Goal: Transaction & Acquisition: Purchase product/service

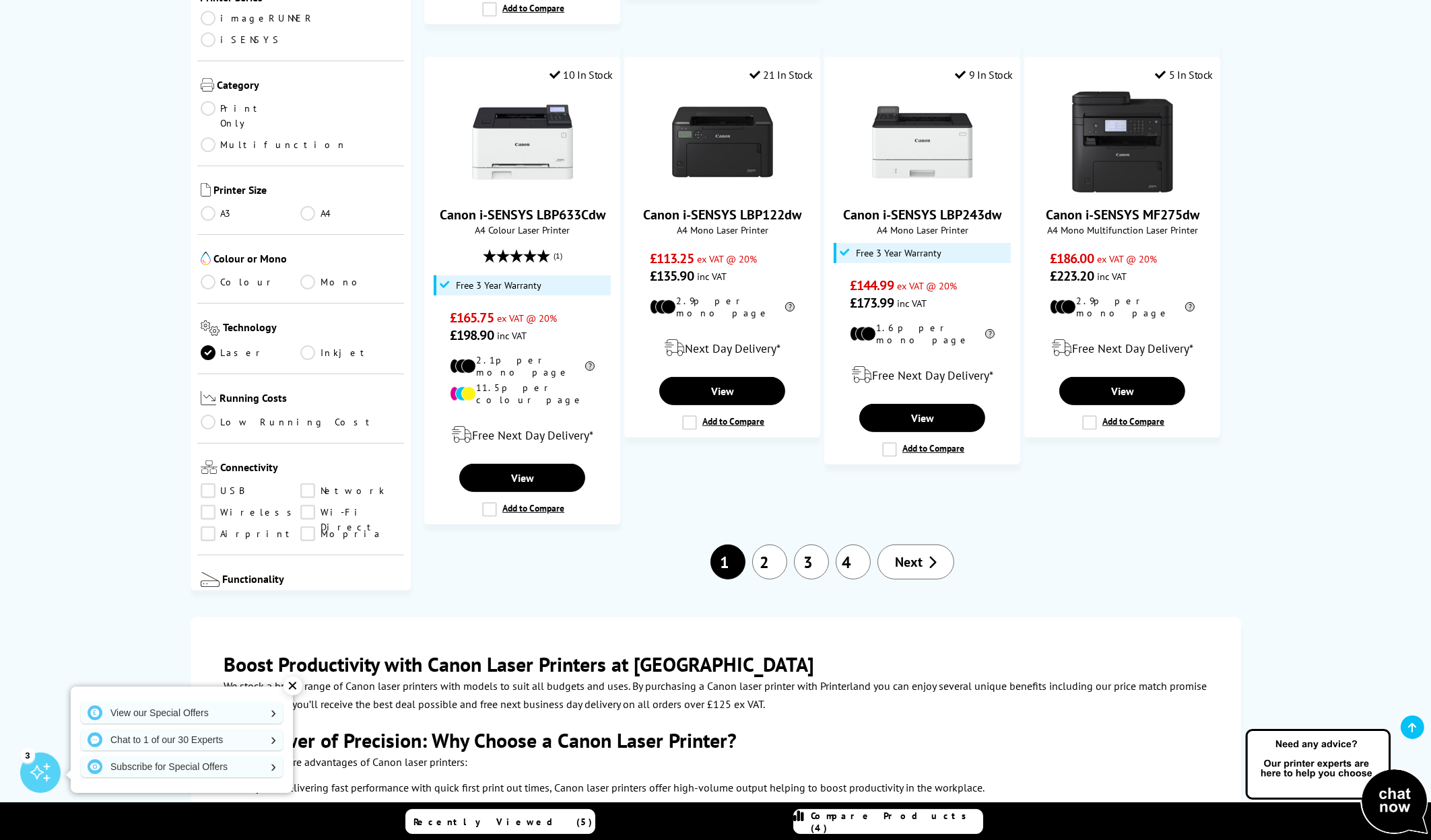
scroll to position [1346, 0]
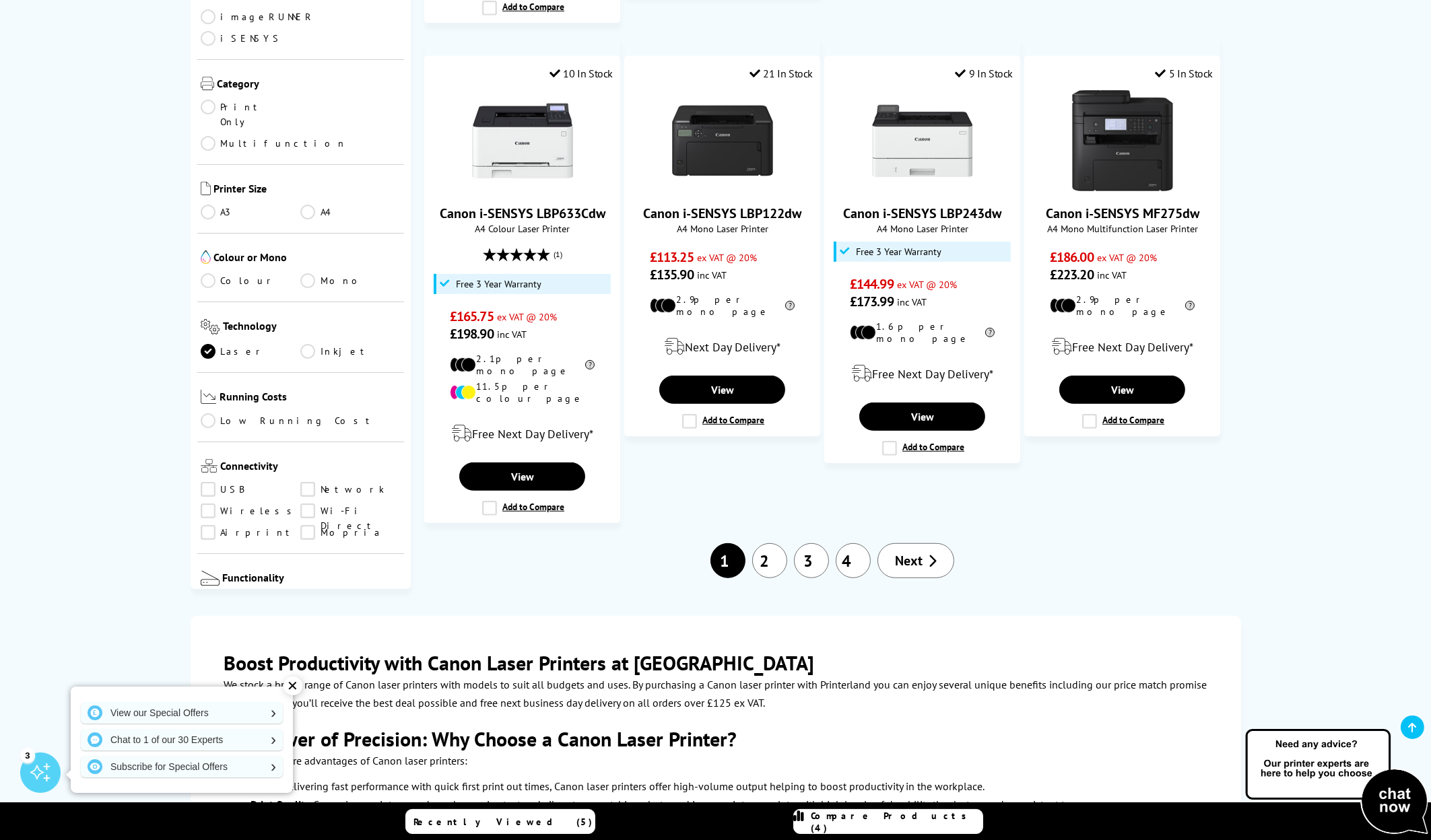
click at [771, 543] on link "2" at bounding box center [769, 561] width 35 height 35
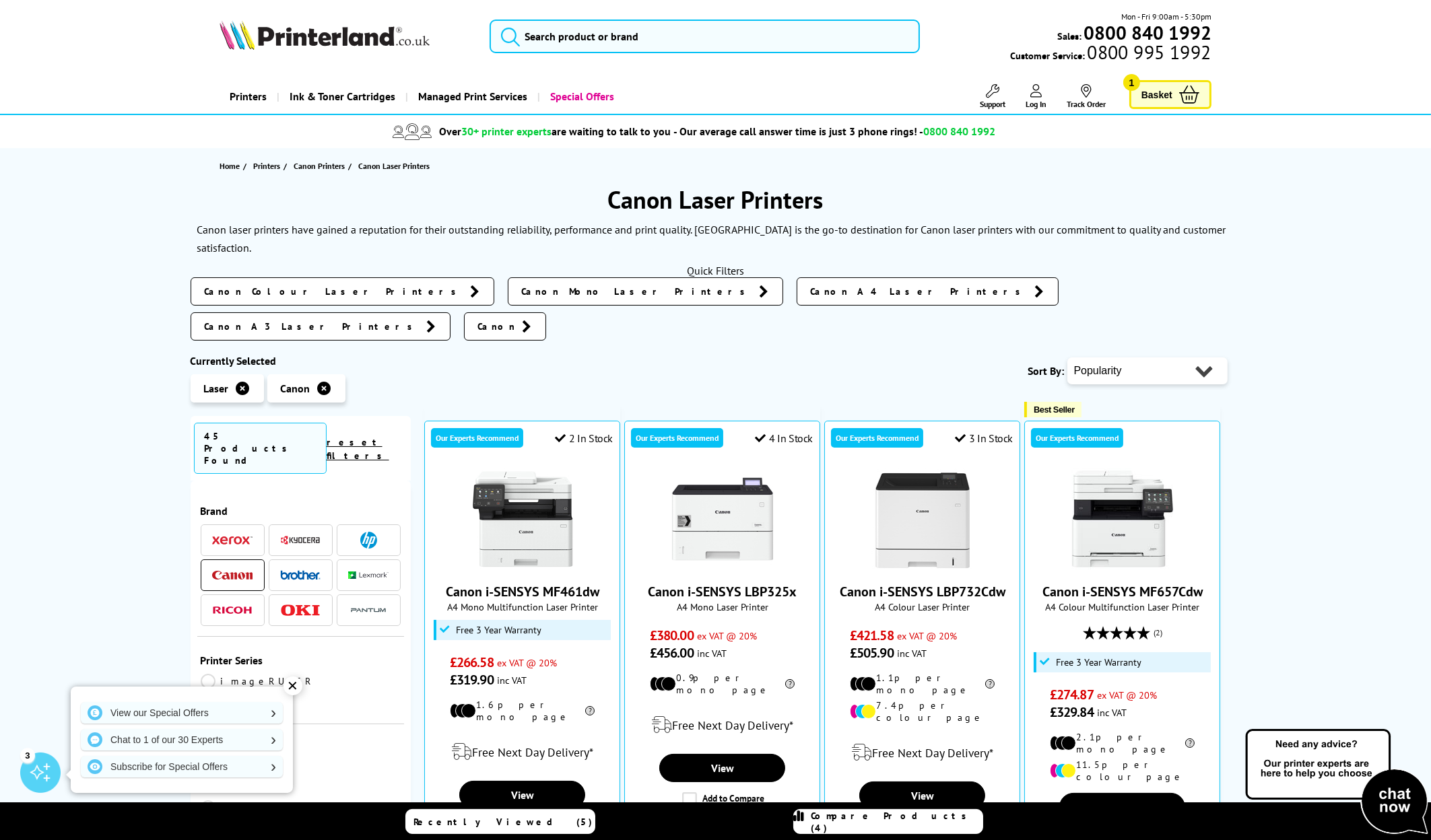
click at [1094, 358] on select "Popularity Rating Price - Low to High Price - High to Low Running Costs - Low t…" at bounding box center [1147, 371] width 160 height 27
select select "Price Descending"
click at [1067, 358] on select "Popularity Rating Price - Low to High Price - High to Low Running Costs - Low t…" at bounding box center [1147, 371] width 160 height 27
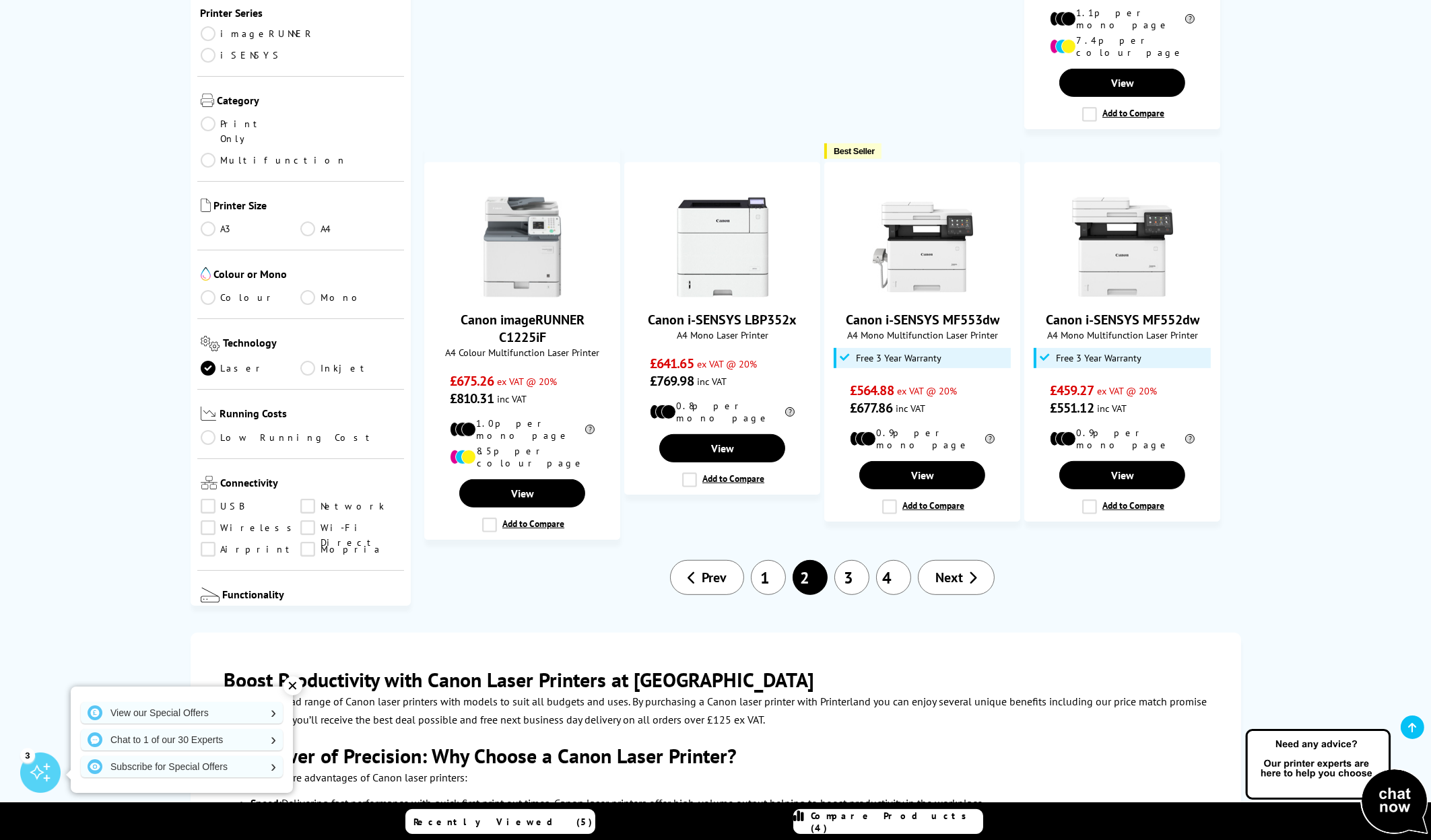
scroll to position [1279, 0]
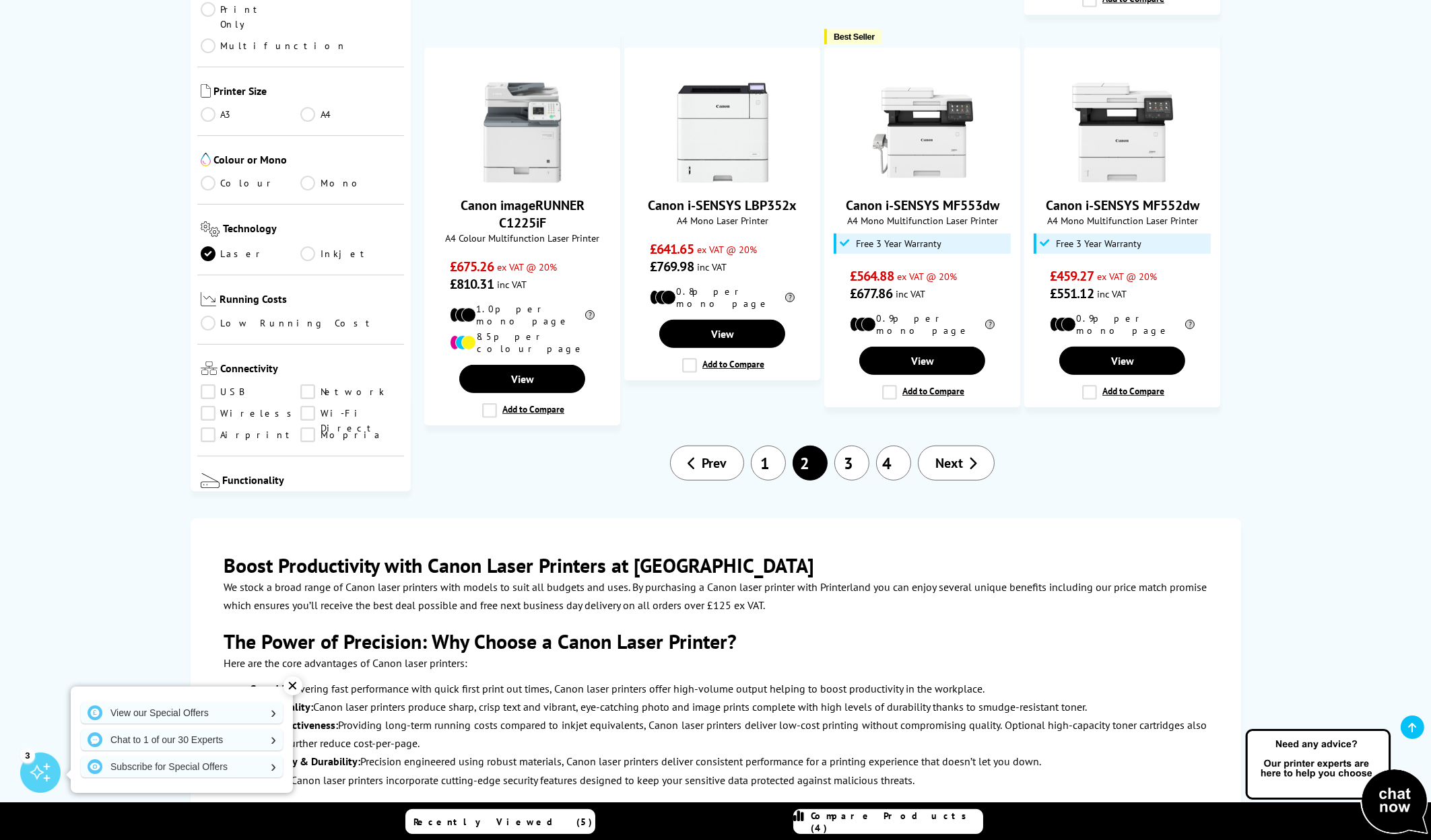
click at [762, 446] on link "1" at bounding box center [768, 463] width 35 height 35
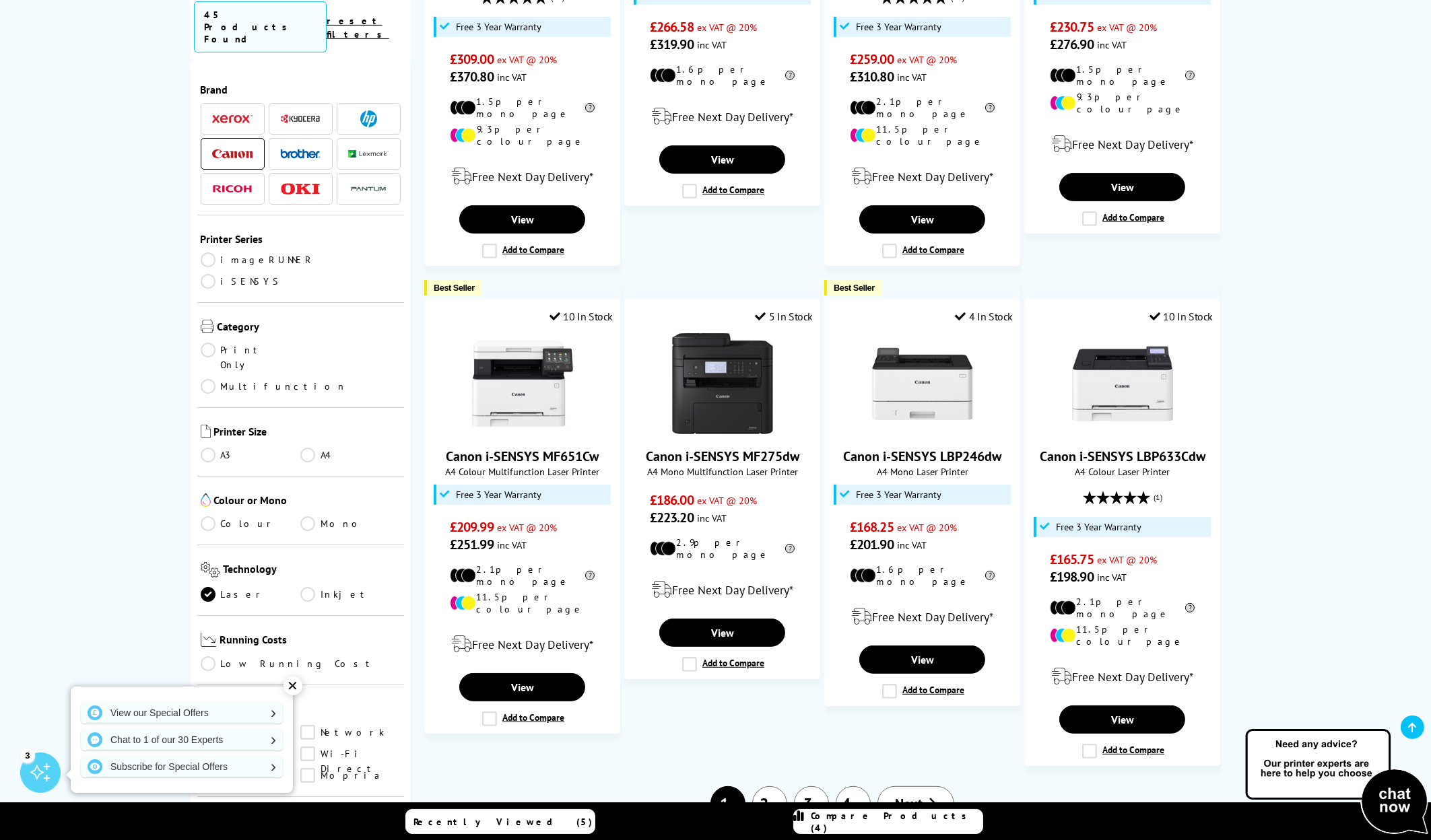
scroll to position [1346, 0]
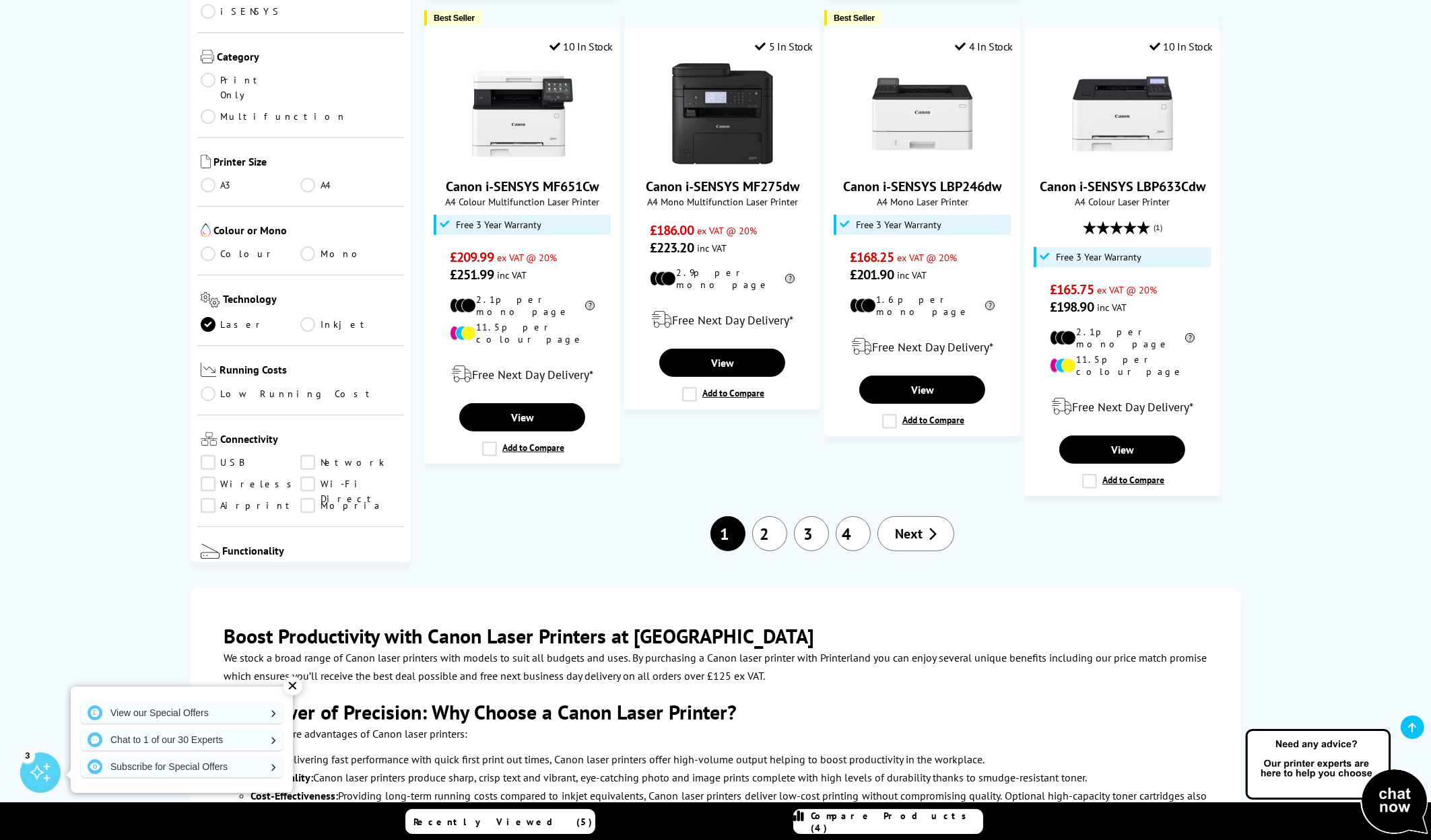
click at [761, 516] on link "2" at bounding box center [769, 534] width 35 height 35
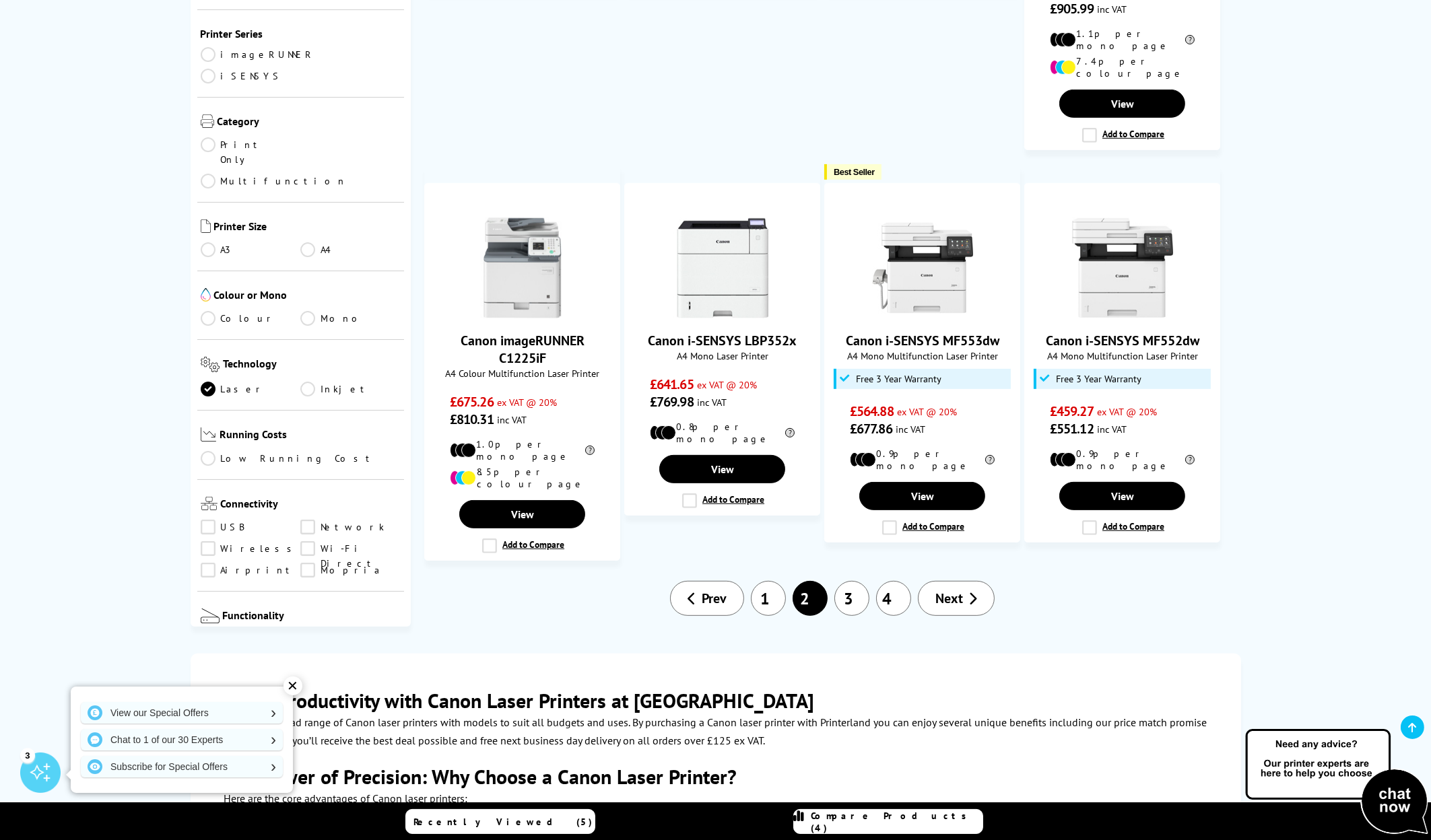
scroll to position [1144, 0]
click at [861, 580] on link "3" at bounding box center [851, 598] width 35 height 35
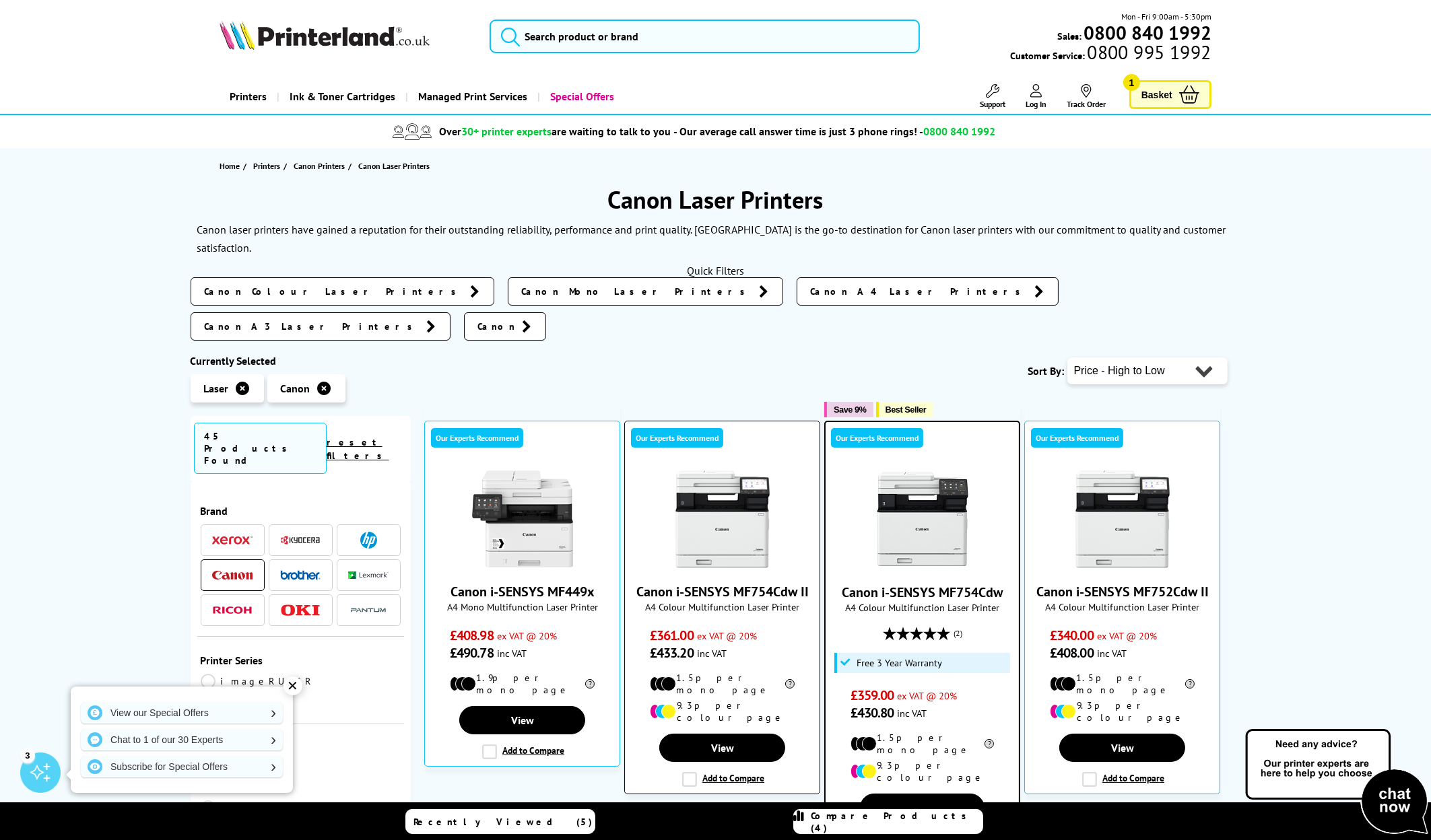
click at [698, 483] on img at bounding box center [722, 519] width 101 height 101
click at [932, 506] on img at bounding box center [922, 520] width 101 height 101
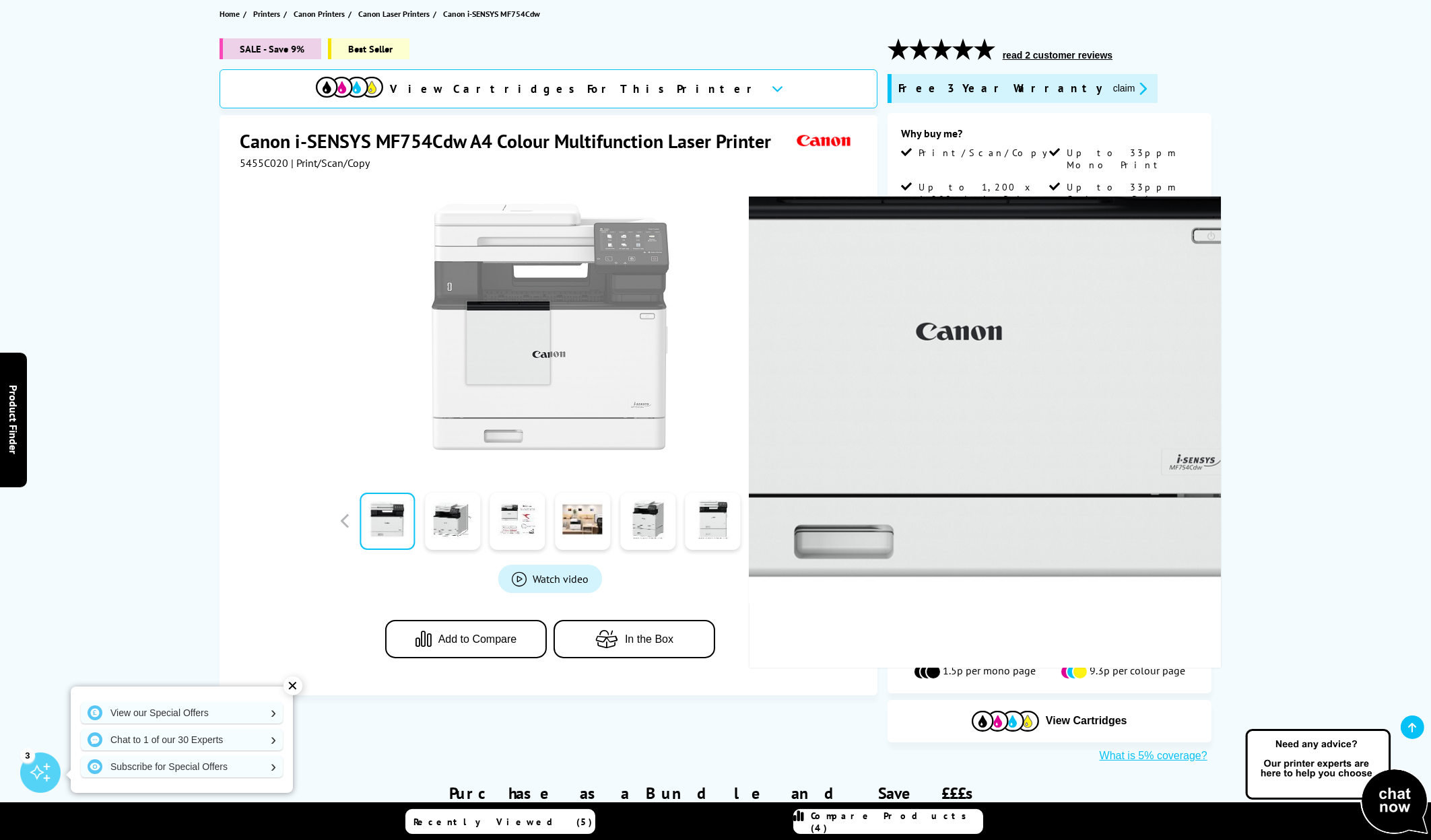
scroll to position [202, 0]
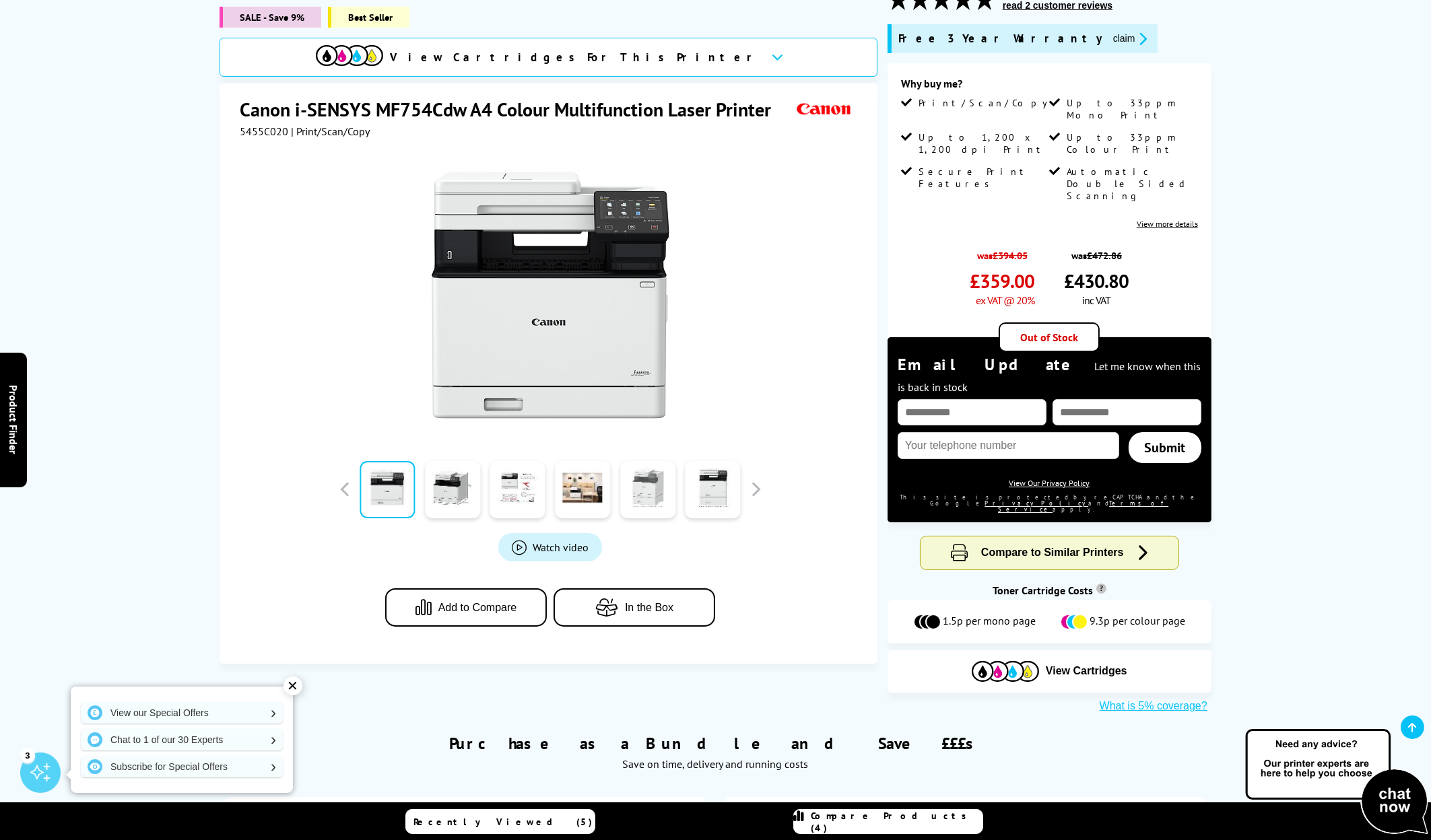
click at [647, 461] on link at bounding box center [648, 490] width 55 height 57
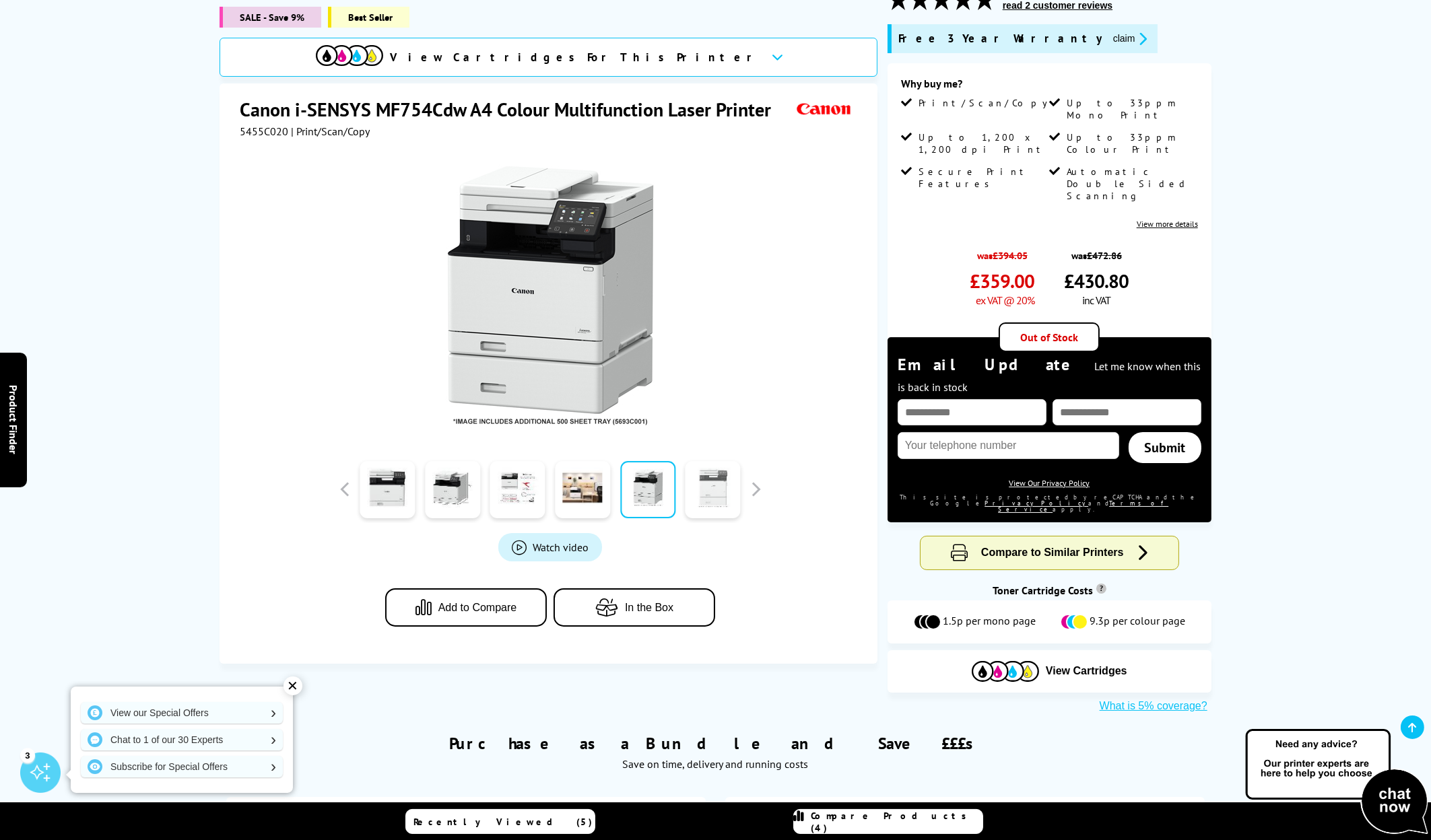
click at [734, 466] on link at bounding box center [712, 490] width 55 height 57
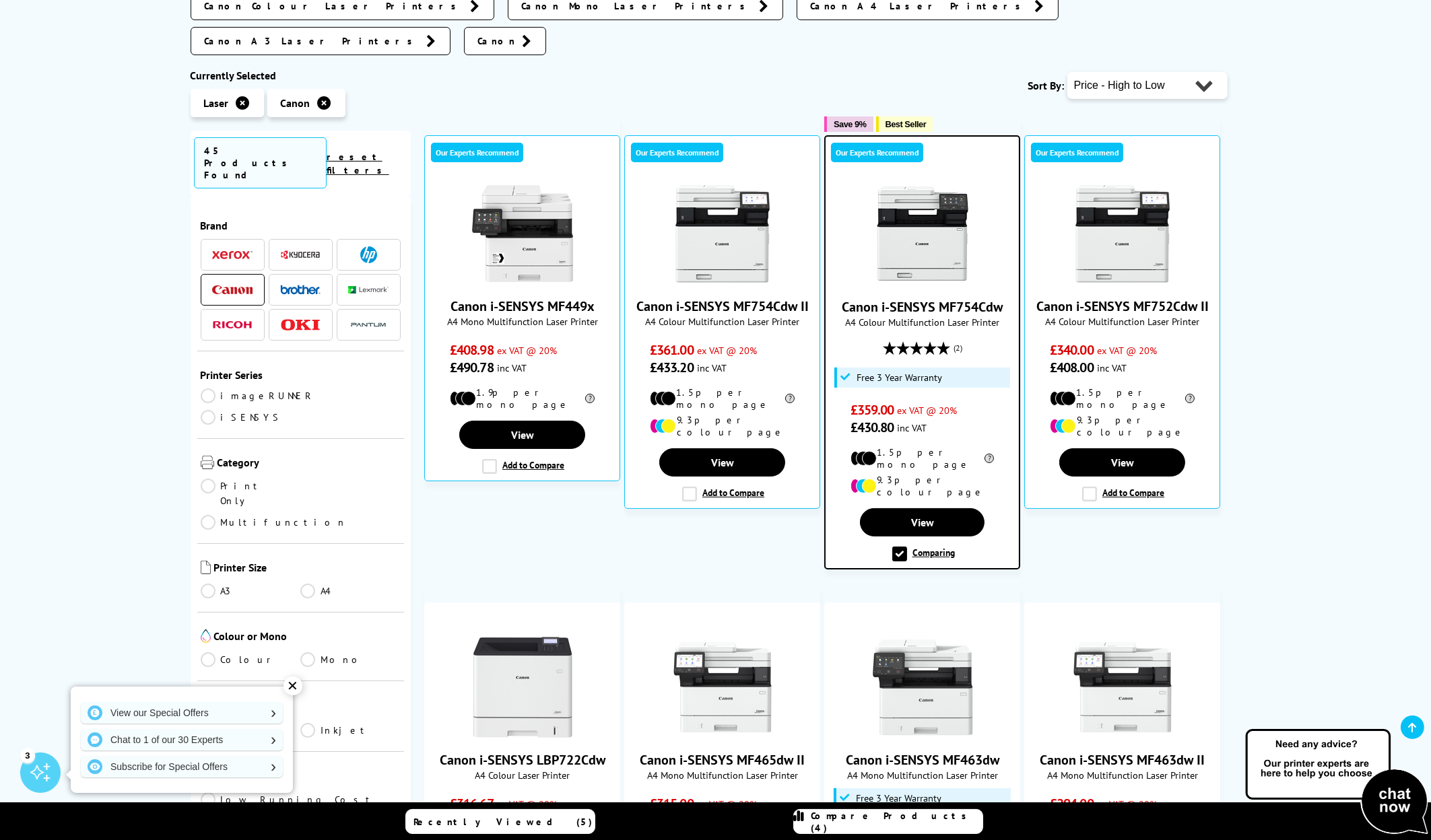
scroll to position [269, 0]
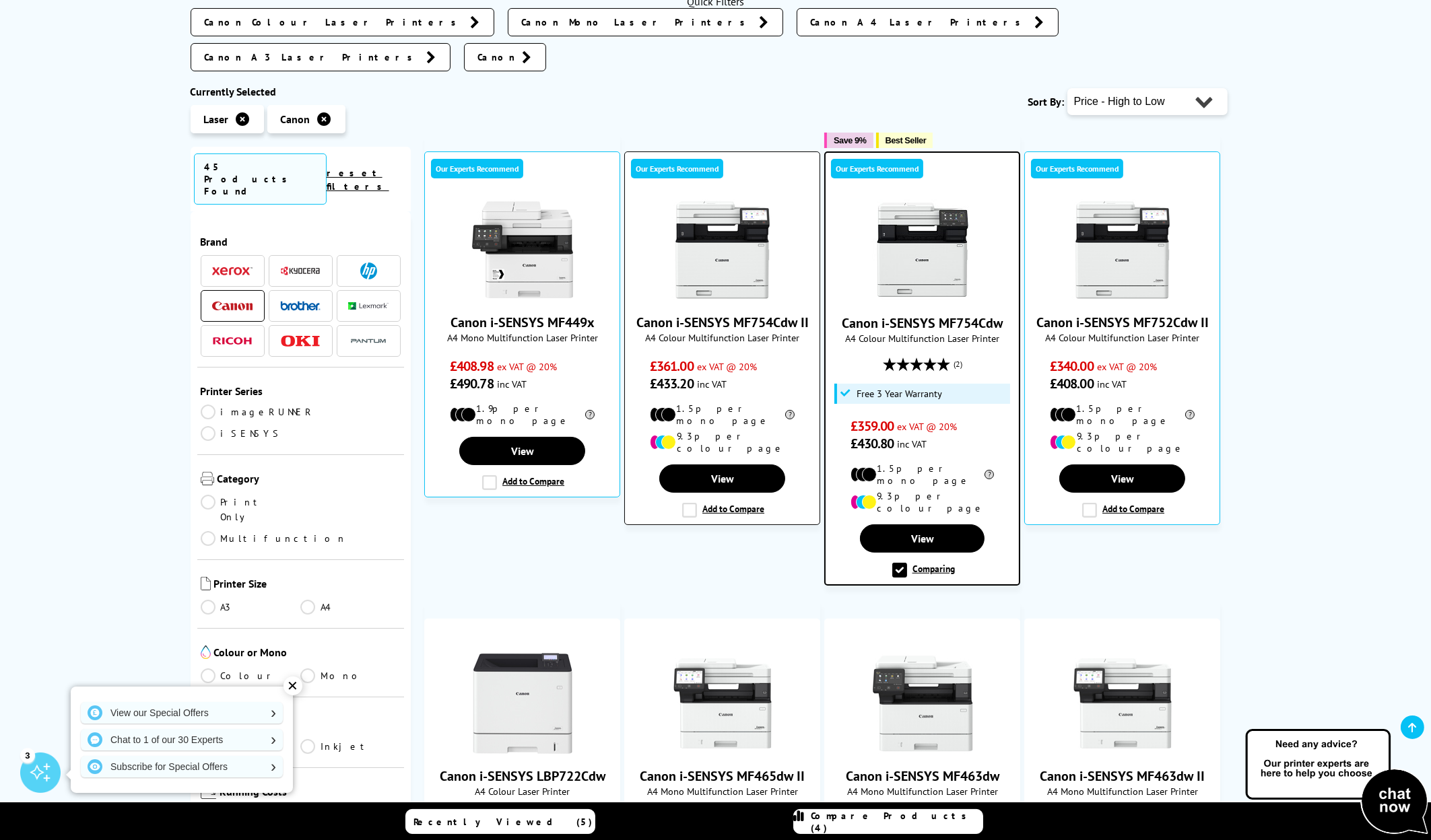
click at [694, 314] on link "Canon i-SENSYS MF754Cdw II" at bounding box center [722, 322] width 172 height 17
click at [695, 503] on label "Add to Compare" at bounding box center [723, 510] width 82 height 15
click at [0, 0] on input "Add to Compare" at bounding box center [0, 0] width 0 height 0
click at [901, 821] on span "Compare Products (4)" at bounding box center [897, 822] width 171 height 24
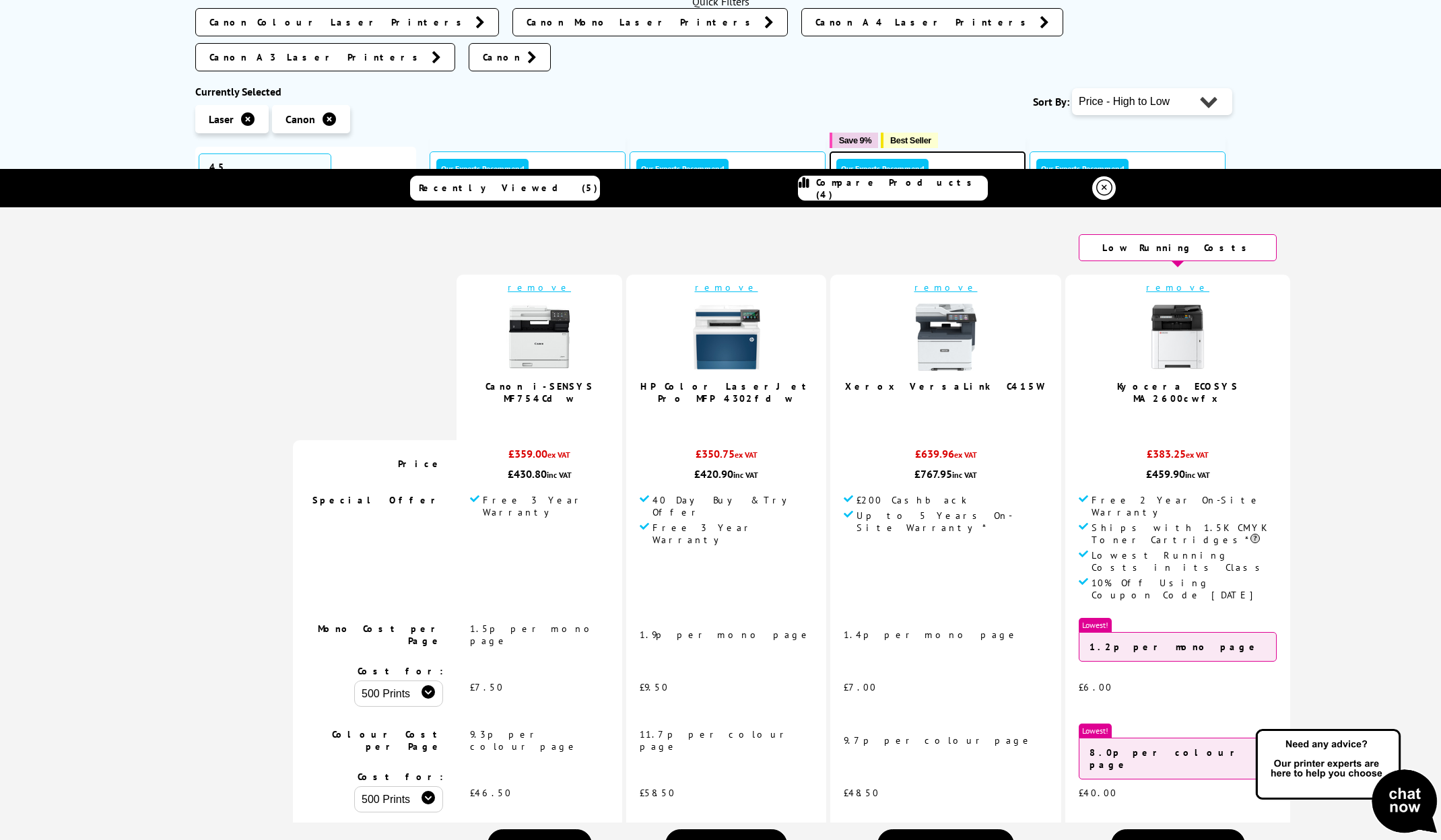
click at [728, 282] on link "remove" at bounding box center [727, 288] width 63 height 12
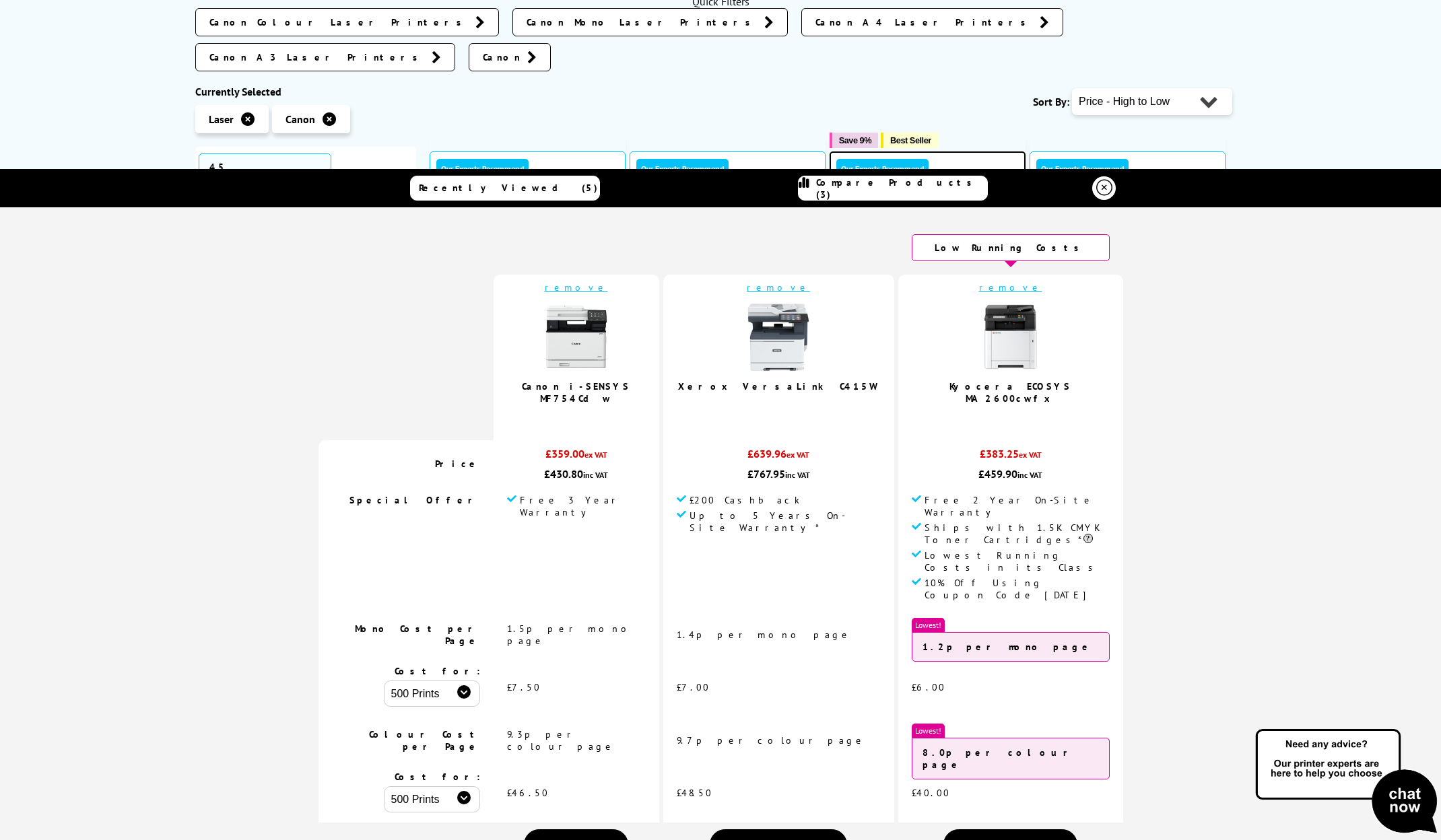
click at [796, 282] on link "remove" at bounding box center [778, 288] width 63 height 12
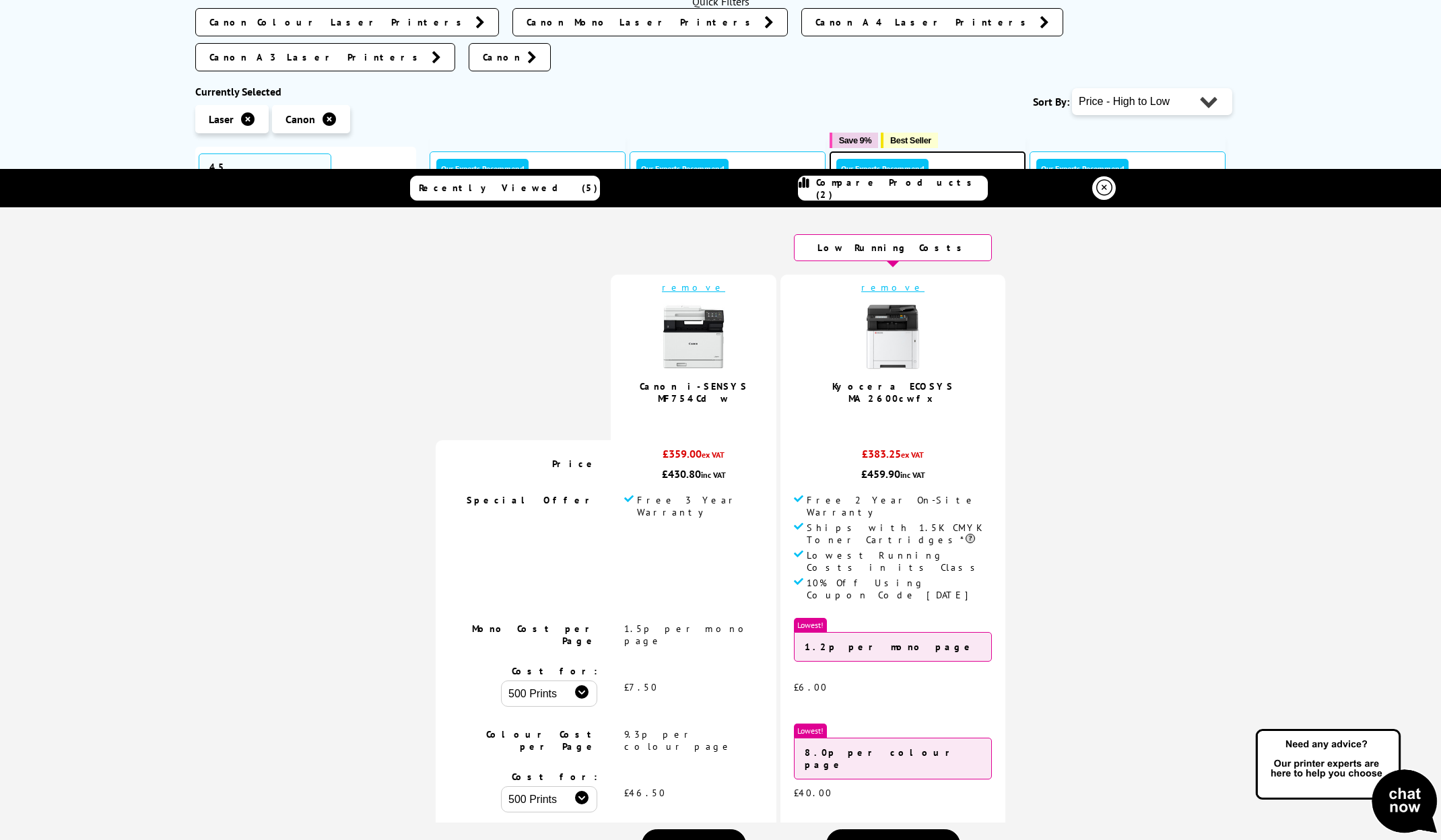
click at [877, 278] on td "remove Kyocera ECOSYS MA2600cwfx 5.0 / 5" at bounding box center [893, 357] width 225 height 165
click at [876, 282] on link "remove" at bounding box center [893, 288] width 63 height 12
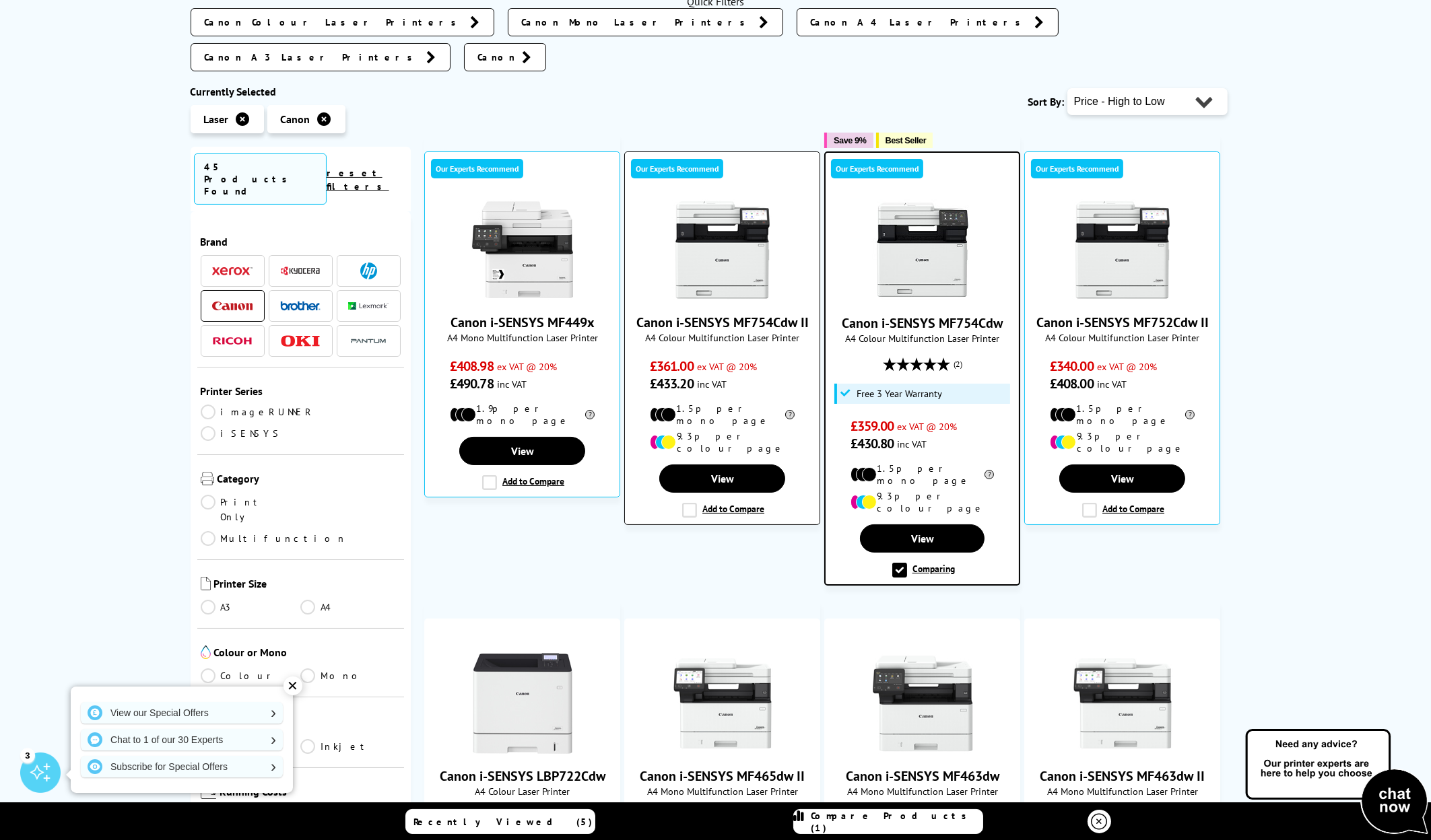
click at [725, 503] on label "Add to Compare" at bounding box center [723, 510] width 82 height 15
click at [0, 0] on input "Add to Compare" at bounding box center [0, 0] width 0 height 0
click at [886, 821] on span "Compare Products (2)" at bounding box center [897, 822] width 171 height 24
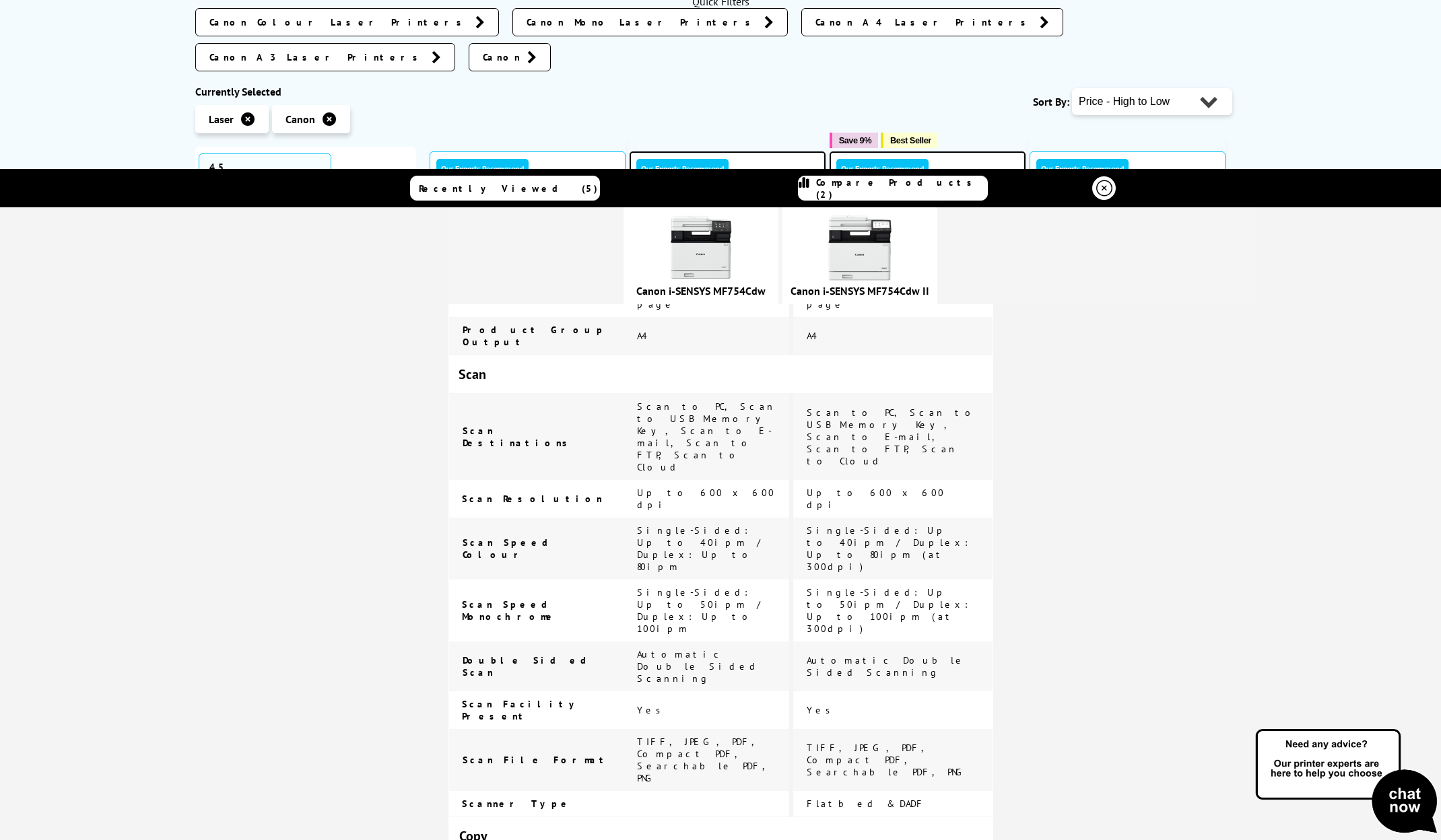
scroll to position [1010, 0]
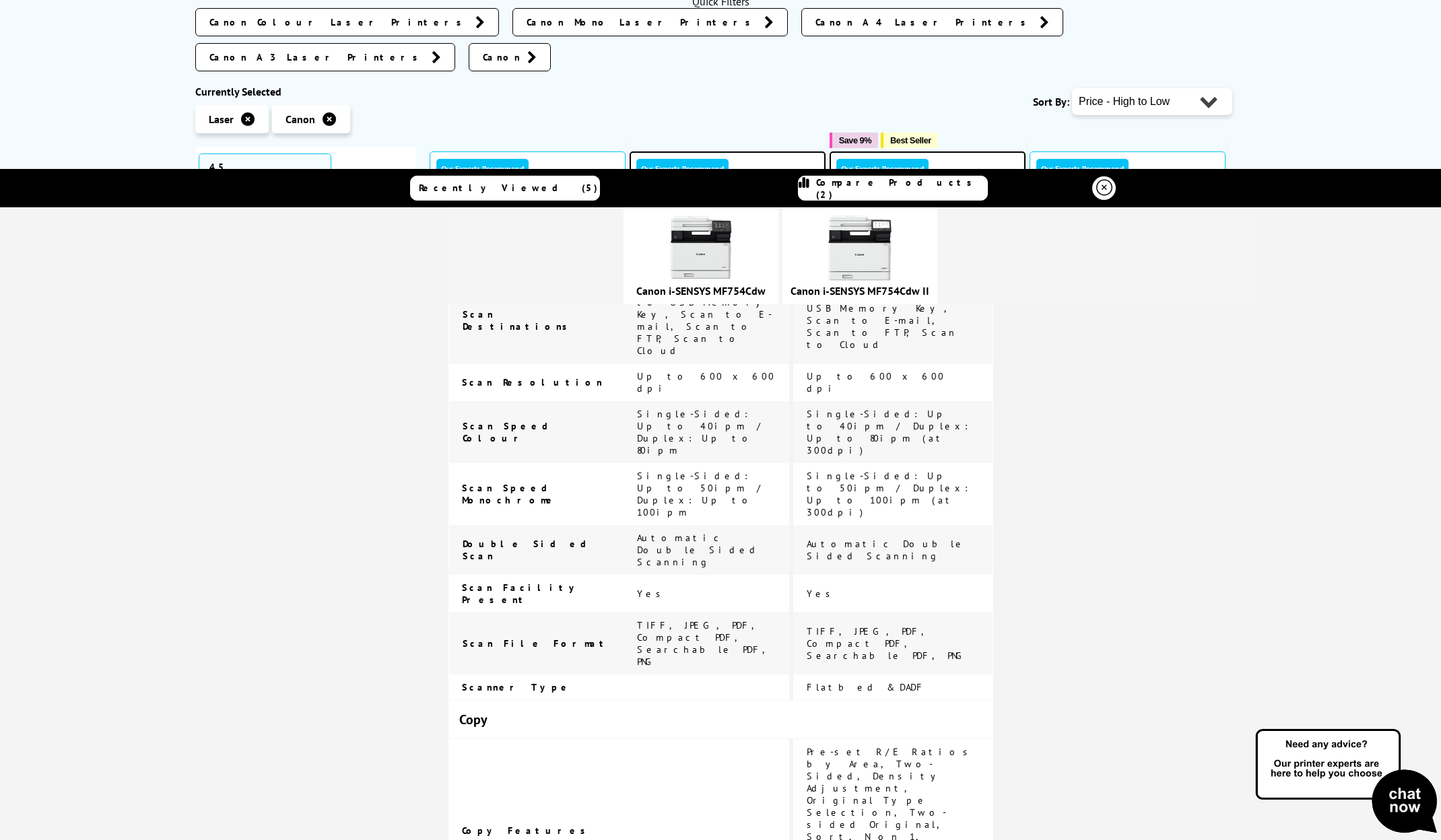
drag, startPoint x: 814, startPoint y: 371, endPoint x: 925, endPoint y: 515, distance: 181.8
click at [925, 739] on td "Pre-set R/E Ratios by Area, Two-Sided, Density Adjustment, Original Type Select…" at bounding box center [893, 830] width 200 height 183
drag, startPoint x: 925, startPoint y: 515, endPoint x: 817, endPoint y: 443, distance: 129.8
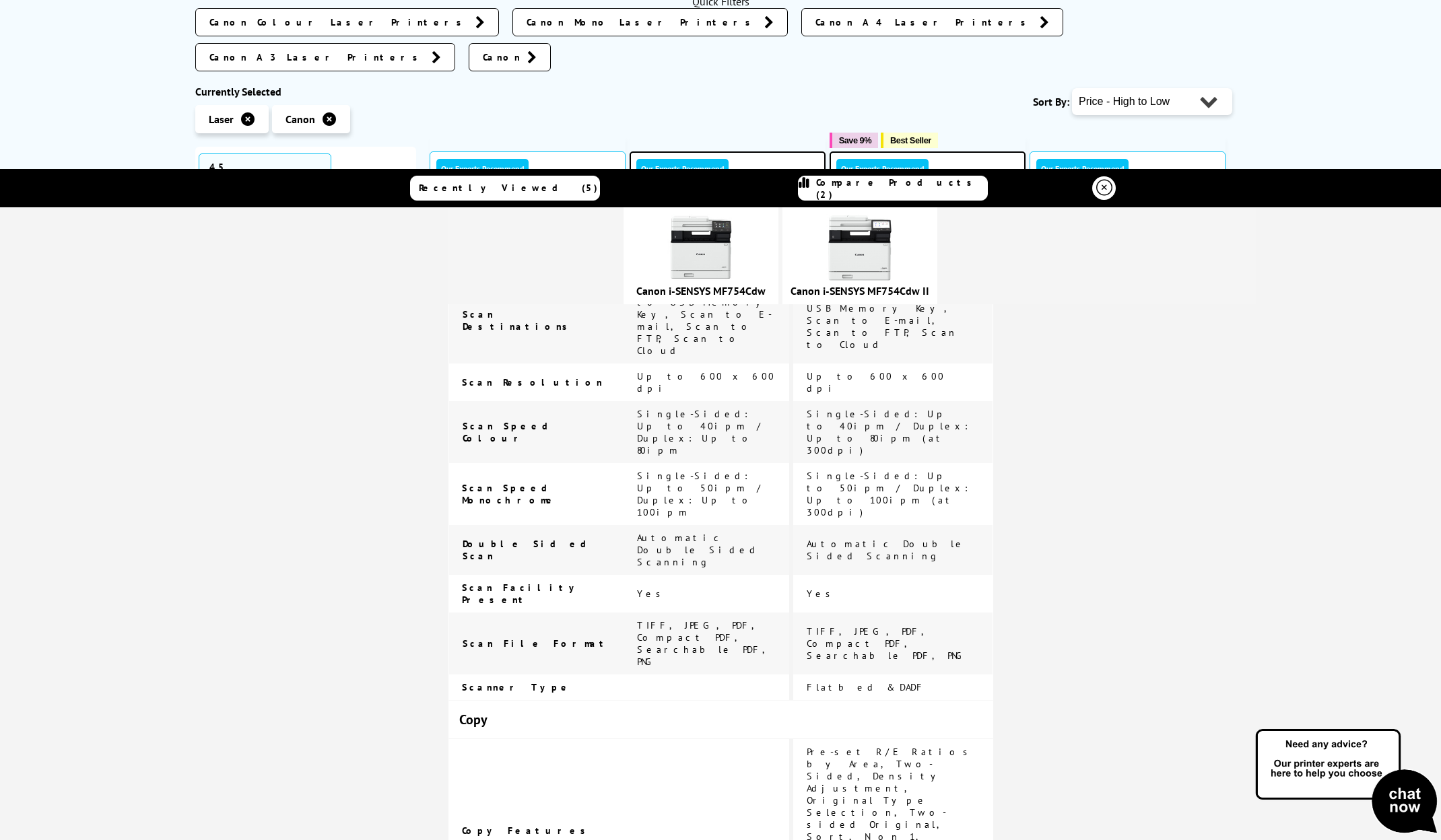
click at [817, 739] on td "Pre-set R/E Ratios by Area, Two-Sided, Density Adjustment, Original Type Select…" at bounding box center [893, 830] width 200 height 183
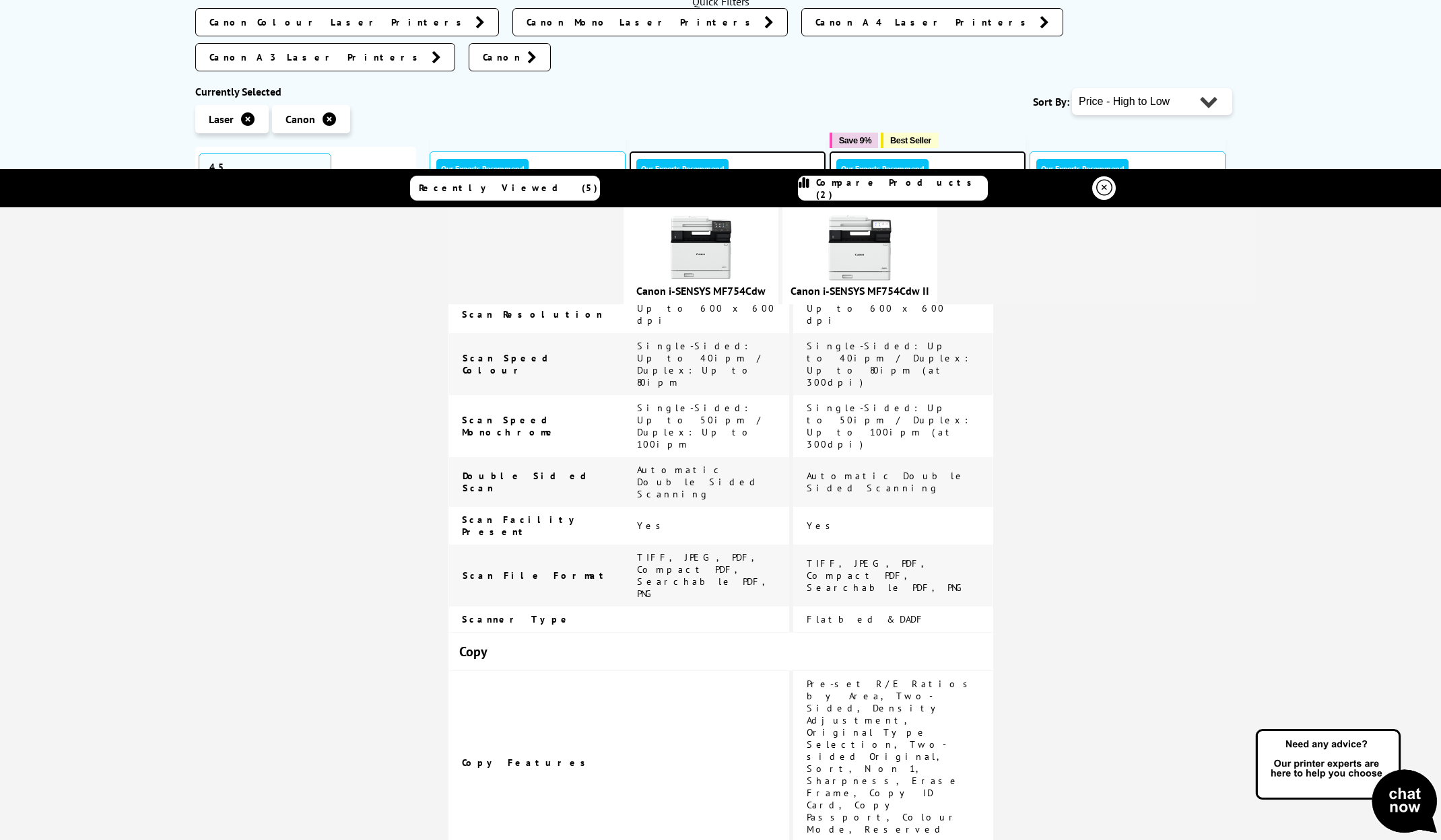
scroll to position [1144, 0]
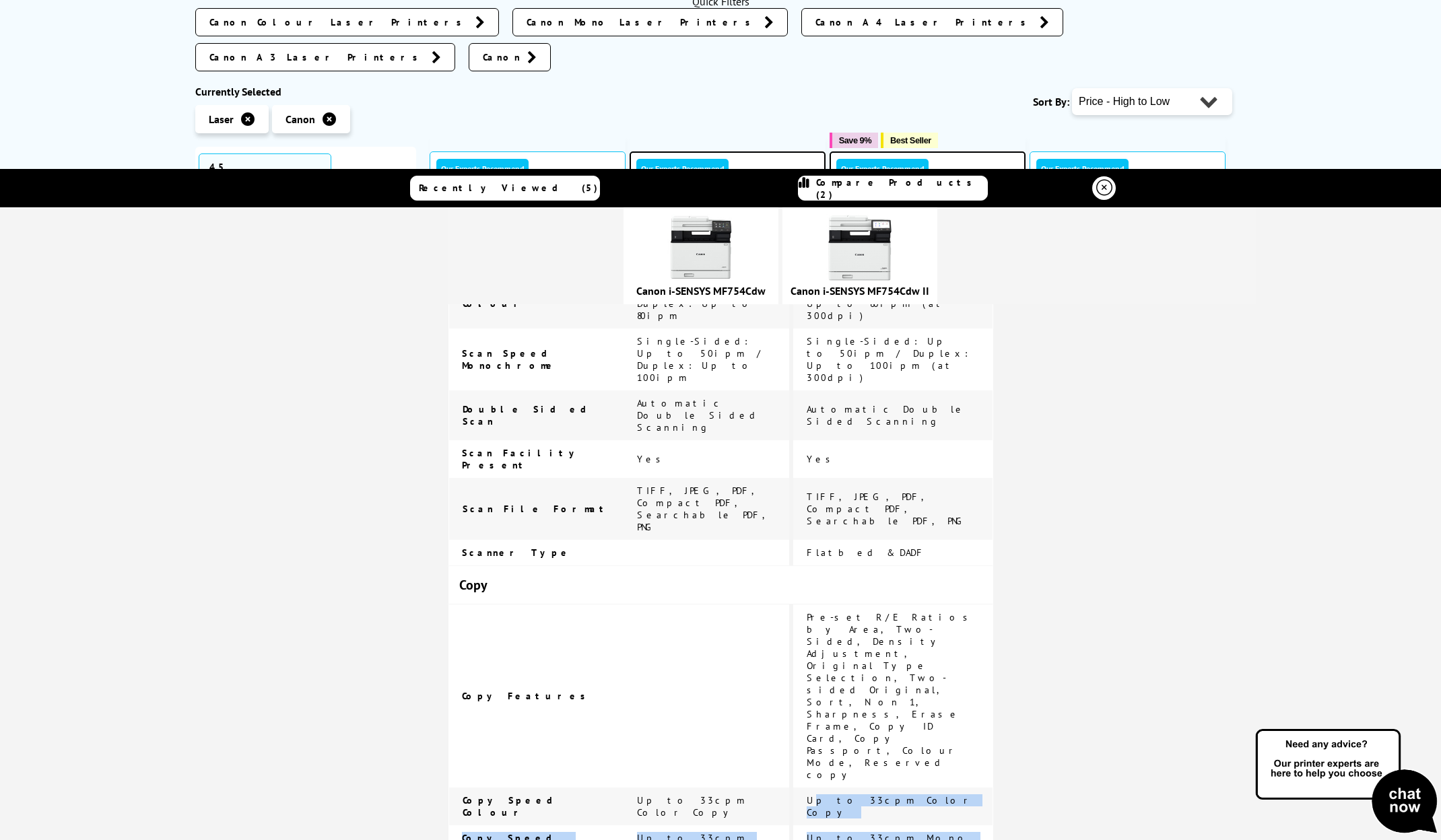
drag, startPoint x: 820, startPoint y: 404, endPoint x: 897, endPoint y: 580, distance: 192.1
drag, startPoint x: 897, startPoint y: 580, endPoint x: 814, endPoint y: 623, distance: 93.5
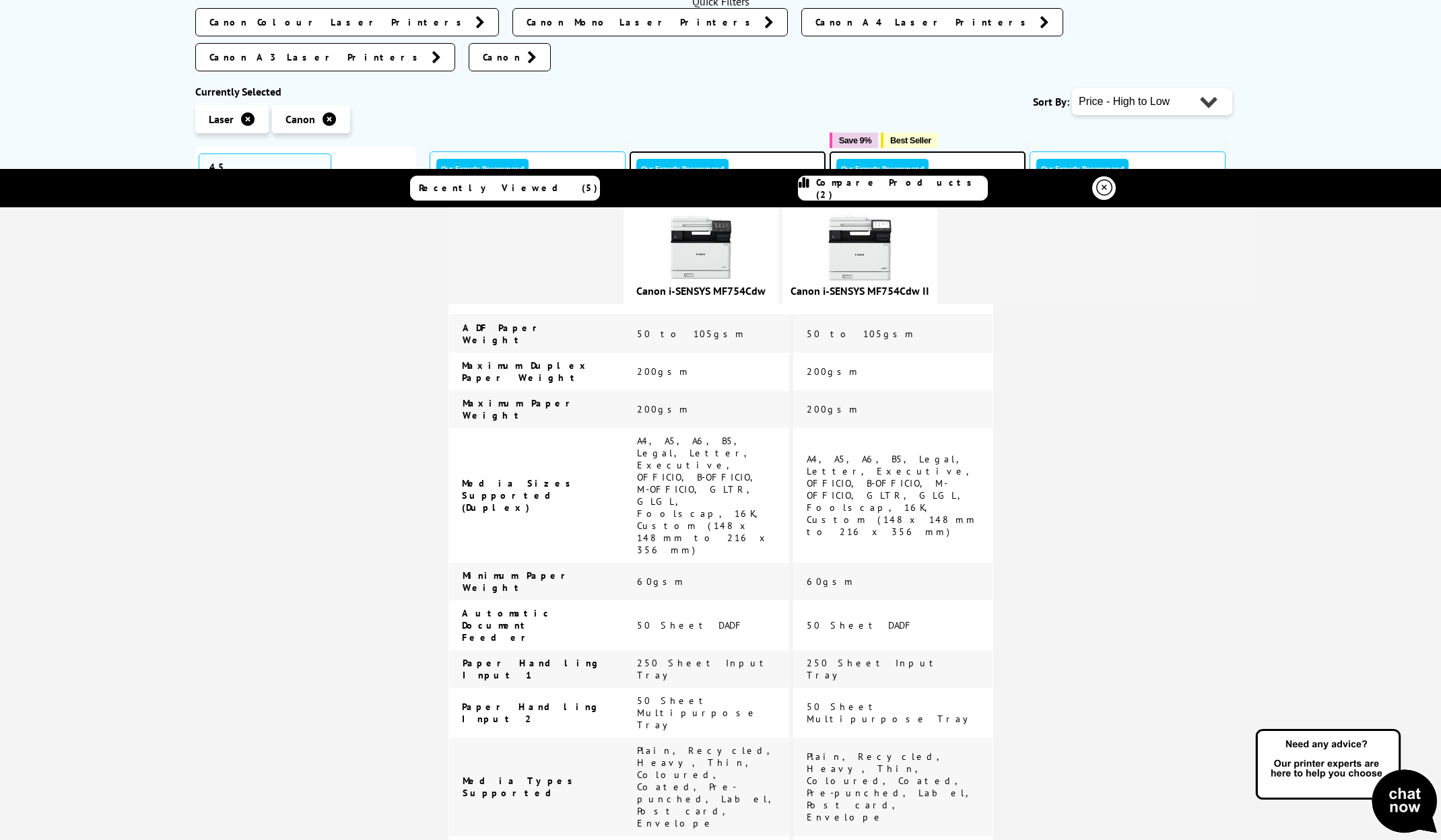
scroll to position [2928, 0]
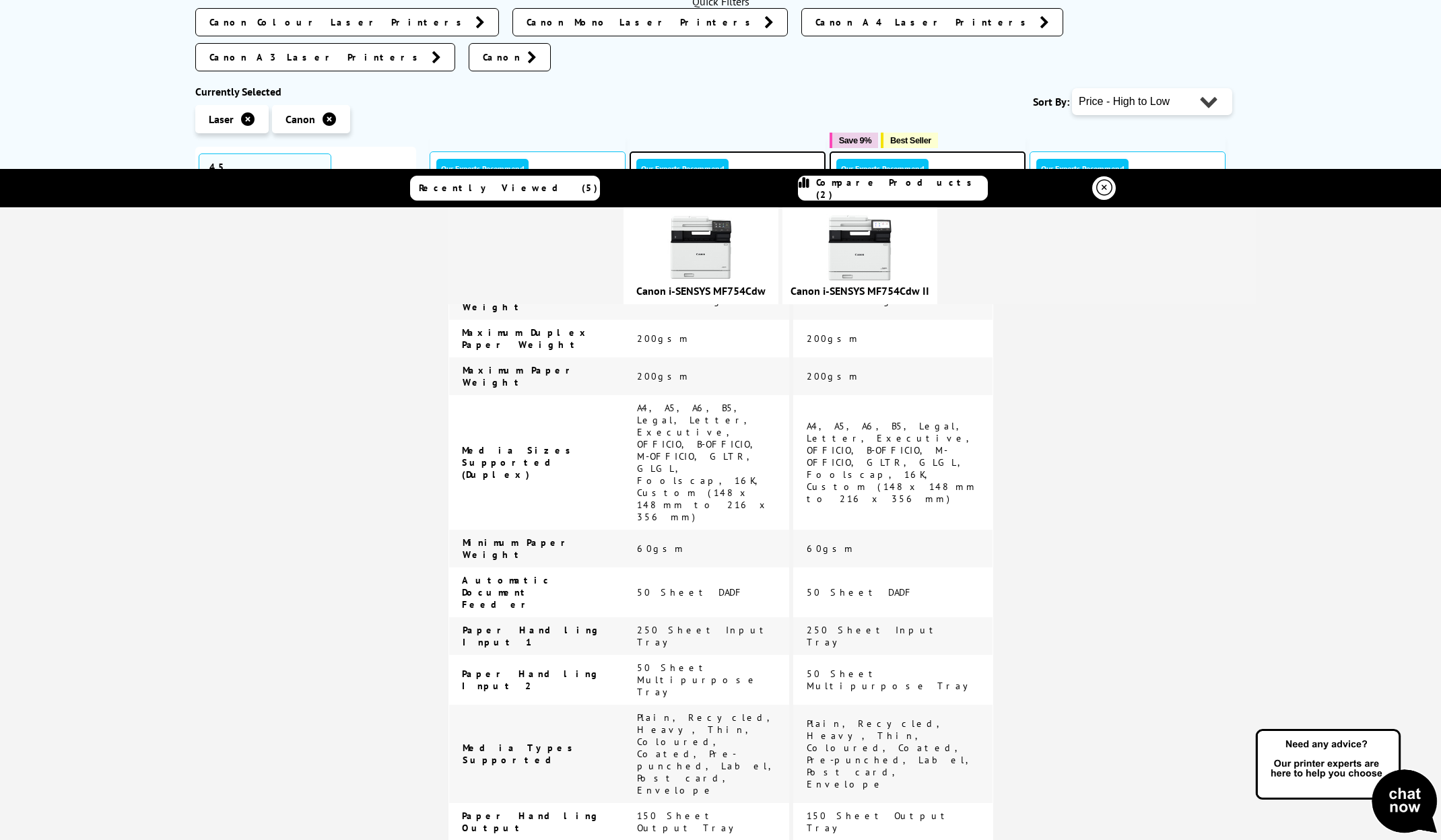
click at [928, 289] on link "Canon i-SENSYS MF754Cdw II" at bounding box center [860, 291] width 139 height 14
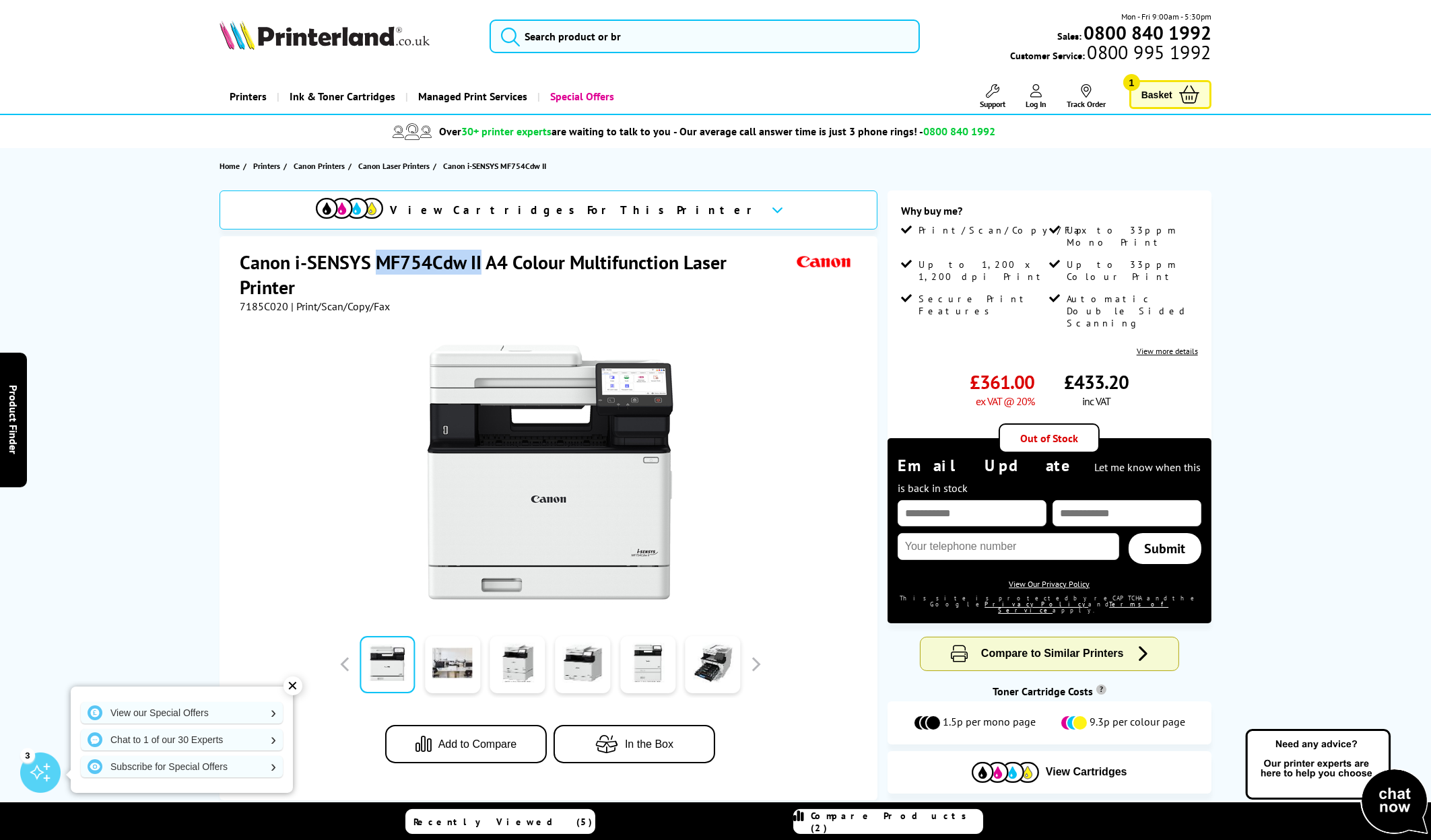
drag, startPoint x: 377, startPoint y: 257, endPoint x: 480, endPoint y: 253, distance: 103.1
click at [480, 253] on h1 "Canon i-SENSYS MF754Cdw II A4 Colour Multifunction Laser Printer" at bounding box center [516, 275] width 553 height 50
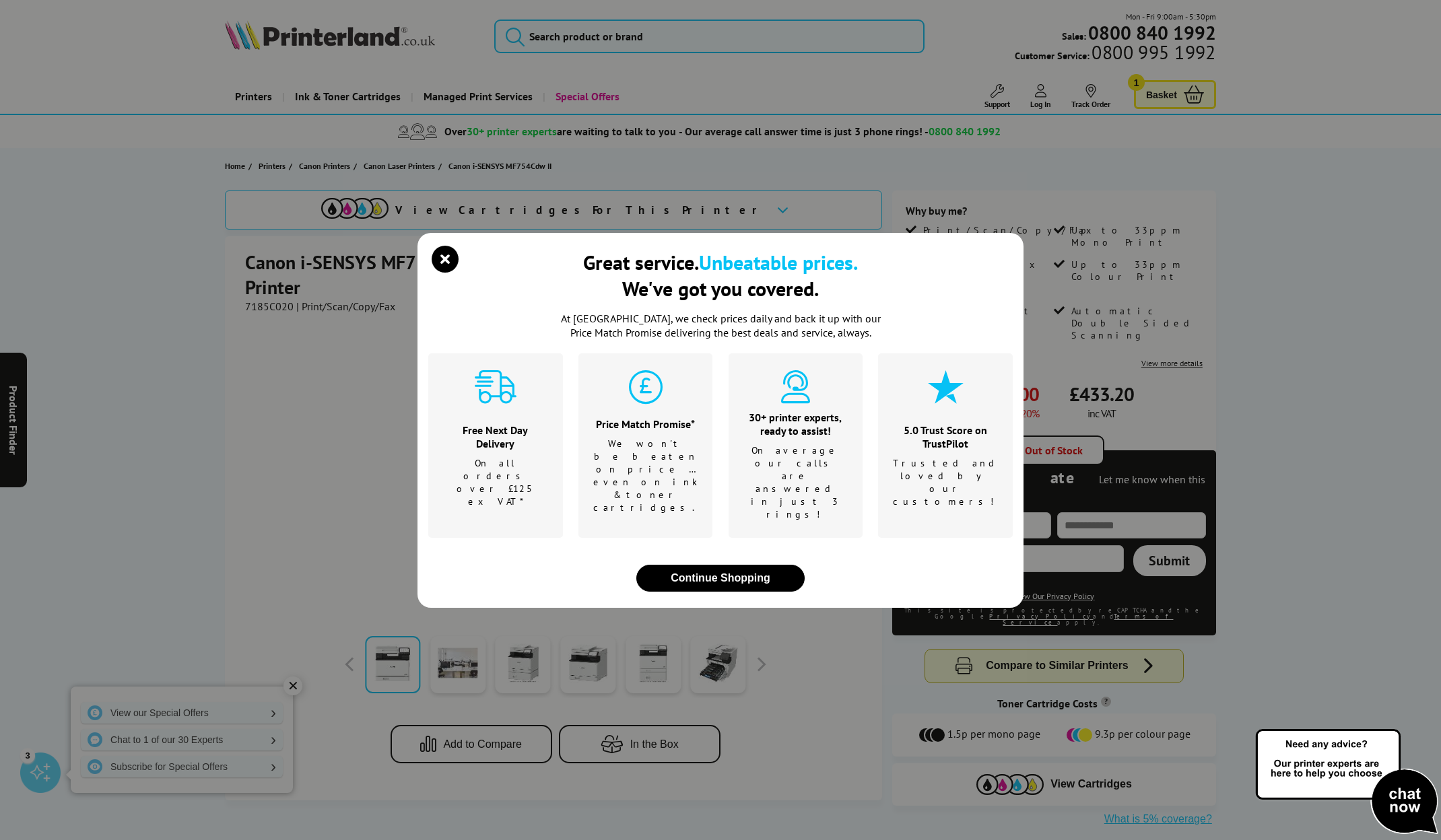
drag, startPoint x: 480, startPoint y: 253, endPoint x: 456, endPoint y: 259, distance: 24.7
drag, startPoint x: 456, startPoint y: 259, endPoint x: 446, endPoint y: 282, distance: 25.1
click at [446, 272] on icon "close modal" at bounding box center [445, 260] width 27 height 27
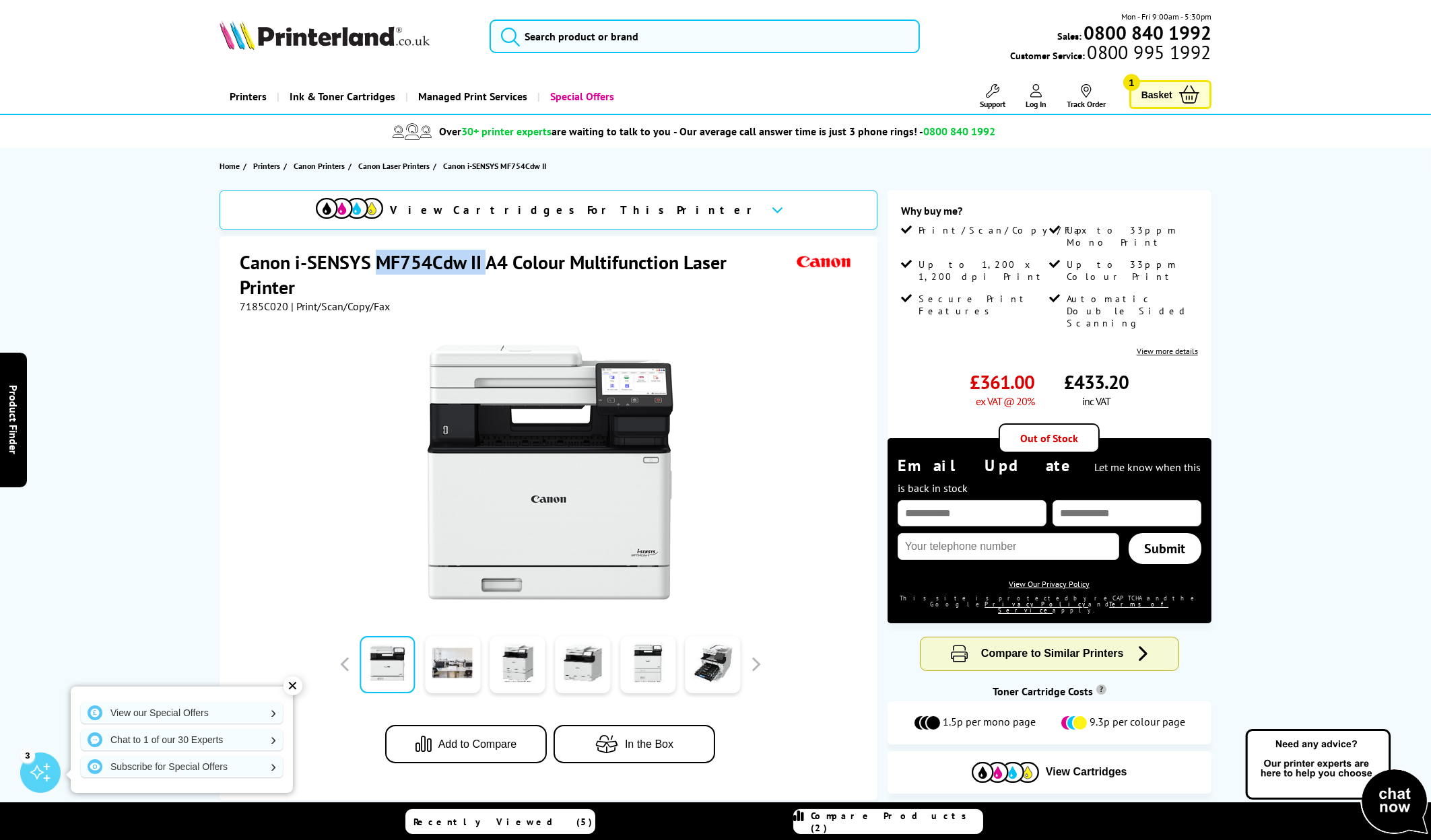
drag, startPoint x: 484, startPoint y: 262, endPoint x: 373, endPoint y: 256, distance: 111.2
click at [373, 256] on h1 "Canon i-SENSYS MF754Cdw II A4 Colour Multifunction Laser Printer" at bounding box center [516, 275] width 553 height 50
drag, startPoint x: 373, startPoint y: 256, endPoint x: 386, endPoint y: 257, distance: 13.0
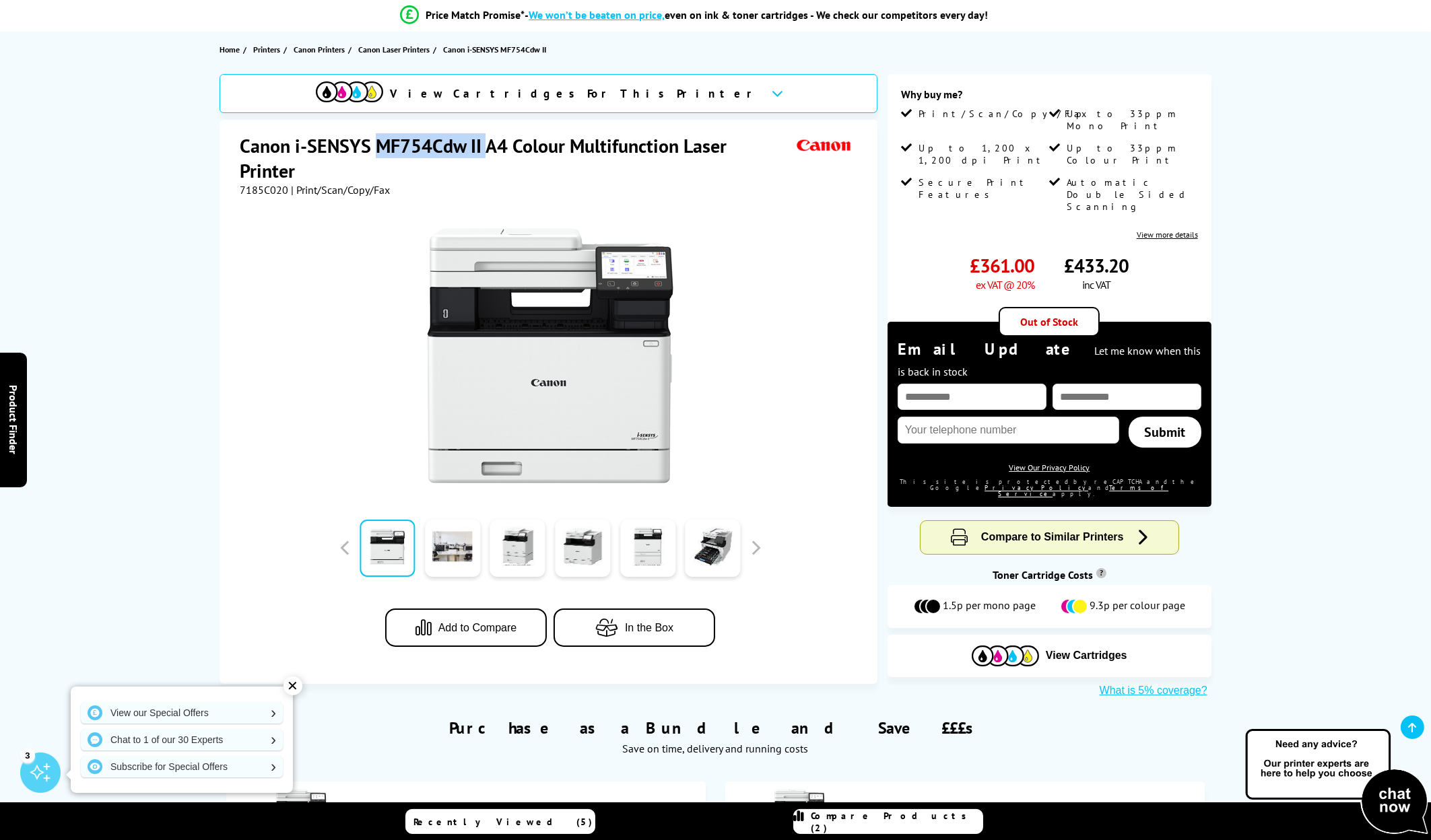
scroll to position [134, 0]
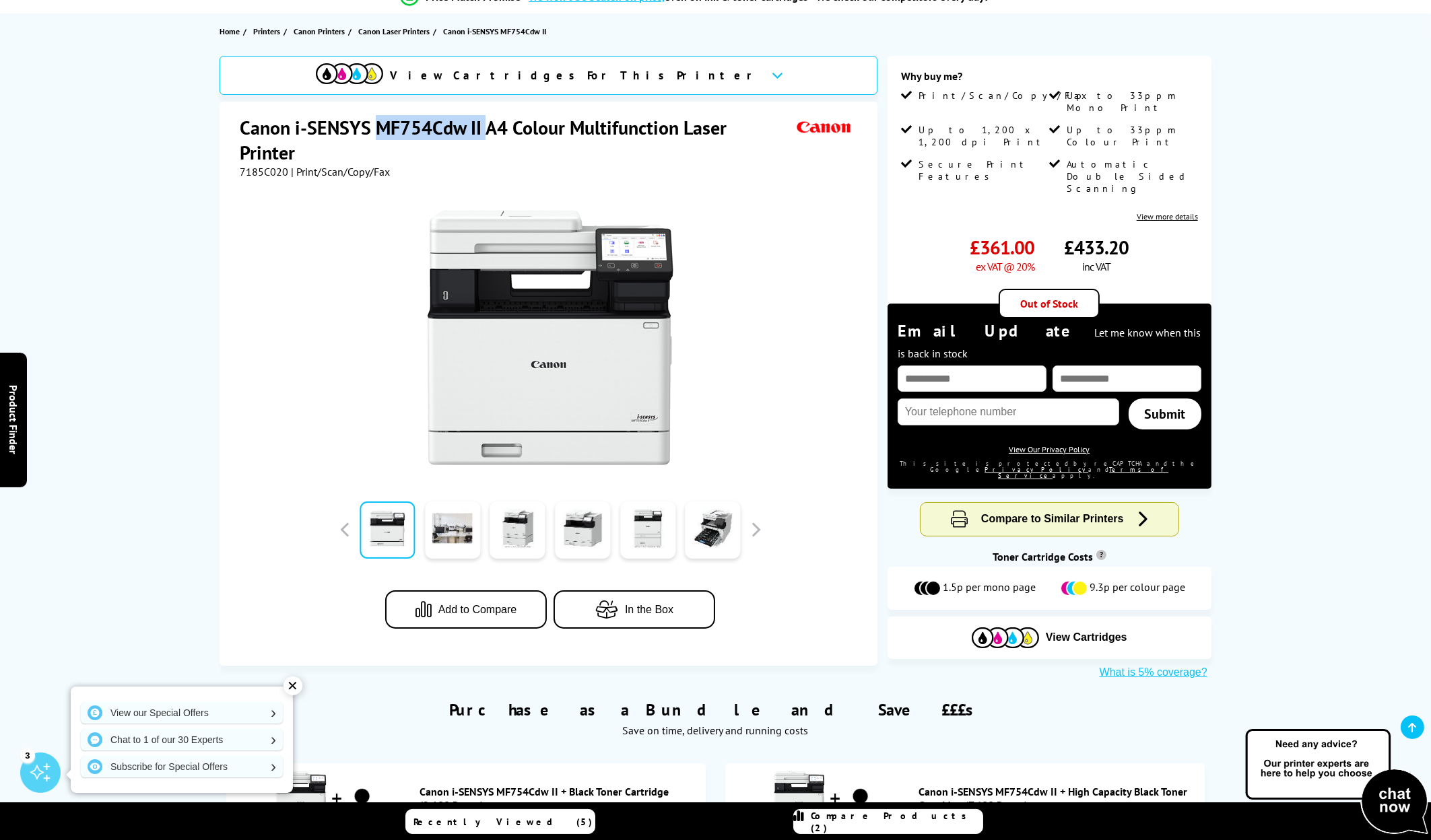
click at [1002, 513] on span "Compare to Similar Printers" at bounding box center [1052, 518] width 143 height 11
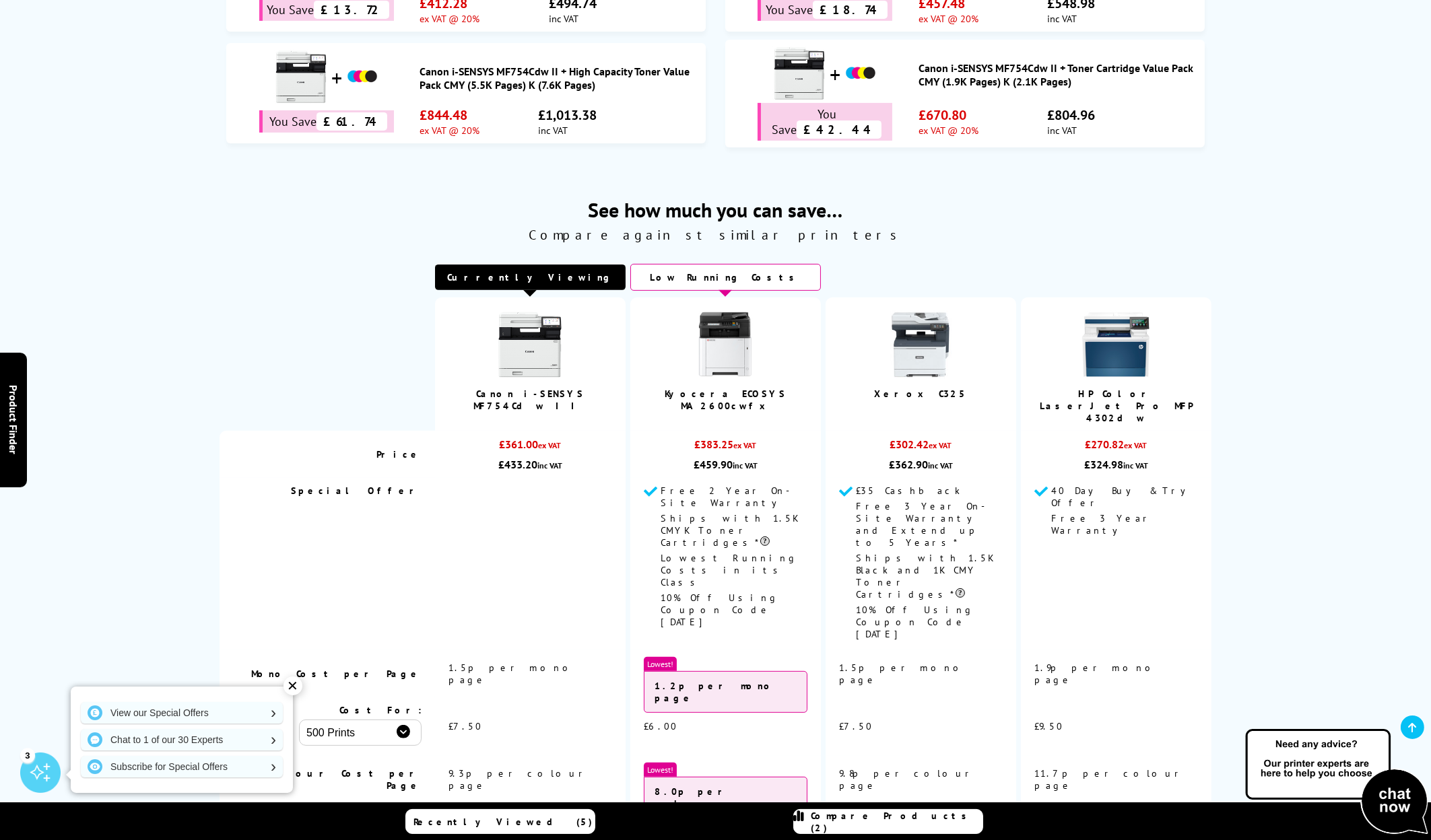
scroll to position [1008, 0]
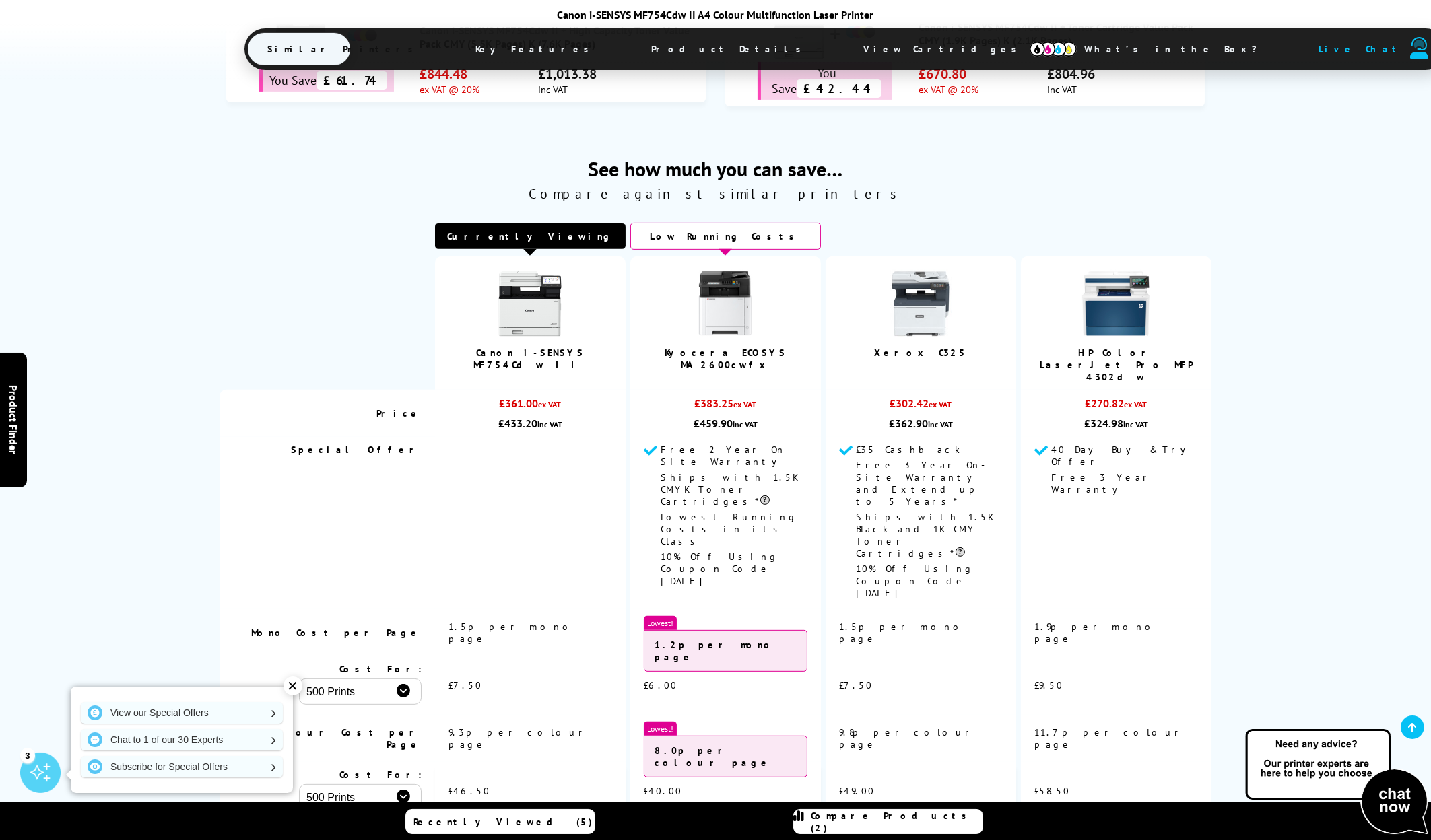
click at [907, 304] on img at bounding box center [920, 303] width 67 height 67
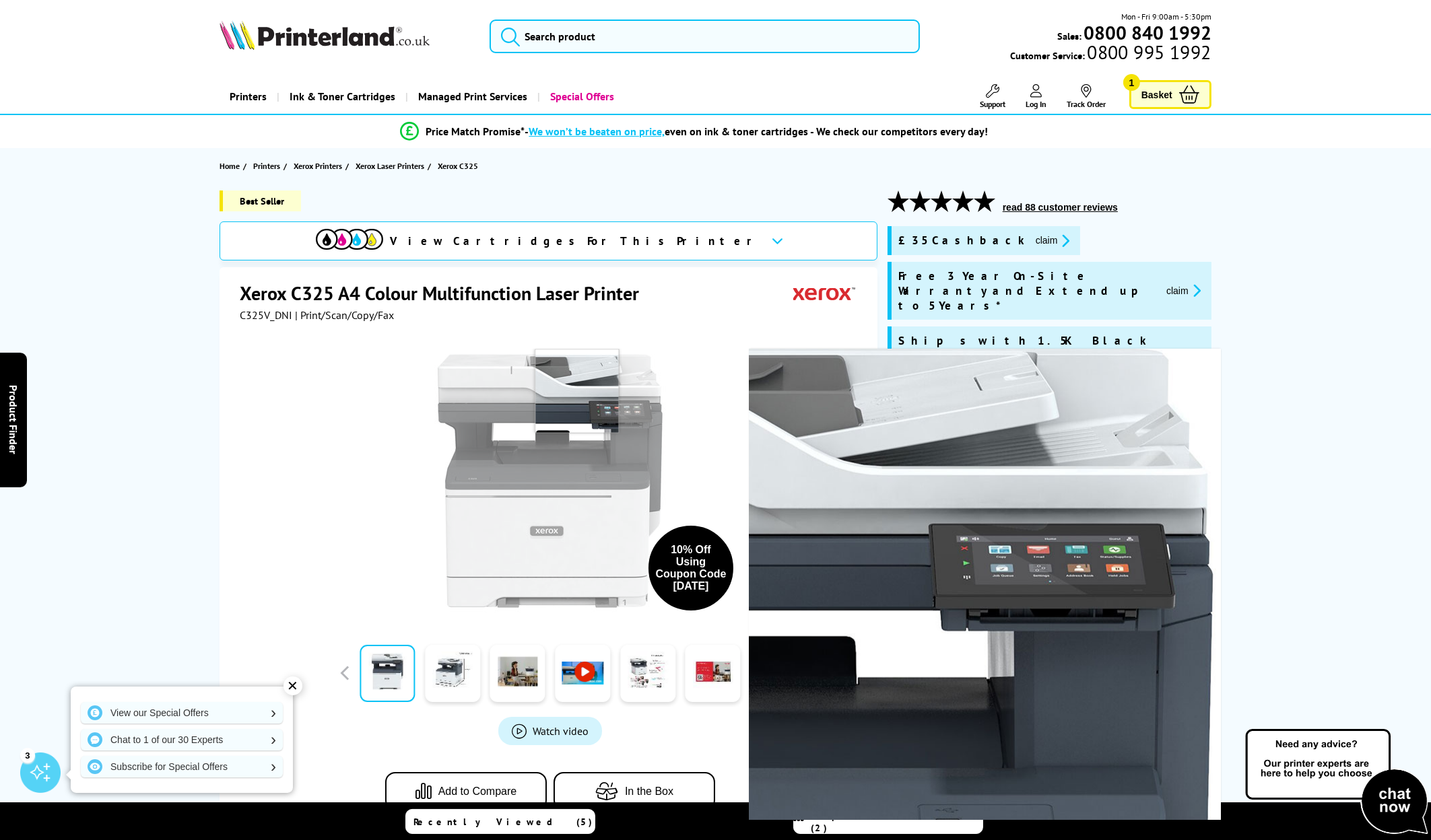
click at [577, 391] on img at bounding box center [550, 481] width 264 height 264
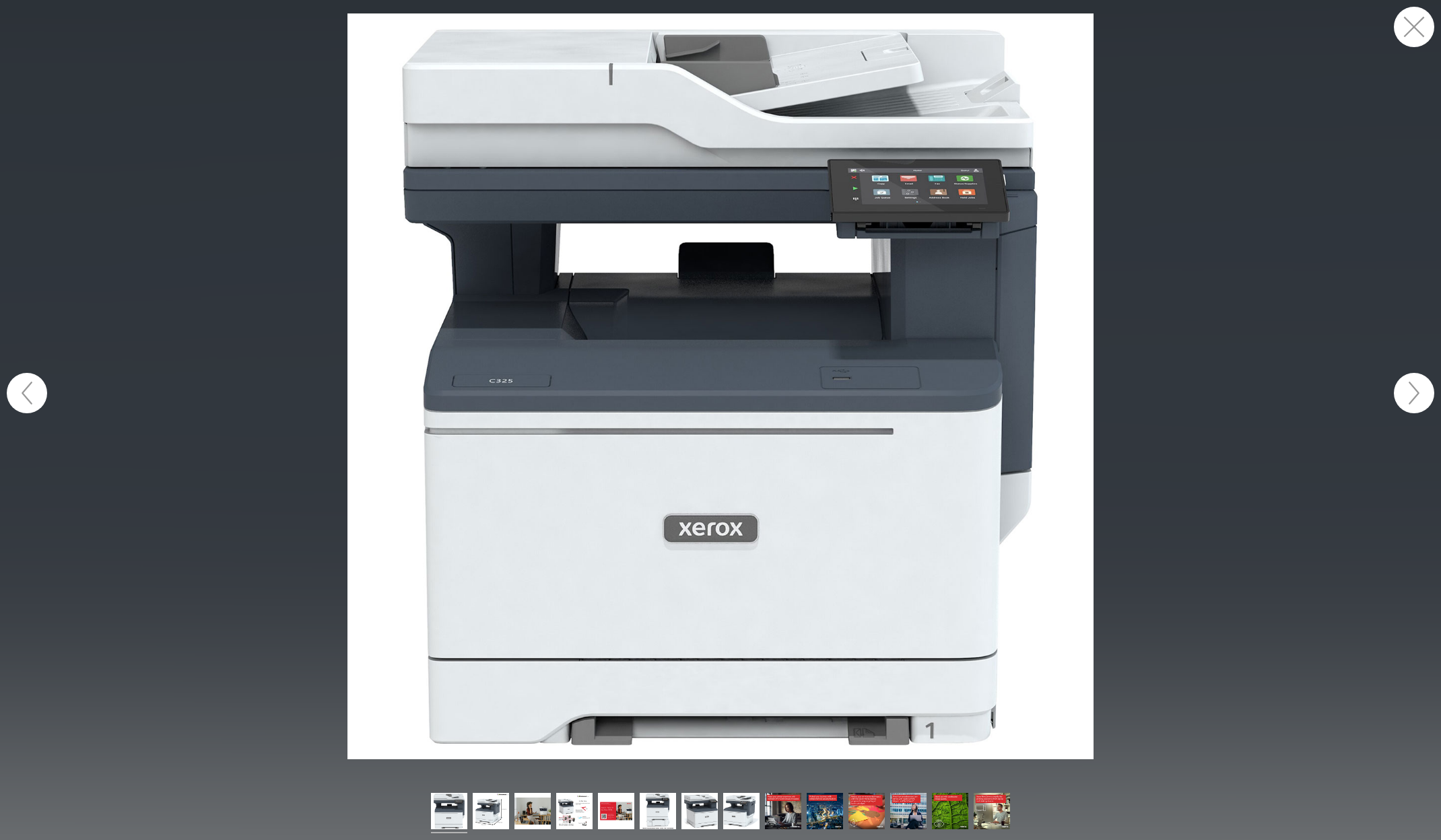
click at [1119, 380] on figure at bounding box center [720, 386] width 1441 height 746
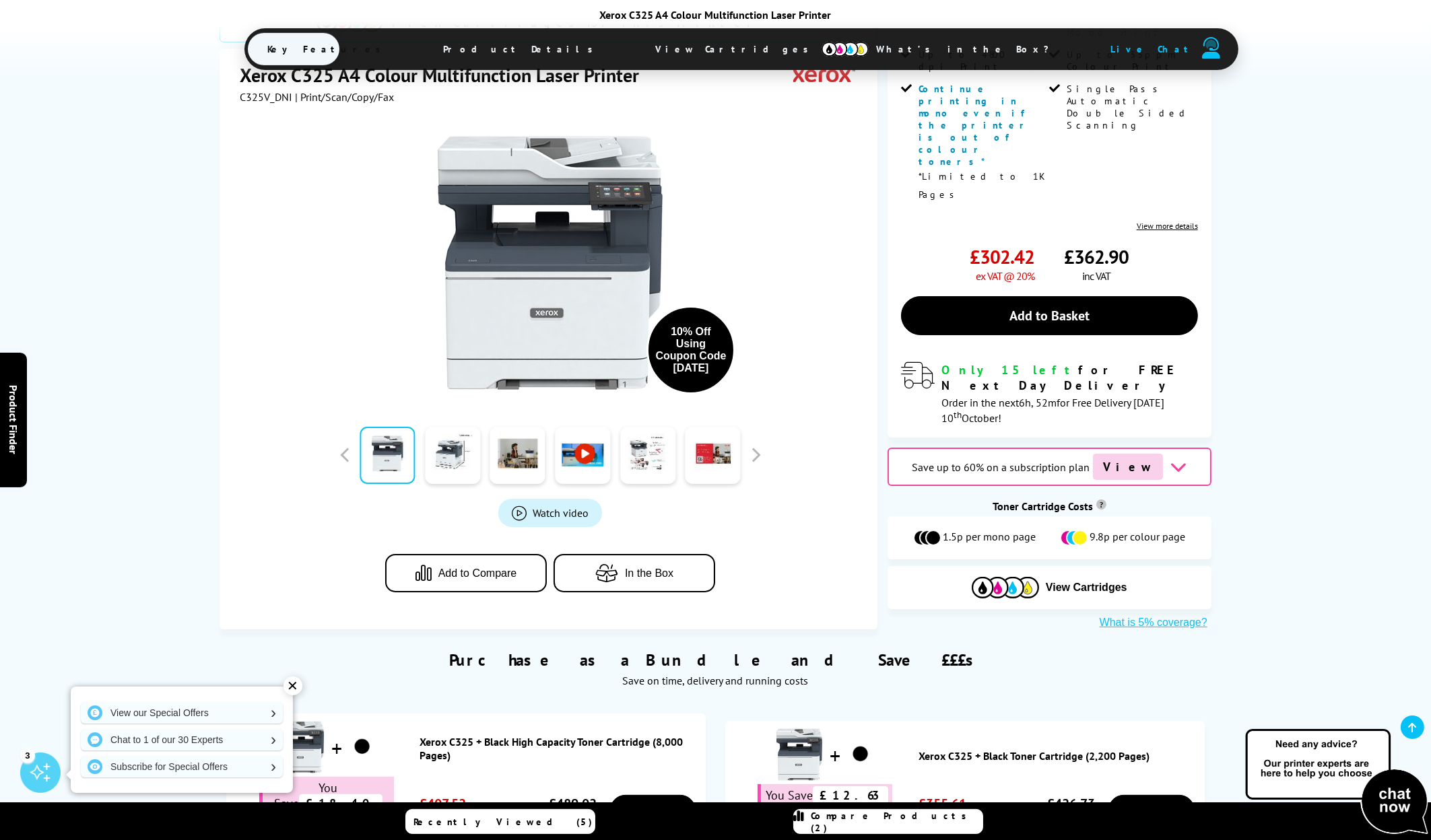
scroll to position [471, 0]
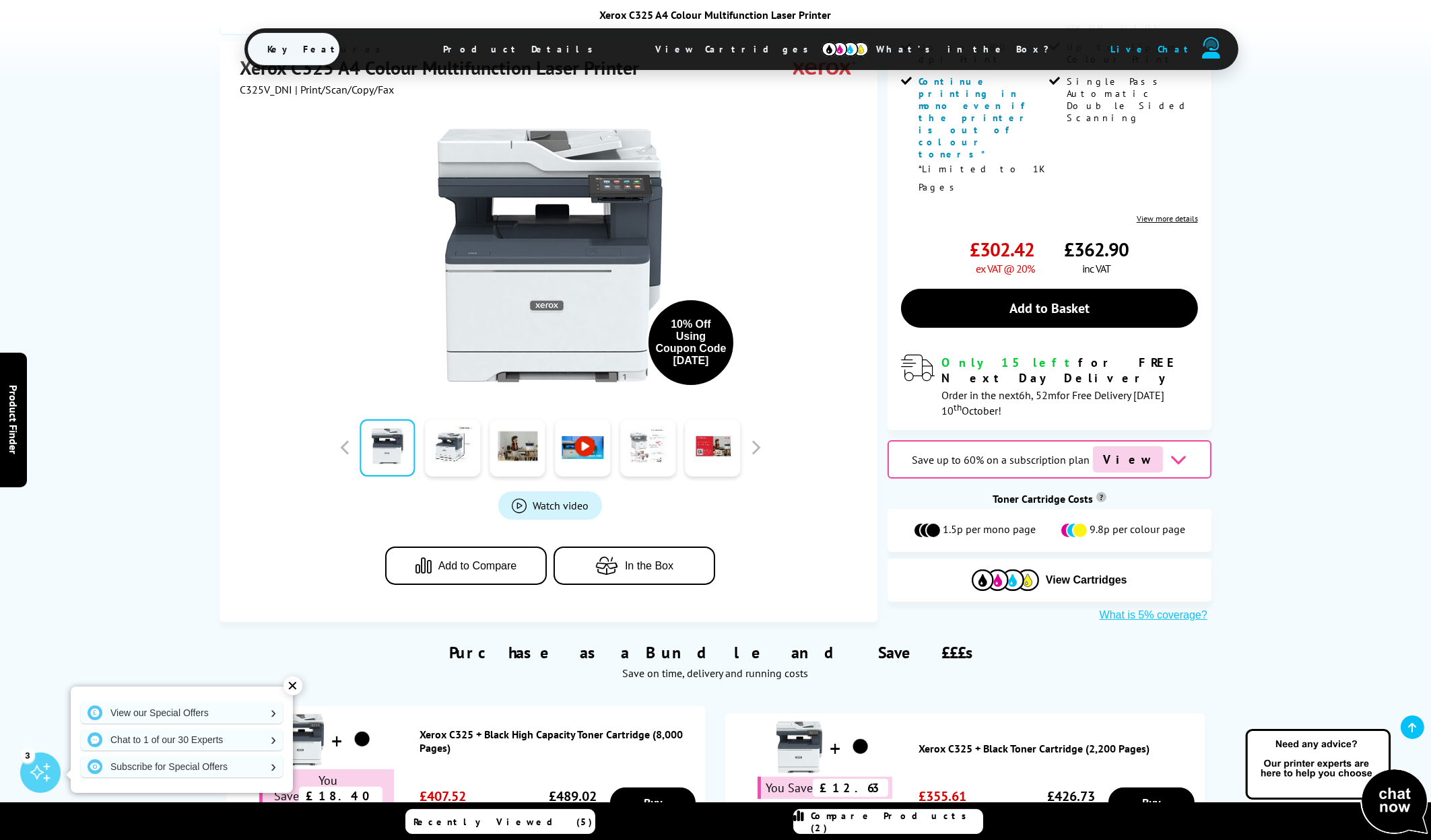
click at [651, 419] on link at bounding box center [648, 448] width 55 height 57
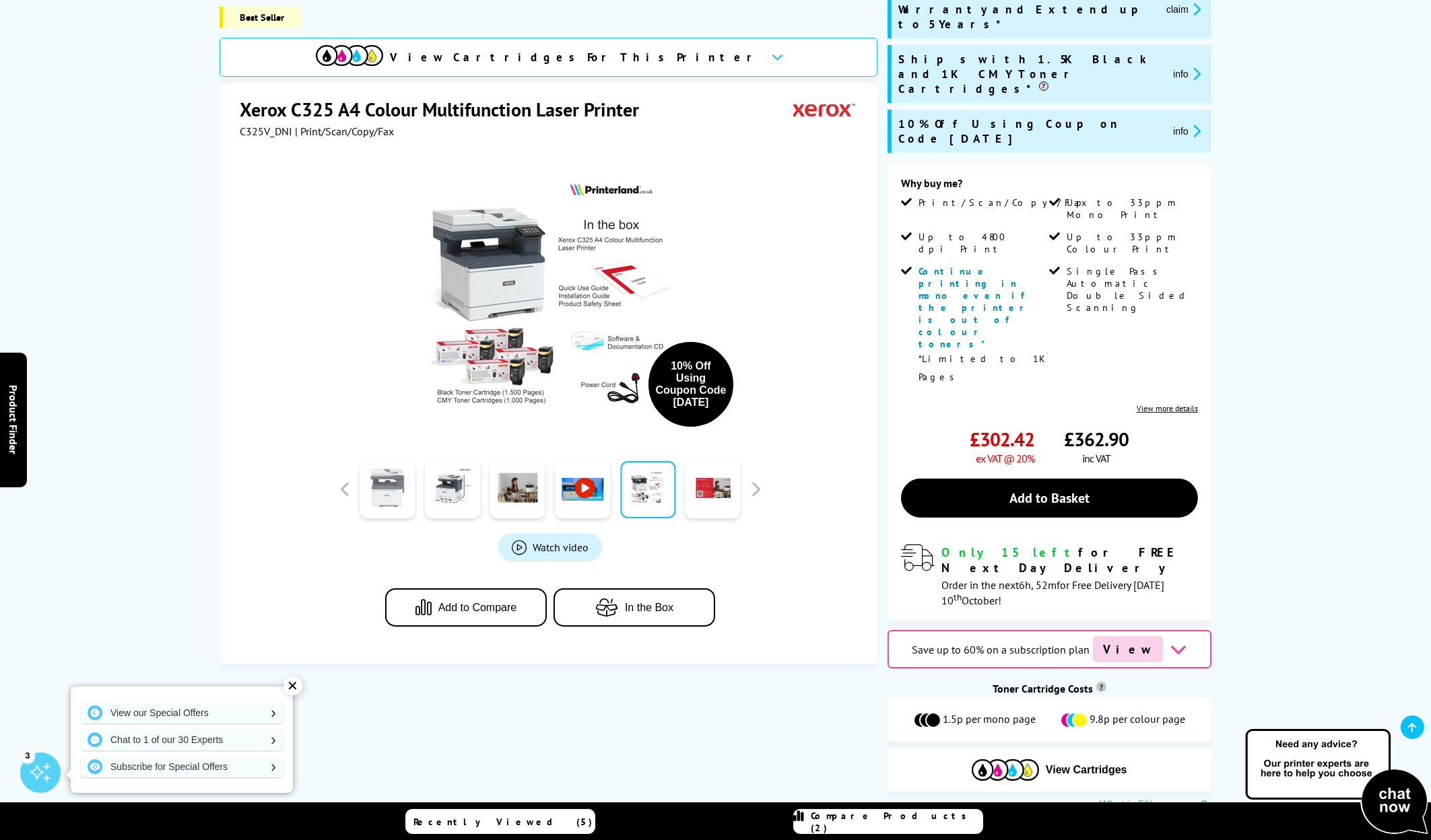
scroll to position [202, 0]
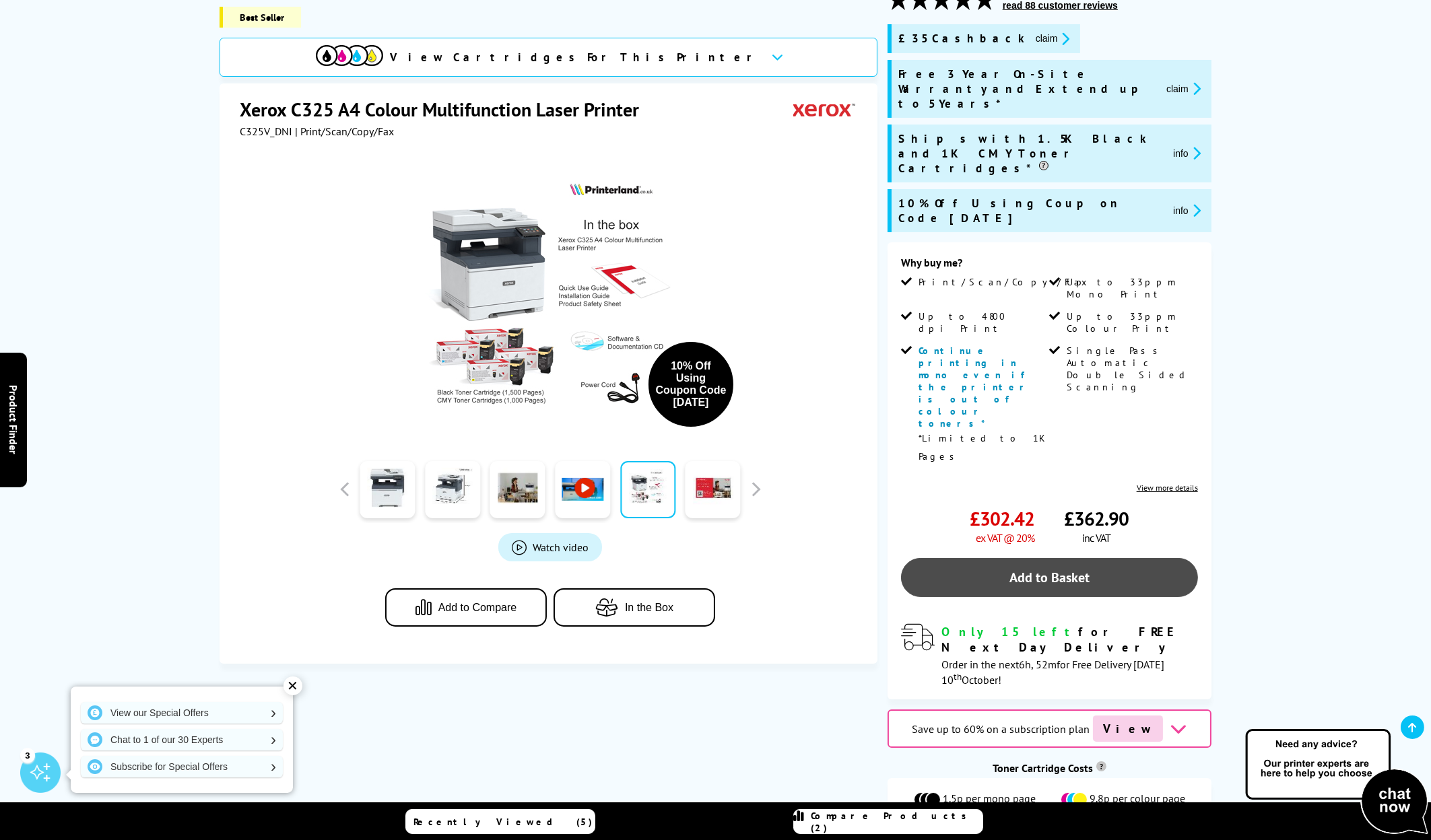
click at [1071, 558] on link "Add to Basket" at bounding box center [1049, 578] width 297 height 39
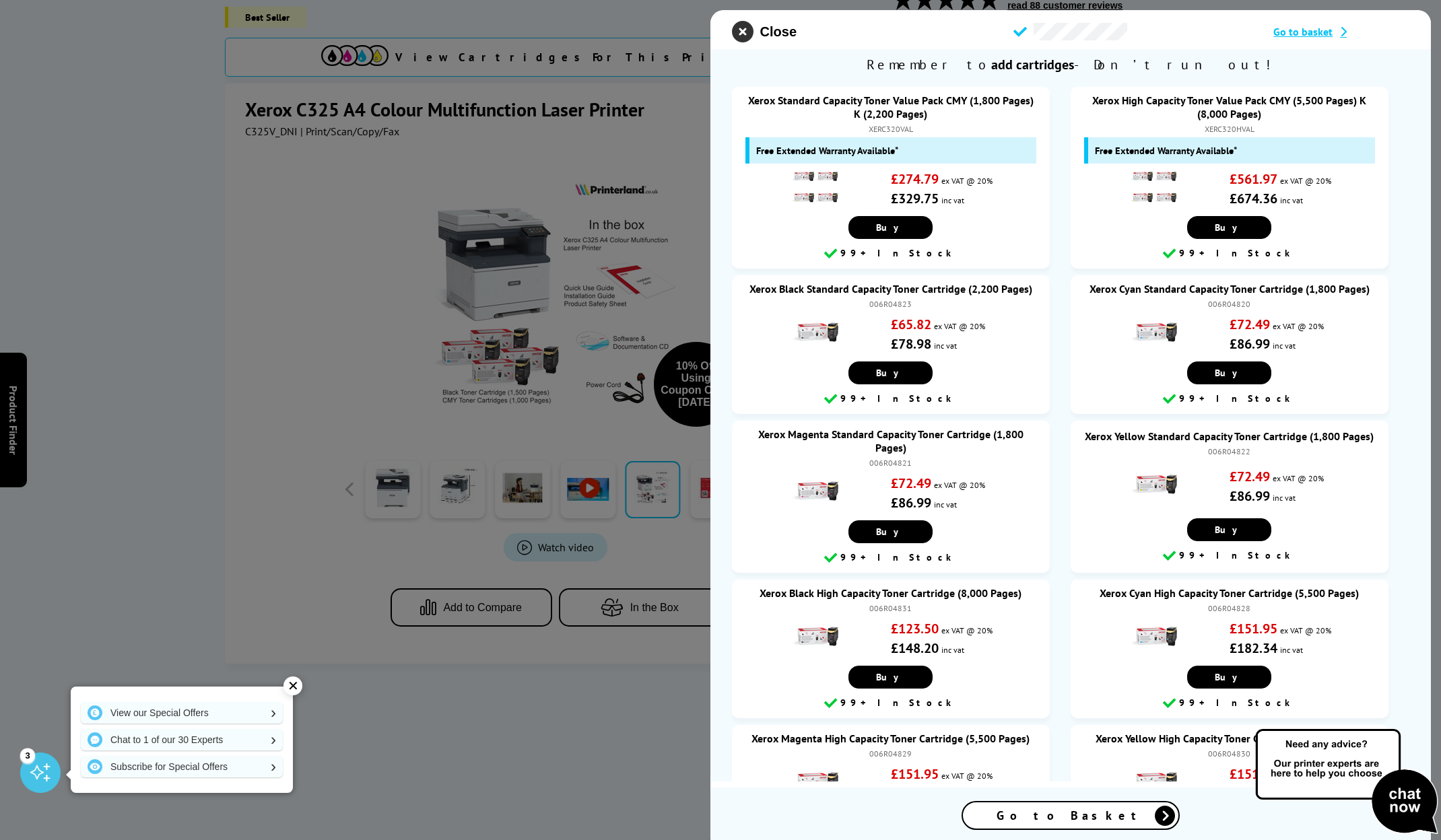
click at [744, 41] on icon "close modal" at bounding box center [743, 32] width 22 height 22
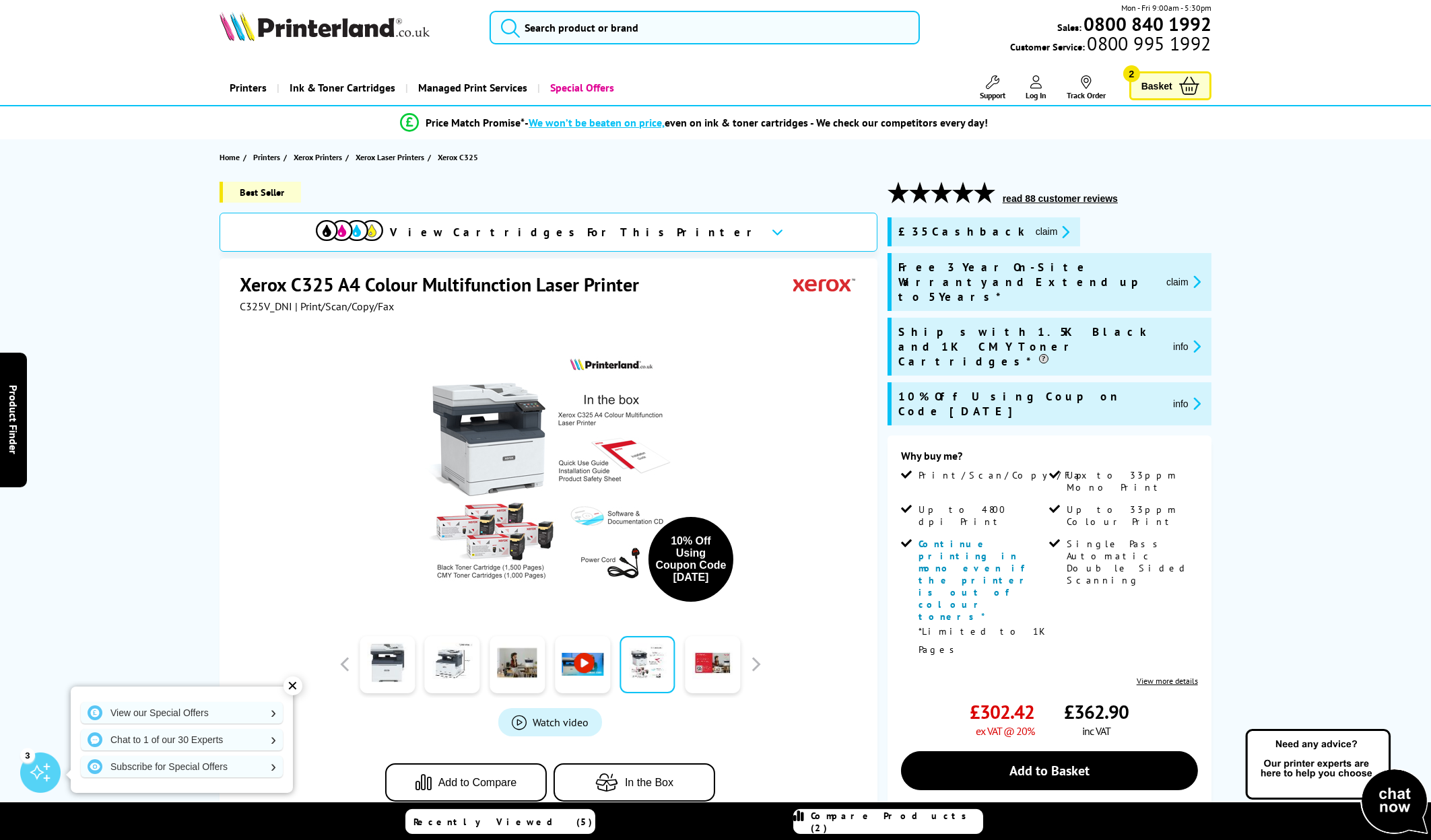
scroll to position [0, 0]
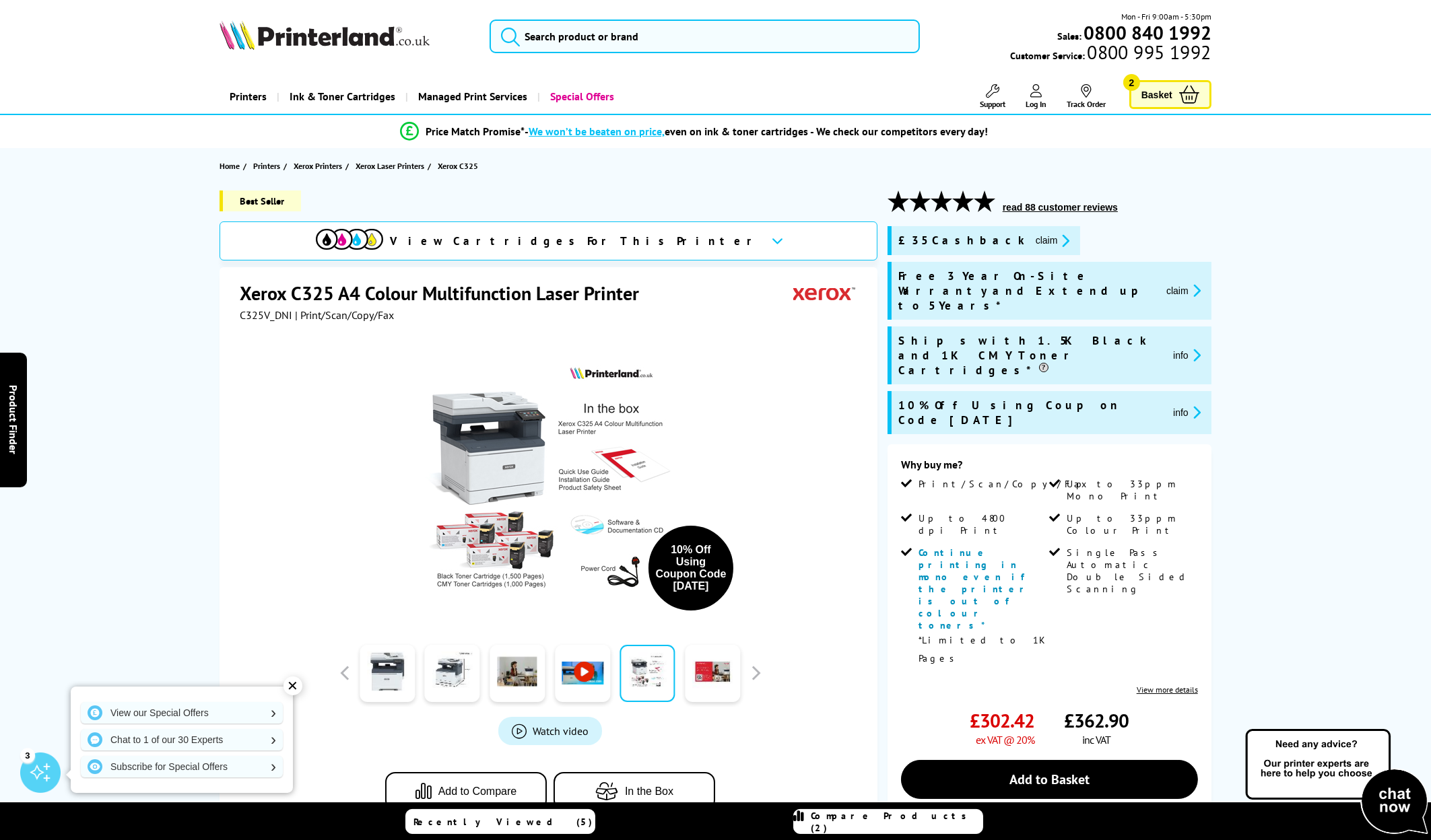
click at [1171, 96] on span "Basket" at bounding box center [1156, 94] width 31 height 18
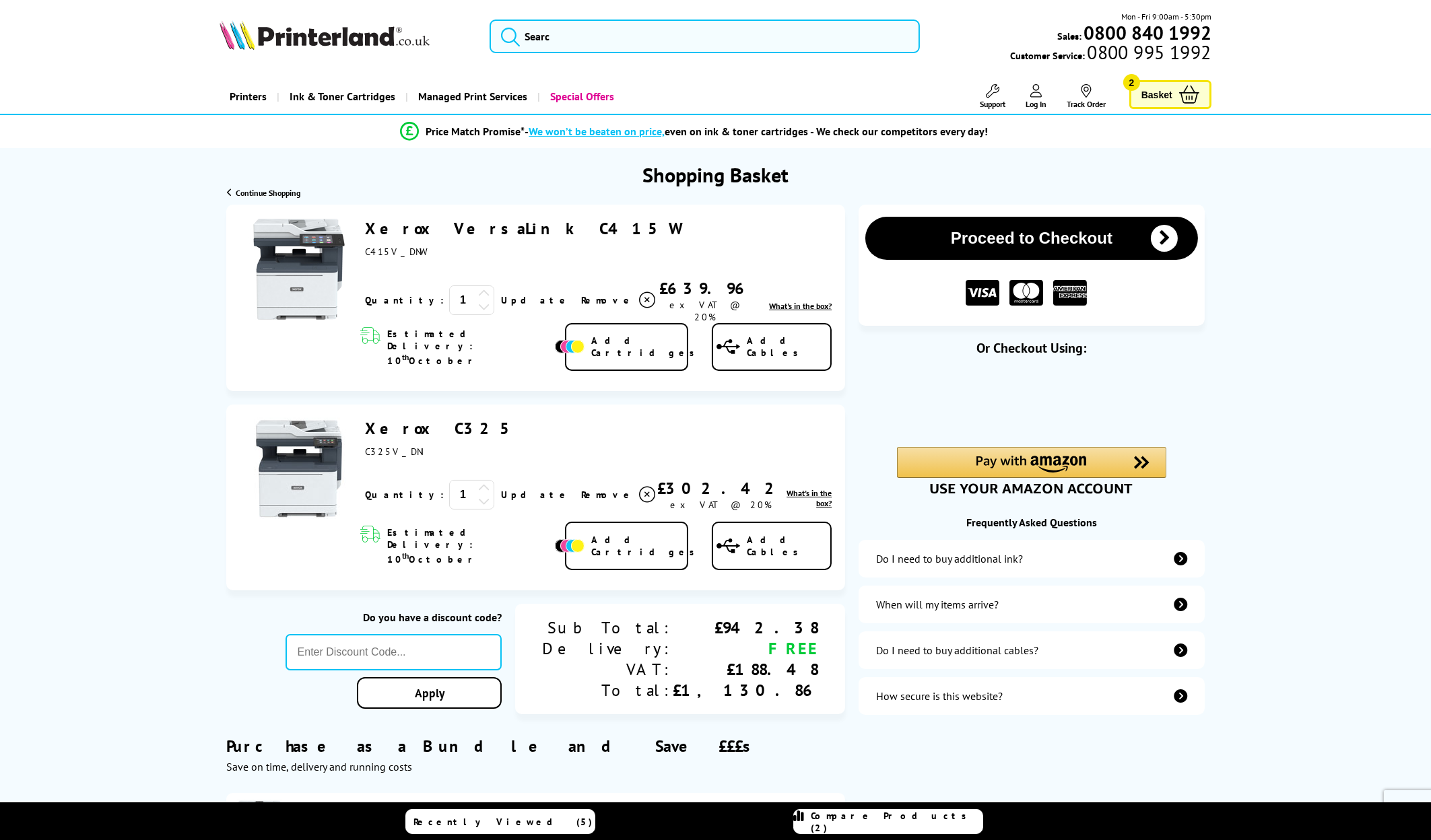
click at [581, 297] on span "Remove" at bounding box center [608, 300] width 53 height 12
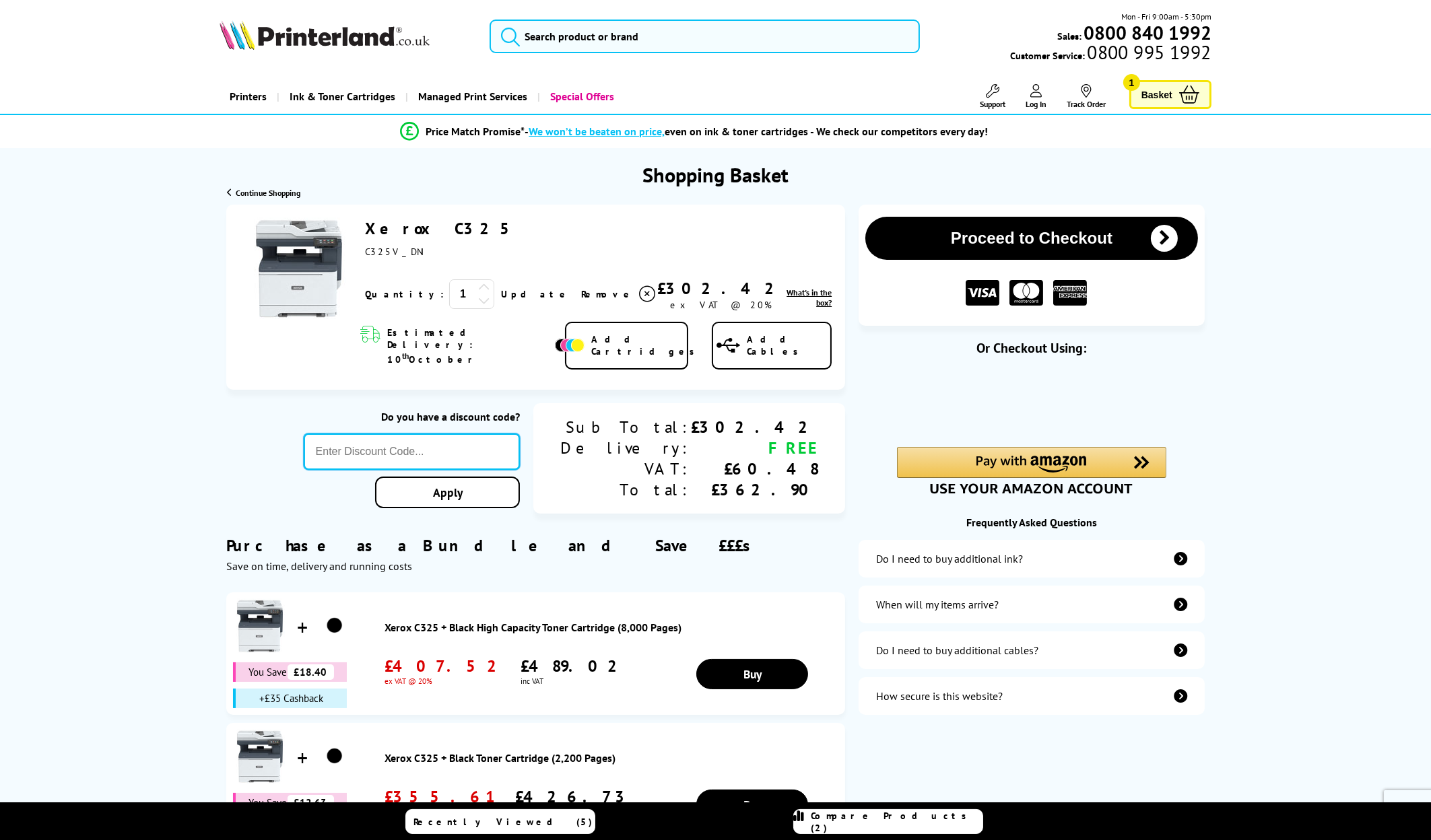
click at [516, 438] on input "text" at bounding box center [411, 451] width 217 height 36
type input "\"
type input "[DATE]"
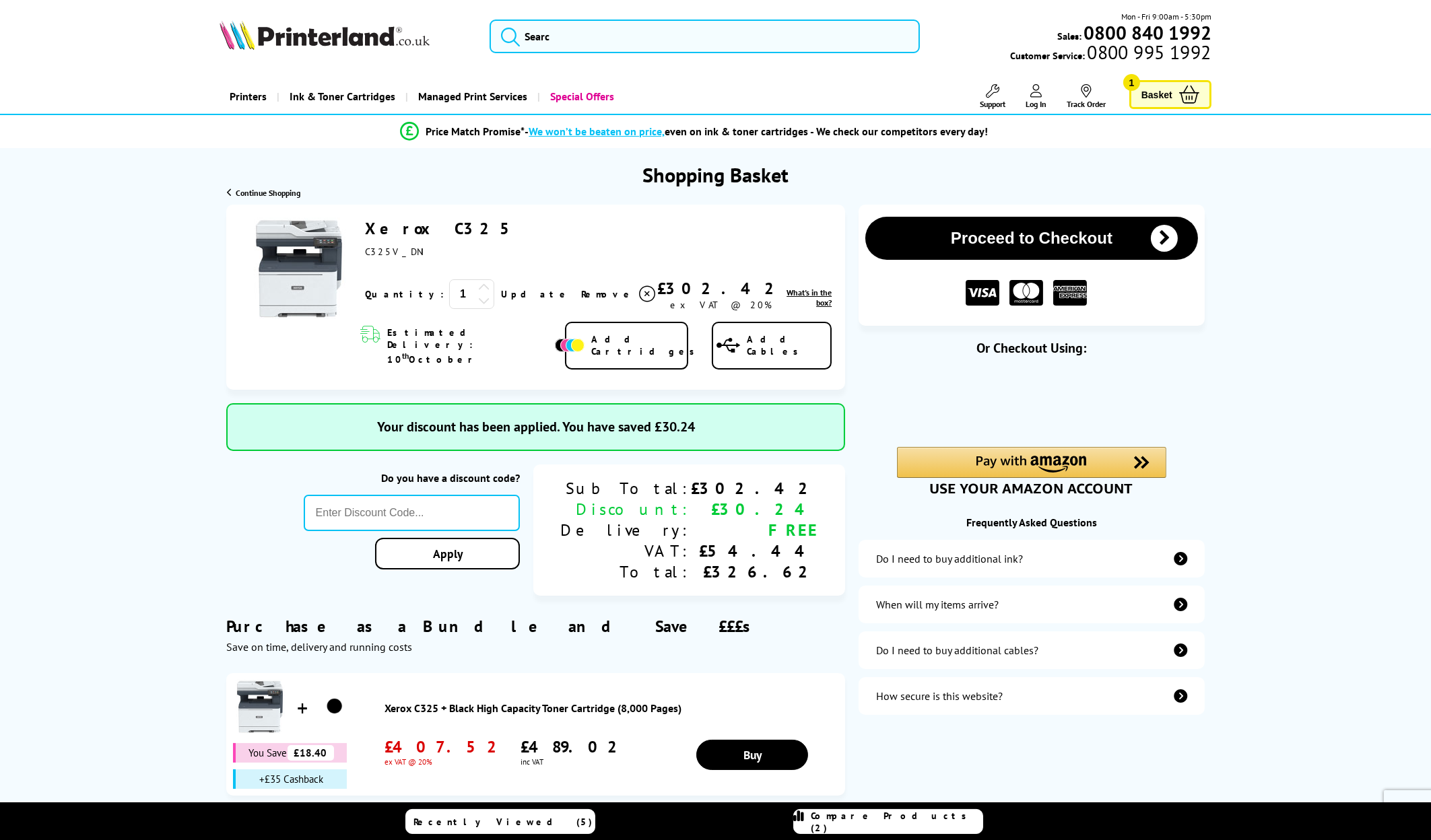
click at [294, 284] on img at bounding box center [299, 269] width 101 height 101
click at [294, 224] on img at bounding box center [299, 269] width 101 height 101
click at [260, 191] on span "Continue Shopping" at bounding box center [268, 192] width 65 height 10
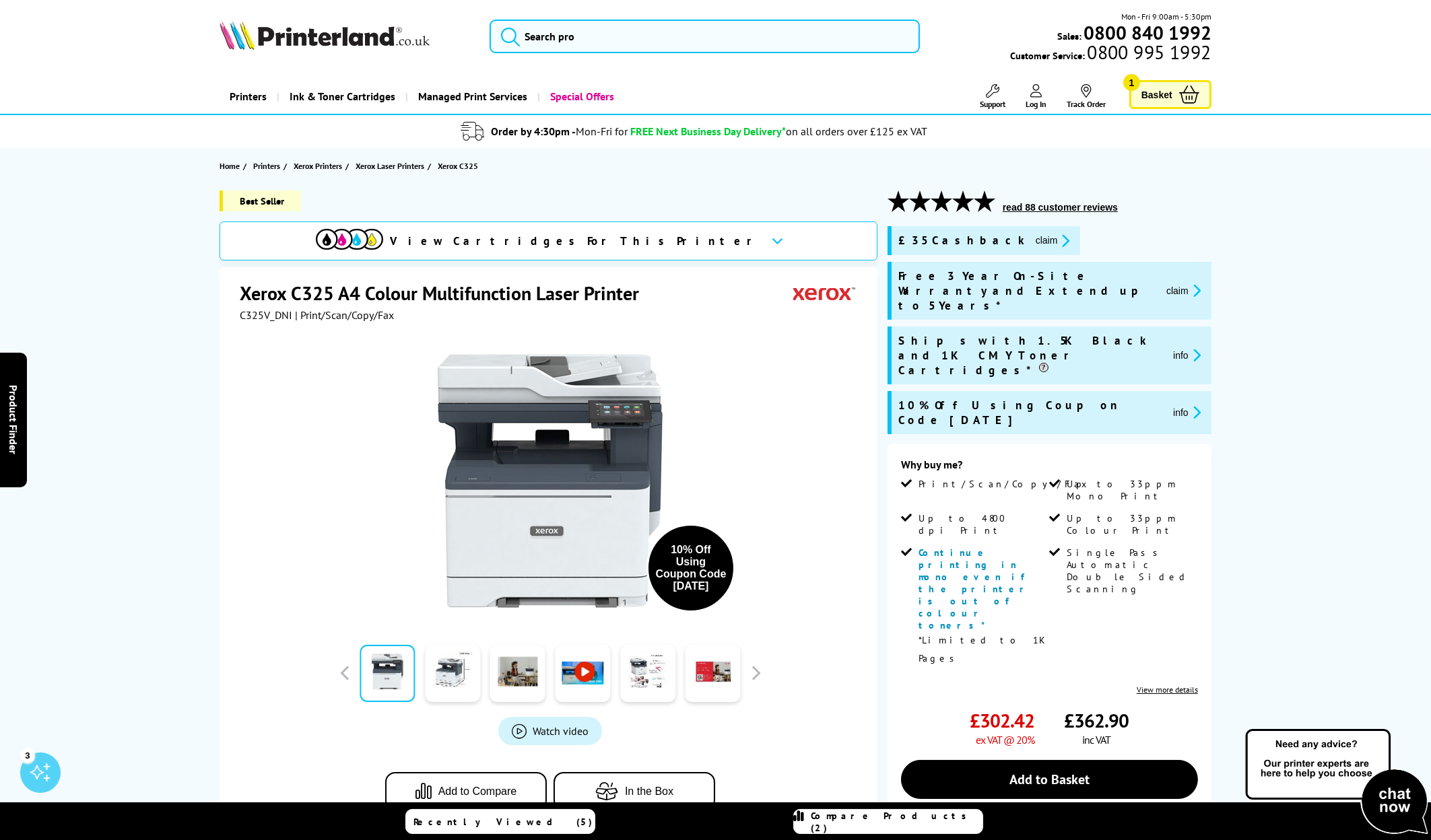
click at [1165, 97] on span "Basket" at bounding box center [1156, 94] width 31 height 18
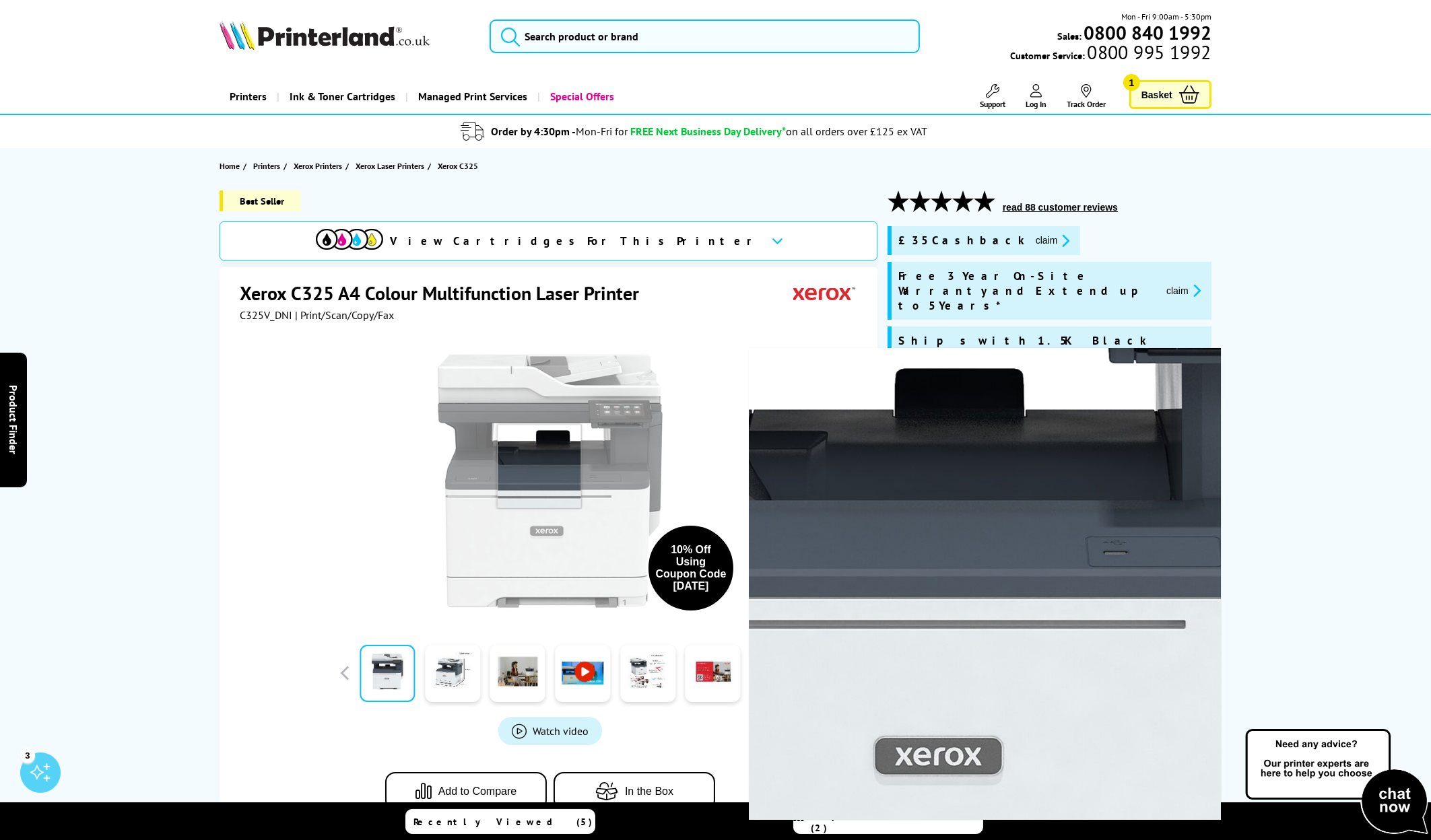
click at [552, 475] on img at bounding box center [550, 481] width 264 height 264
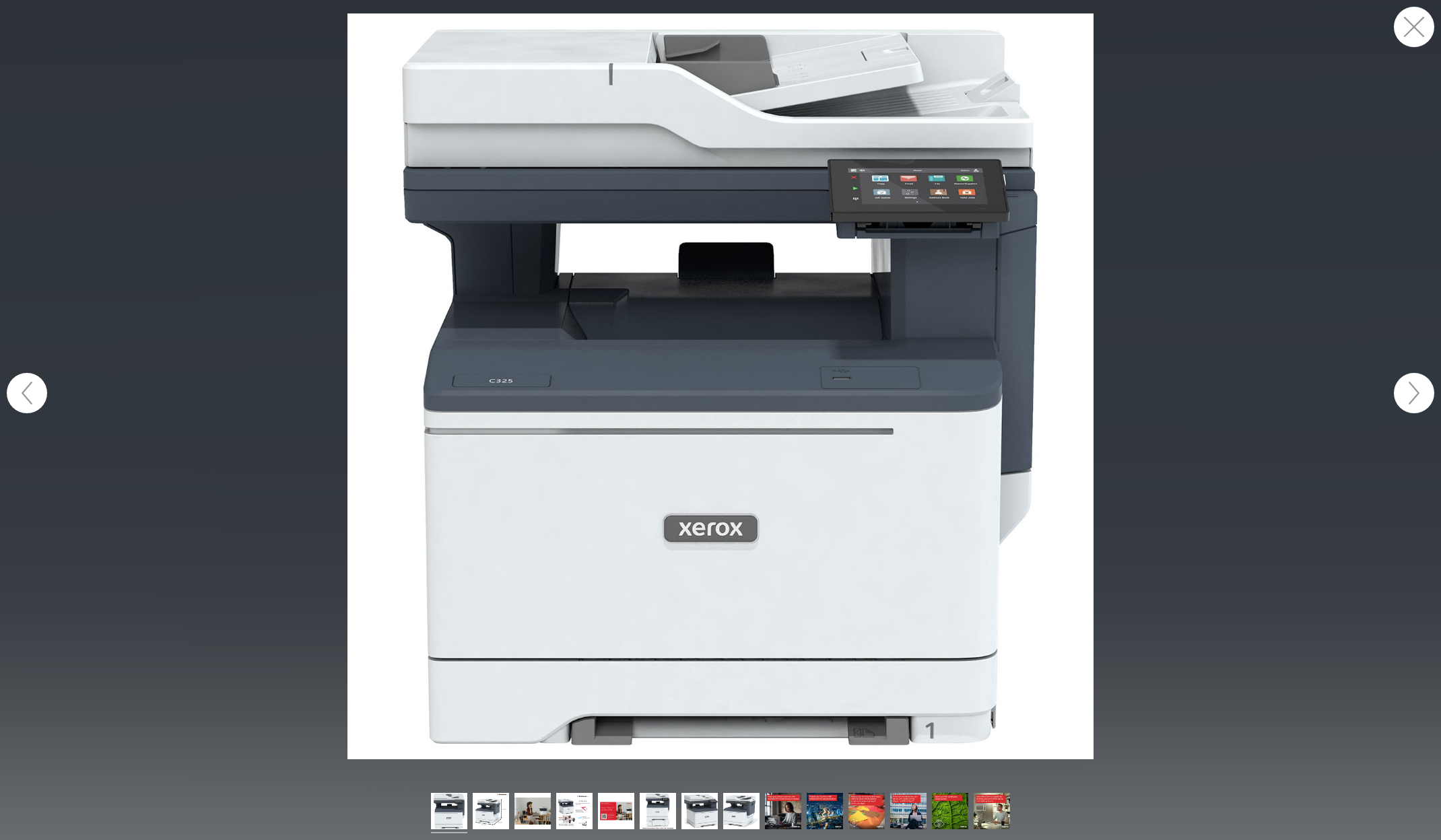
click at [1284, 424] on figure at bounding box center [720, 386] width 1441 height 746
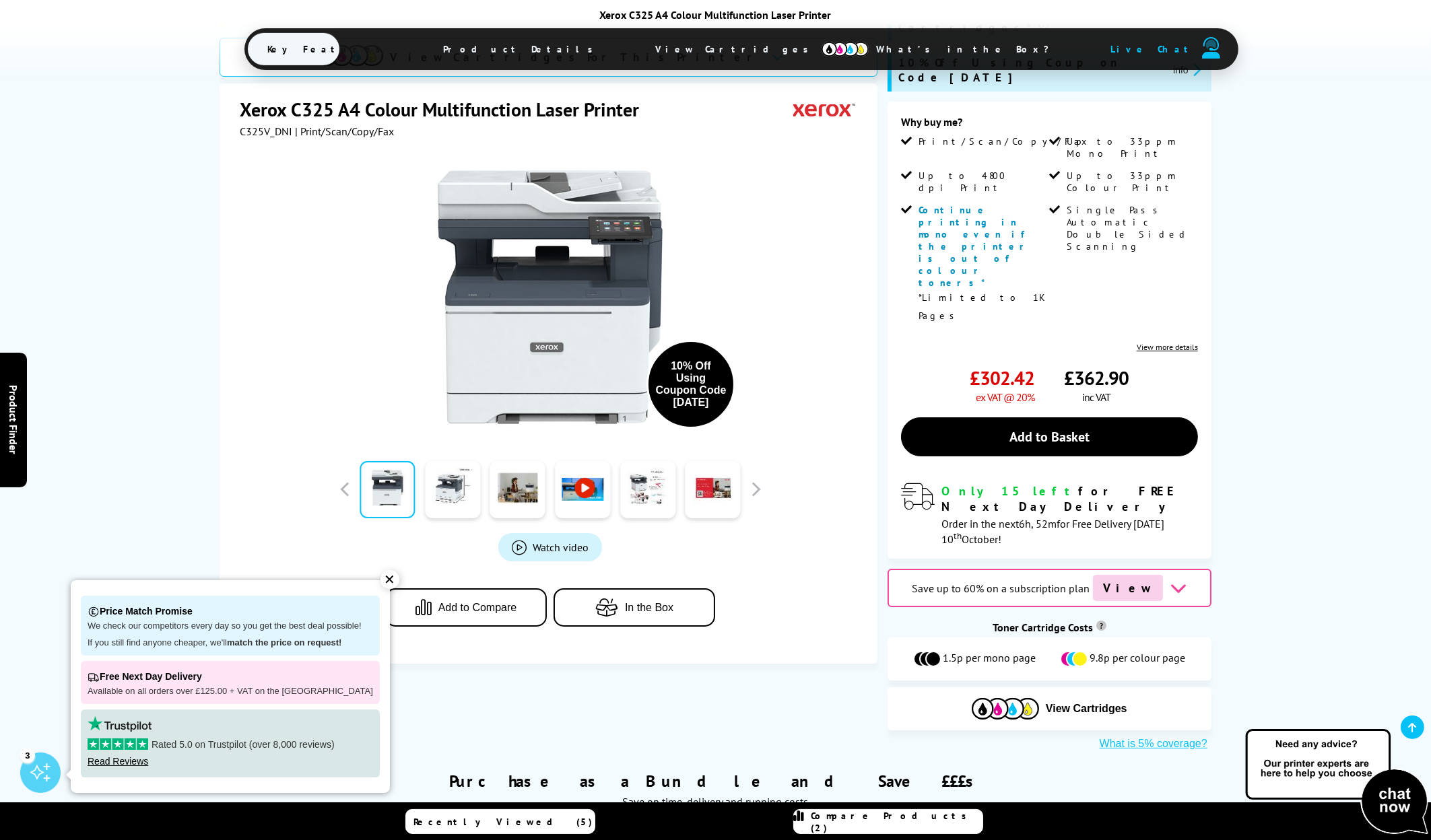
scroll to position [404, 0]
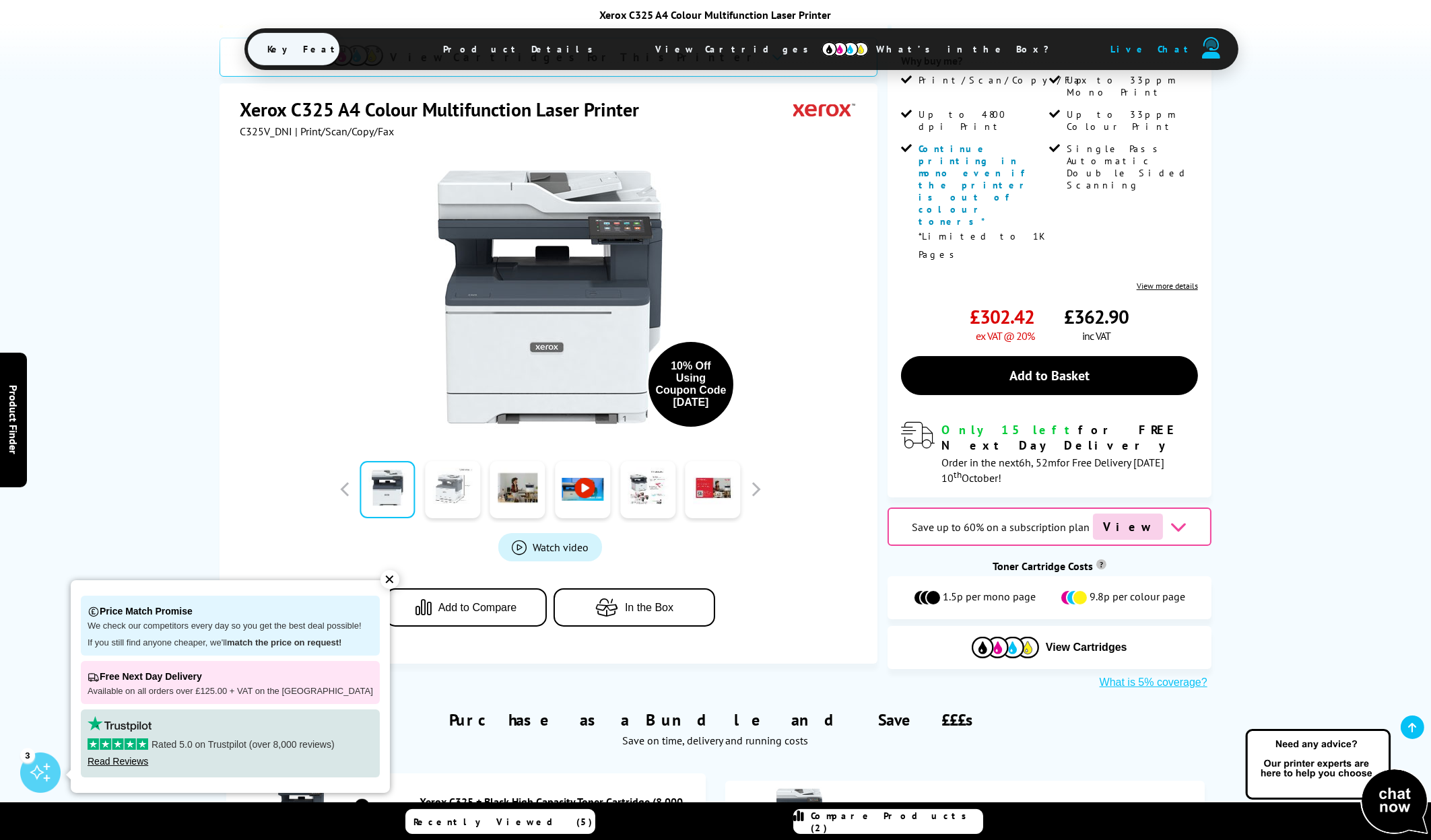
click at [454, 461] on link at bounding box center [452, 490] width 55 height 57
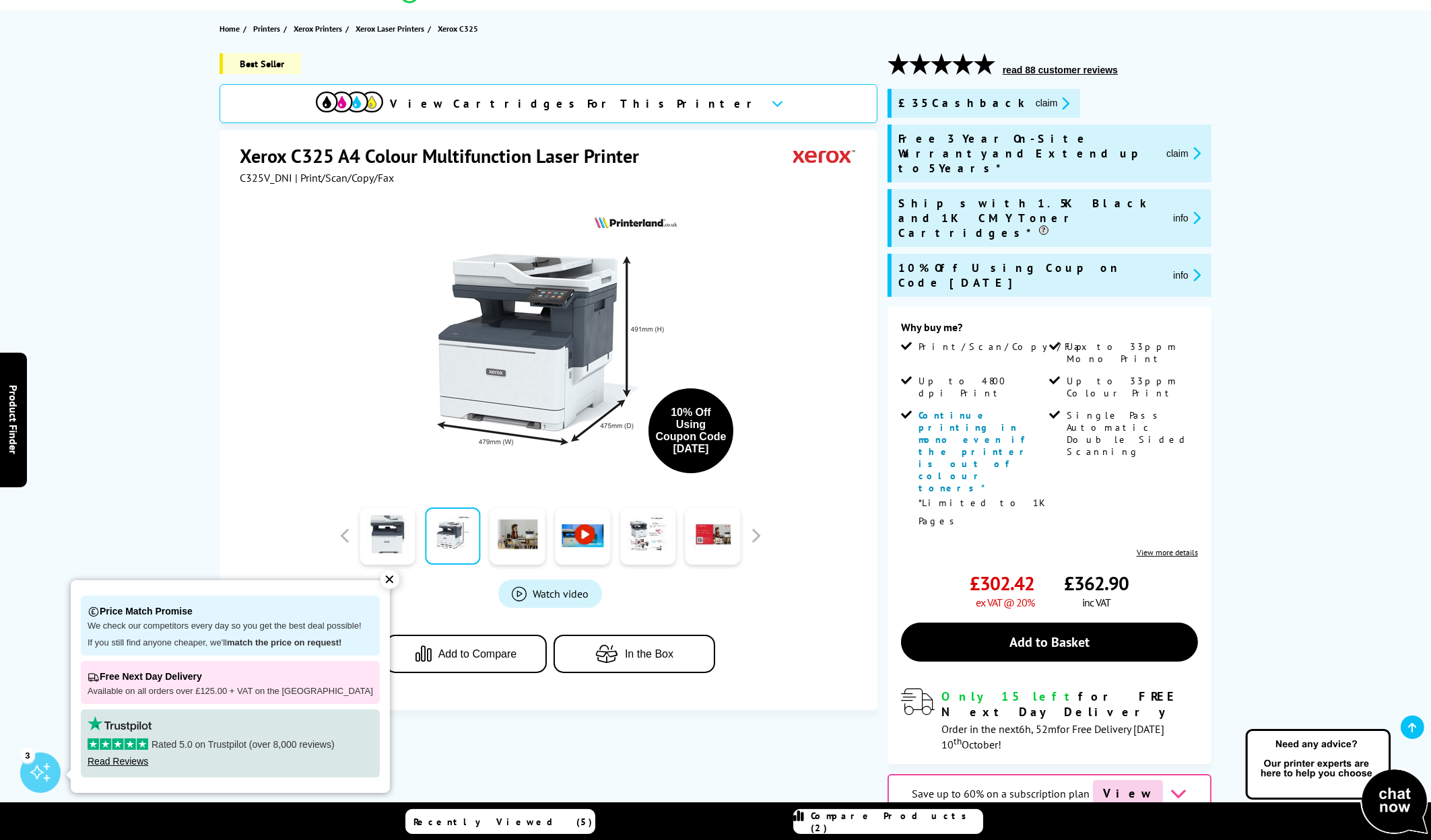
scroll to position [134, 0]
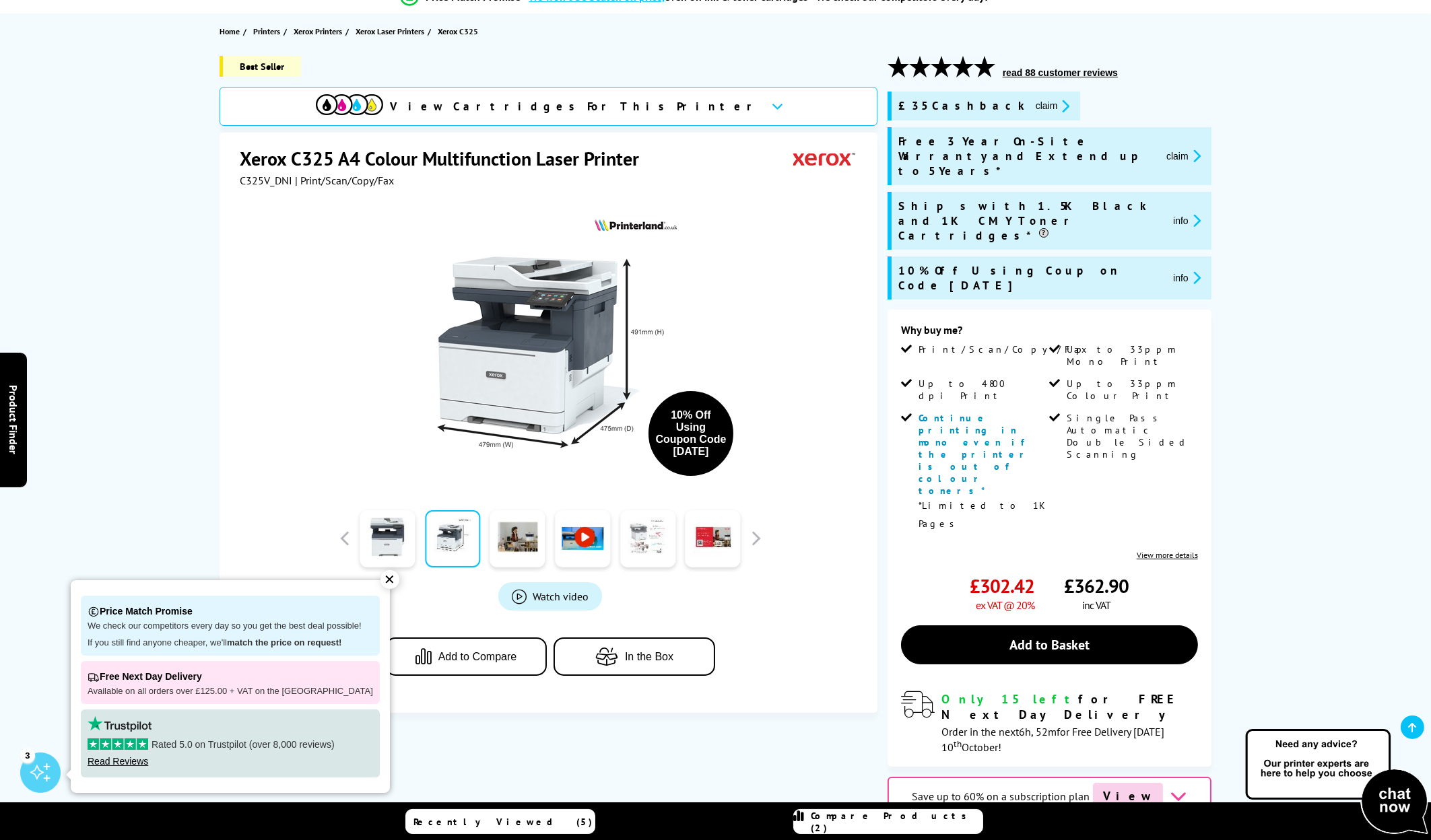
click at [648, 565] on link at bounding box center [648, 539] width 55 height 57
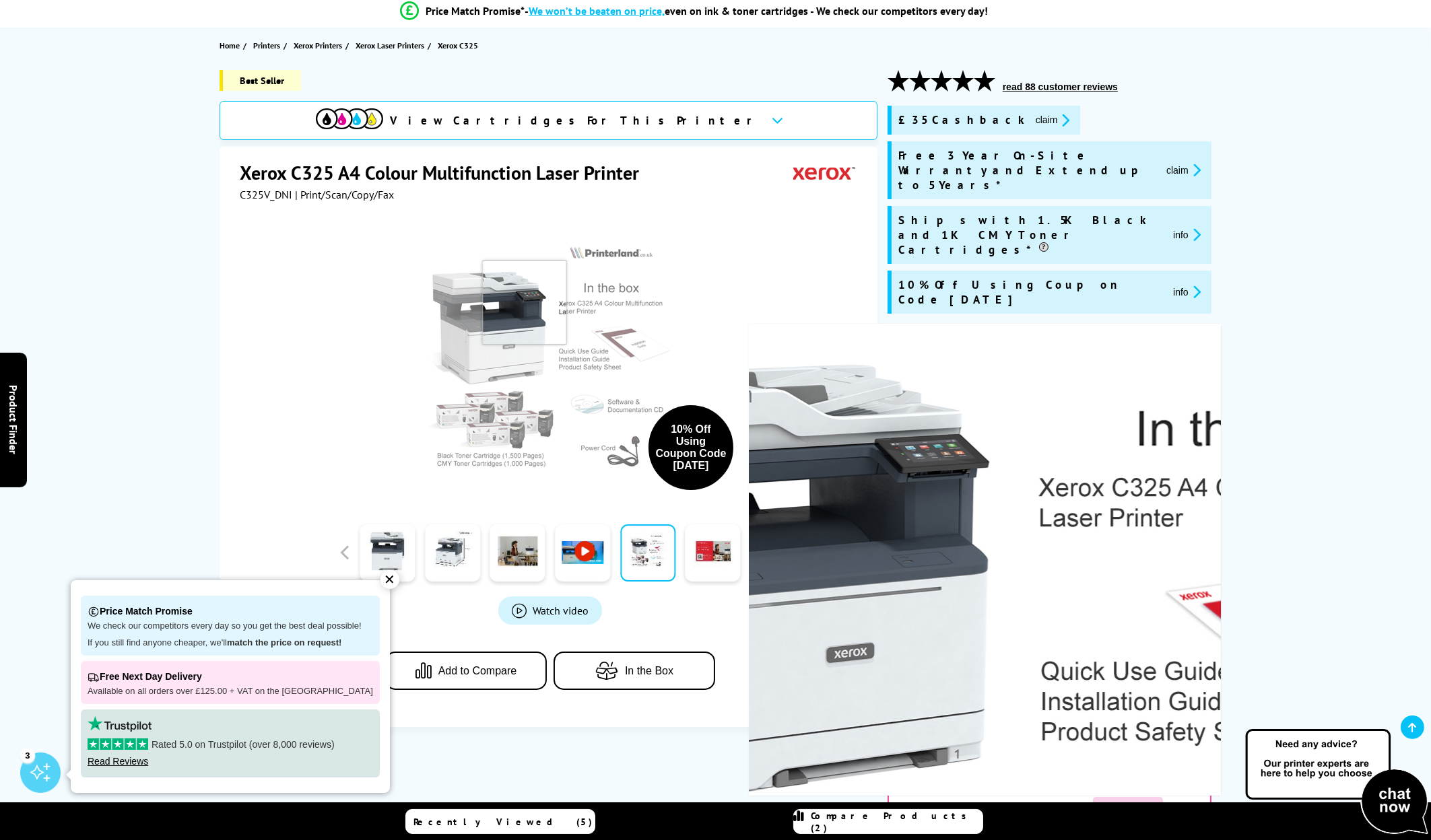
scroll to position [0, 0]
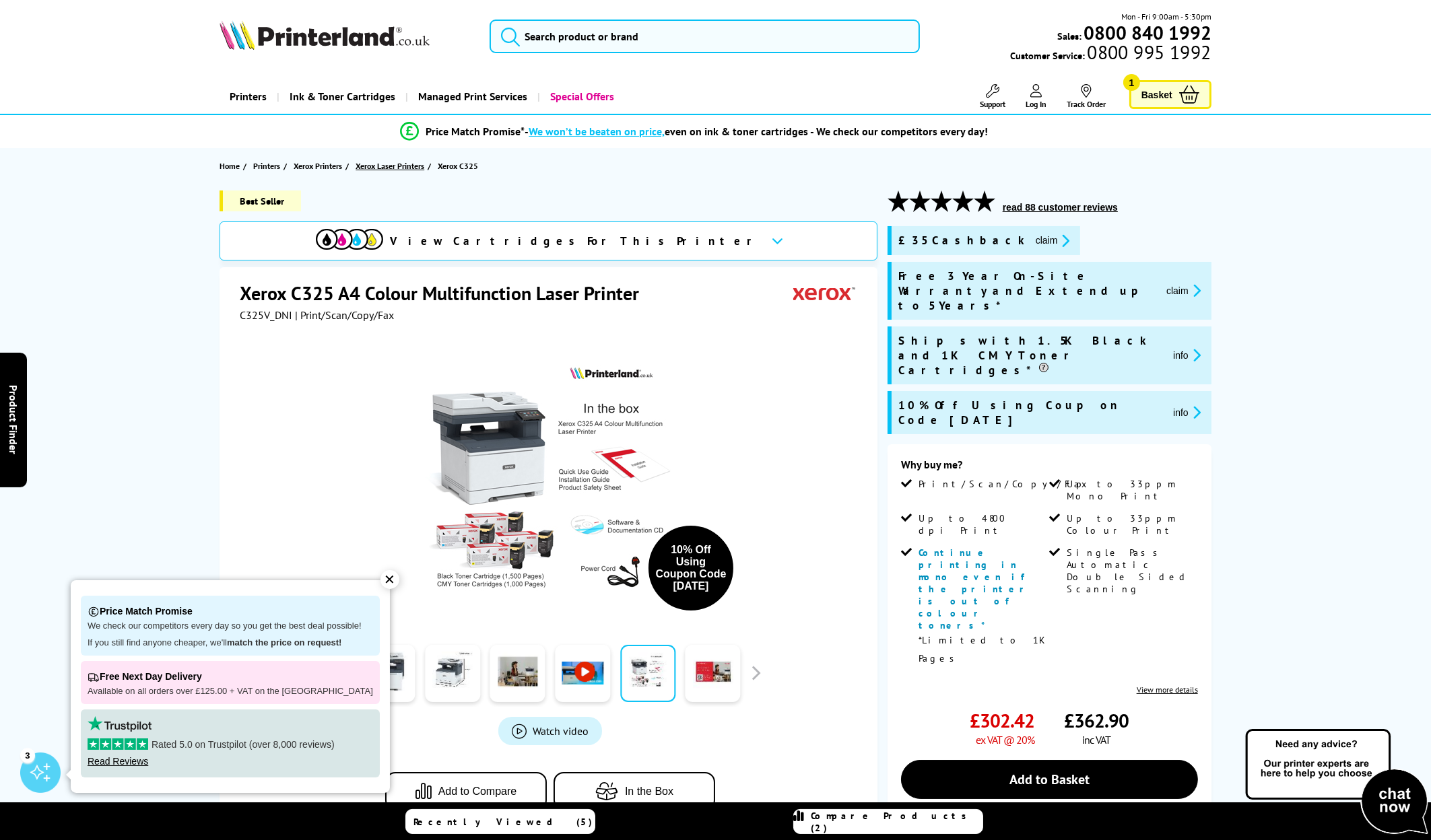
click at [395, 164] on span "Xerox Laser Printers" at bounding box center [389, 166] width 69 height 14
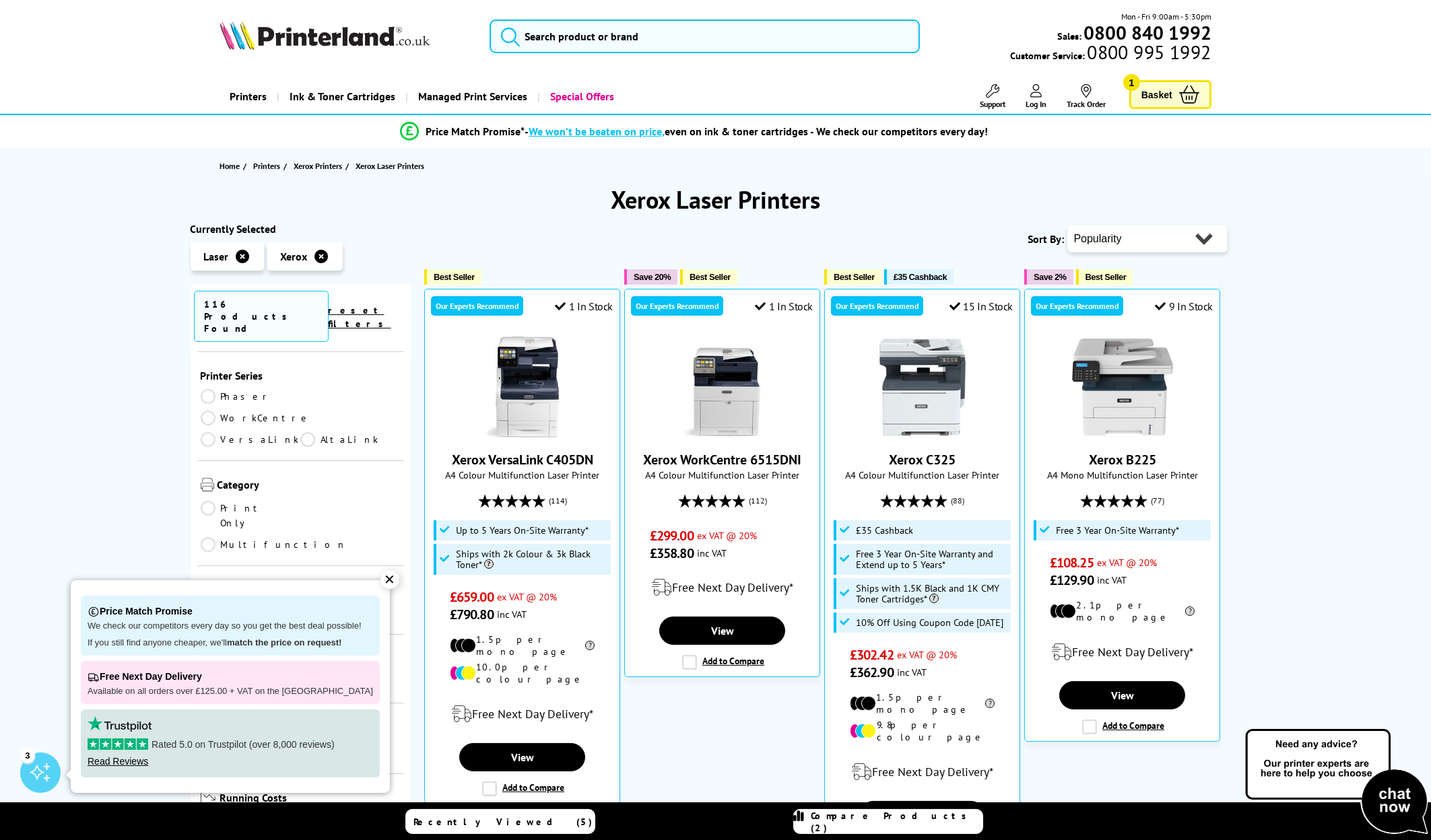
scroll to position [134, 0]
click at [215, 408] on link "Phaser" at bounding box center [251, 415] width 100 height 15
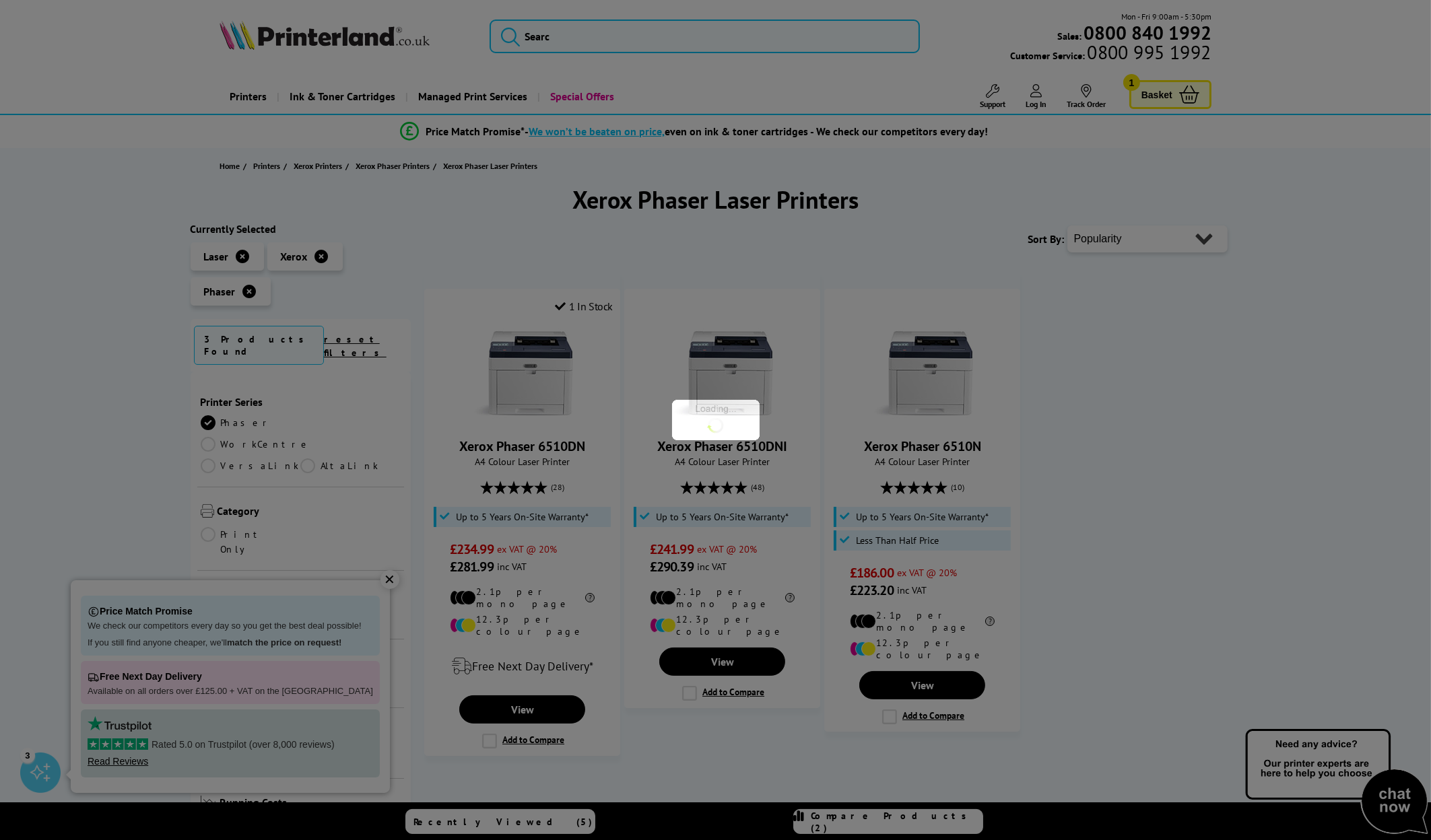
scroll to position [134, 0]
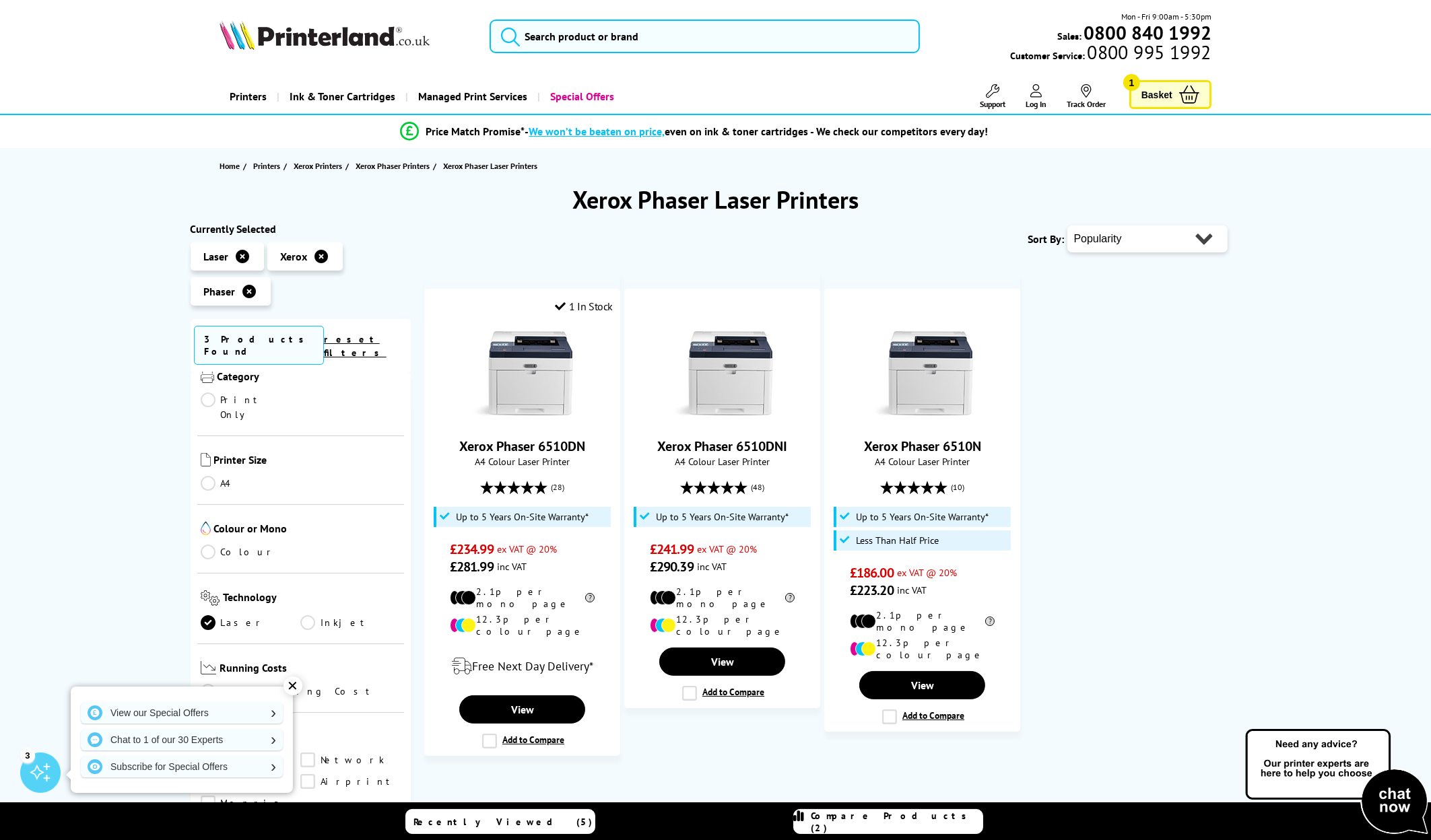
click at [253, 291] on icon at bounding box center [250, 291] width 14 height 14
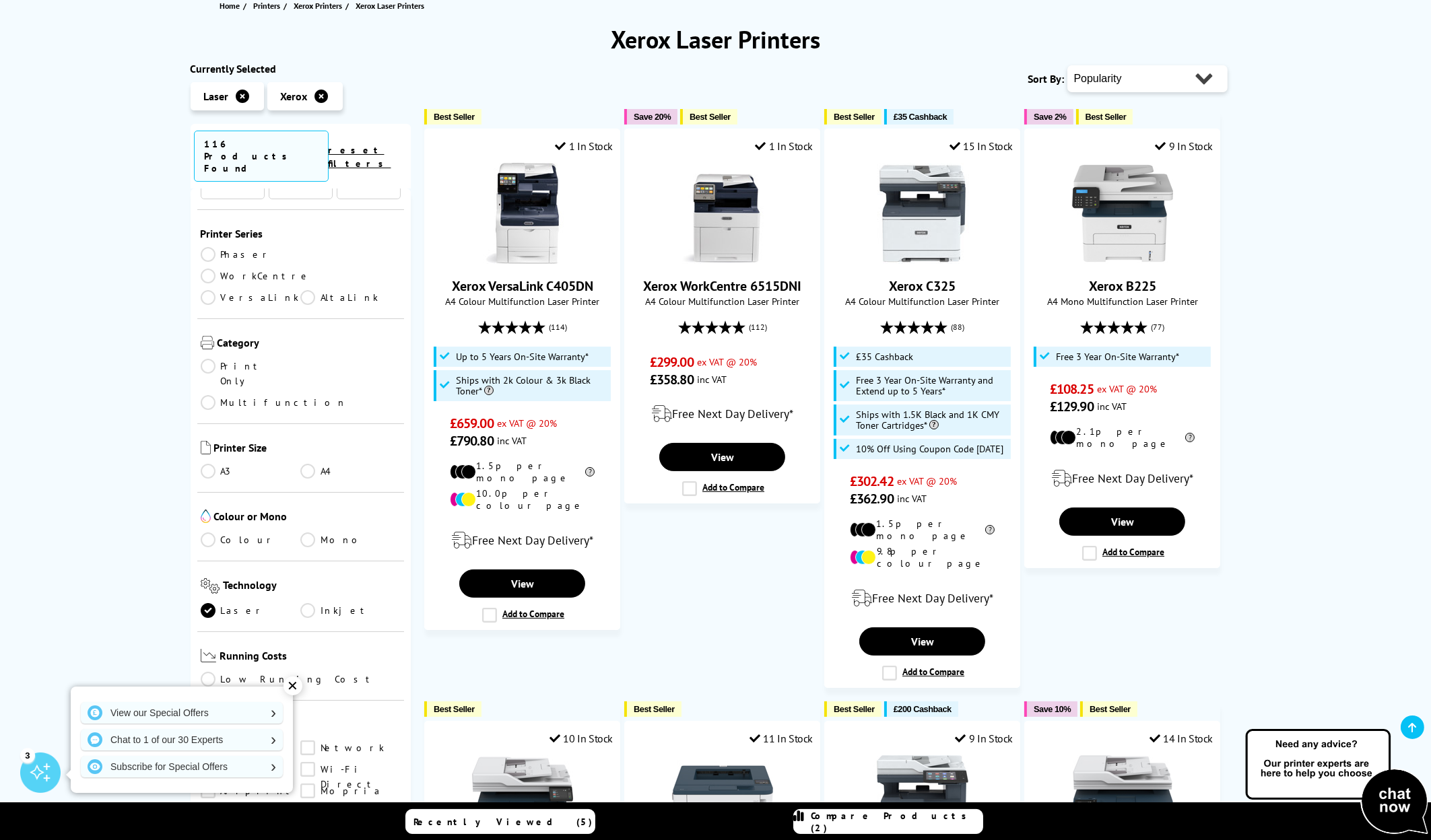
scroll to position [202, 0]
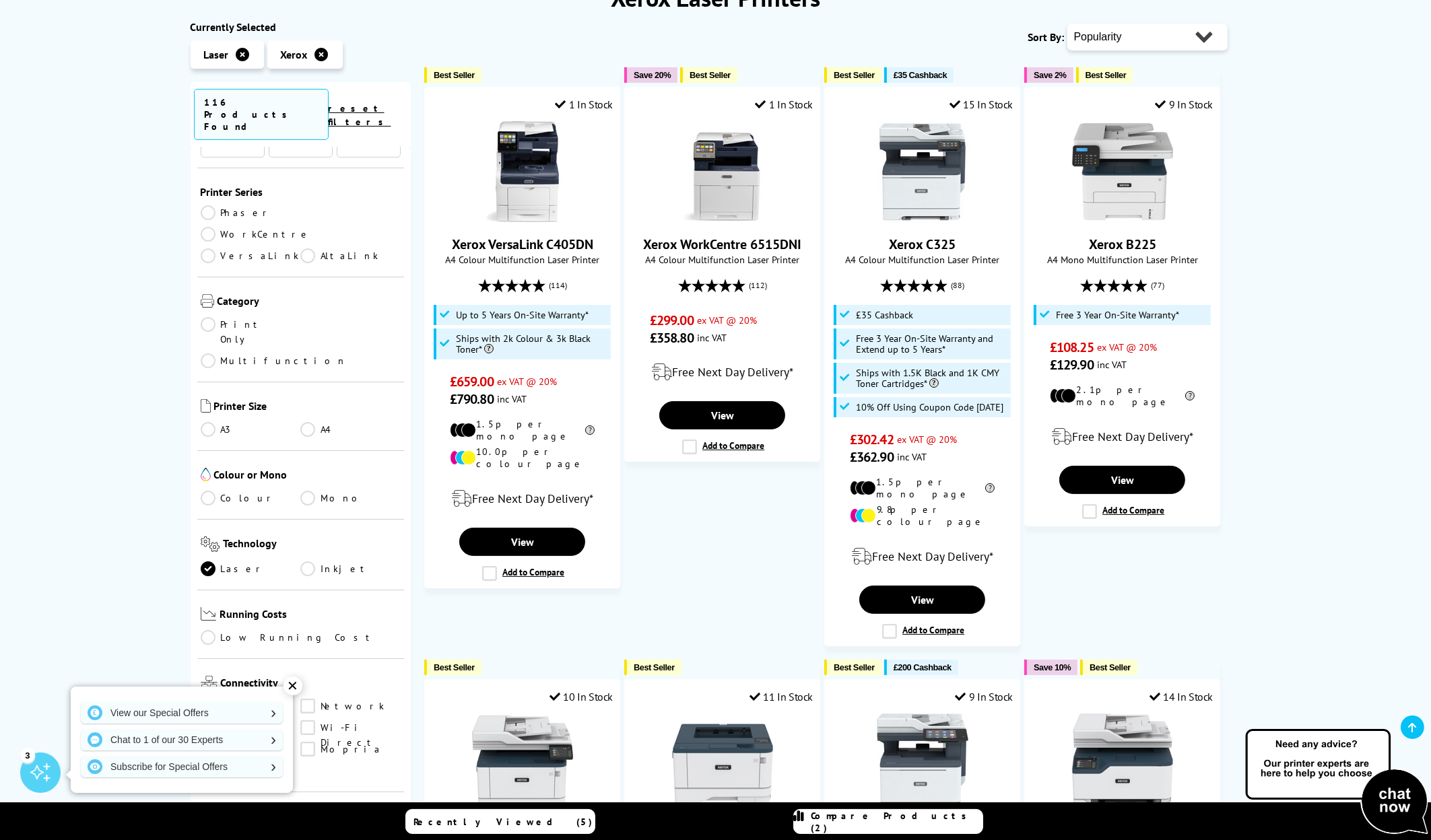
click at [215, 491] on link "Colour" at bounding box center [251, 498] width 100 height 15
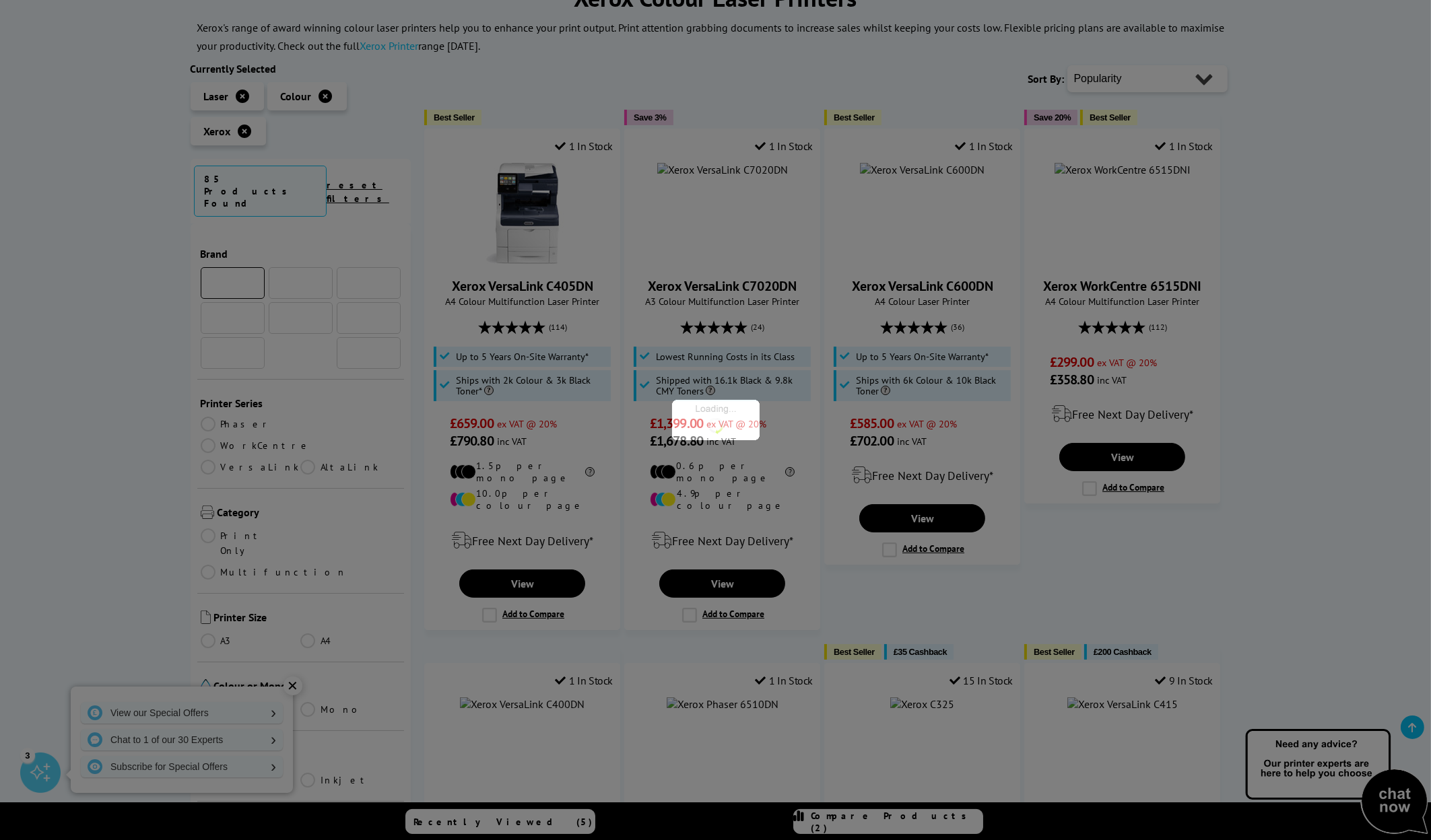
scroll to position [134, 0]
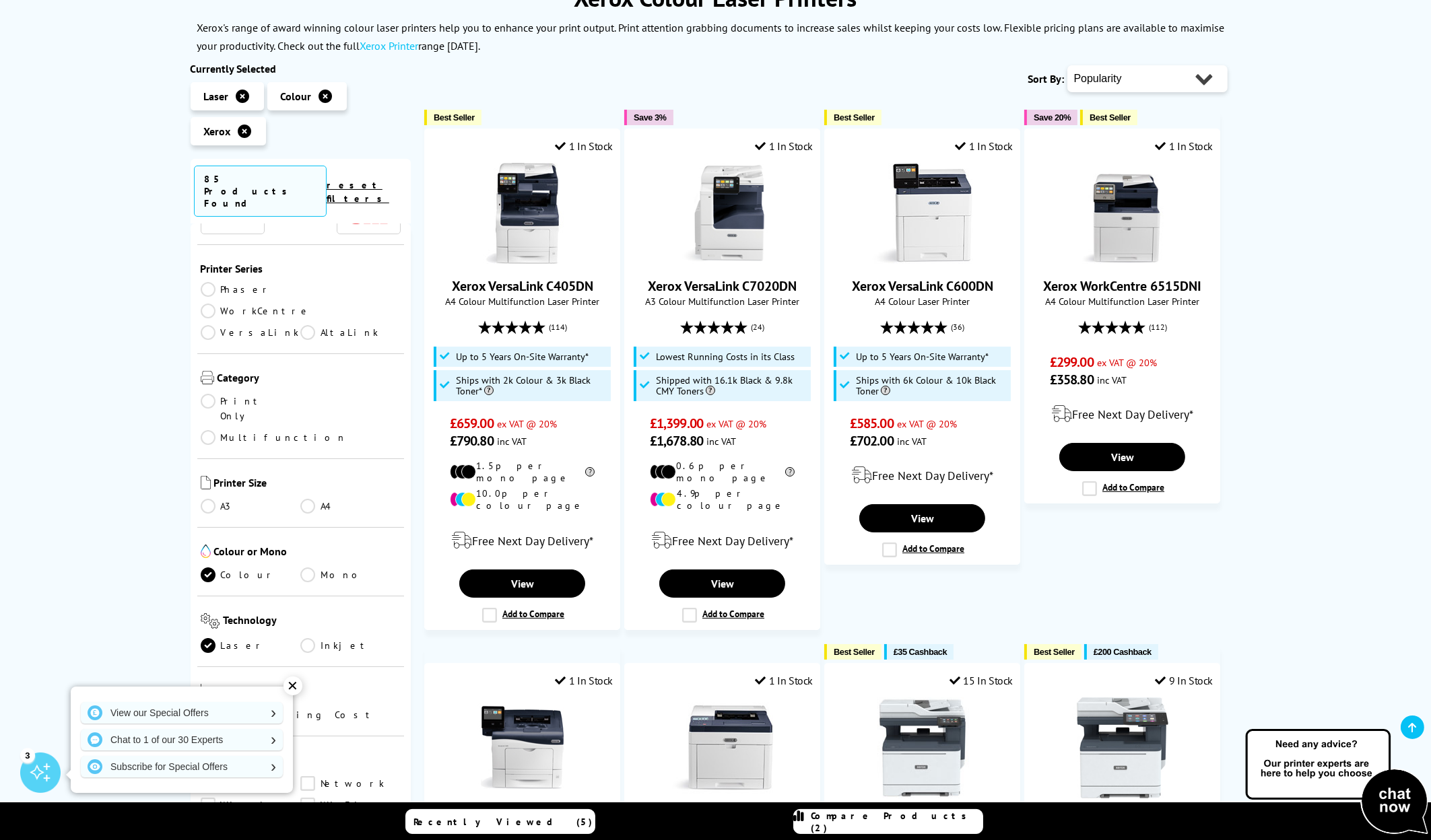
click at [332, 499] on link "A4" at bounding box center [350, 506] width 100 height 15
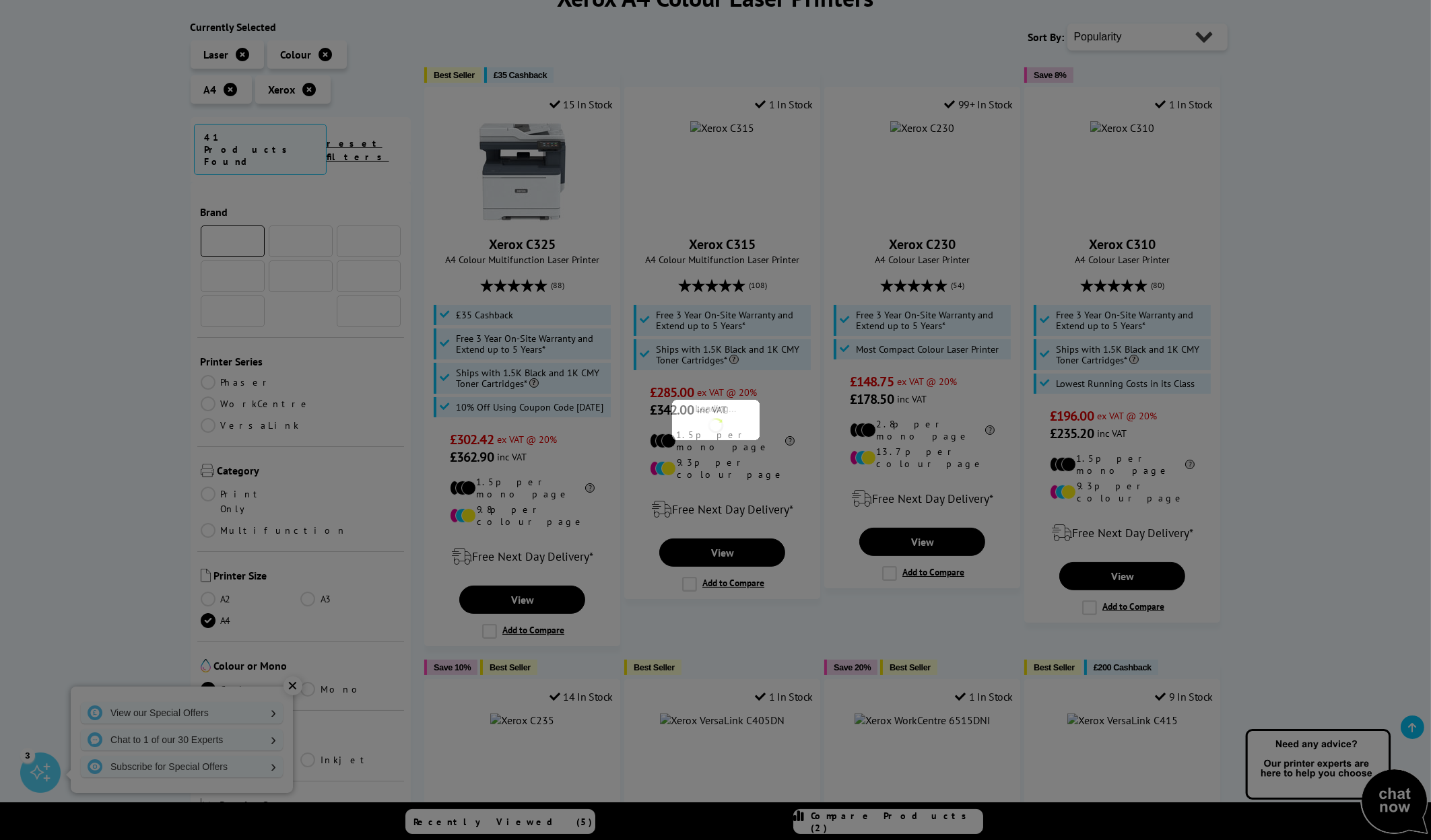
scroll to position [134, 0]
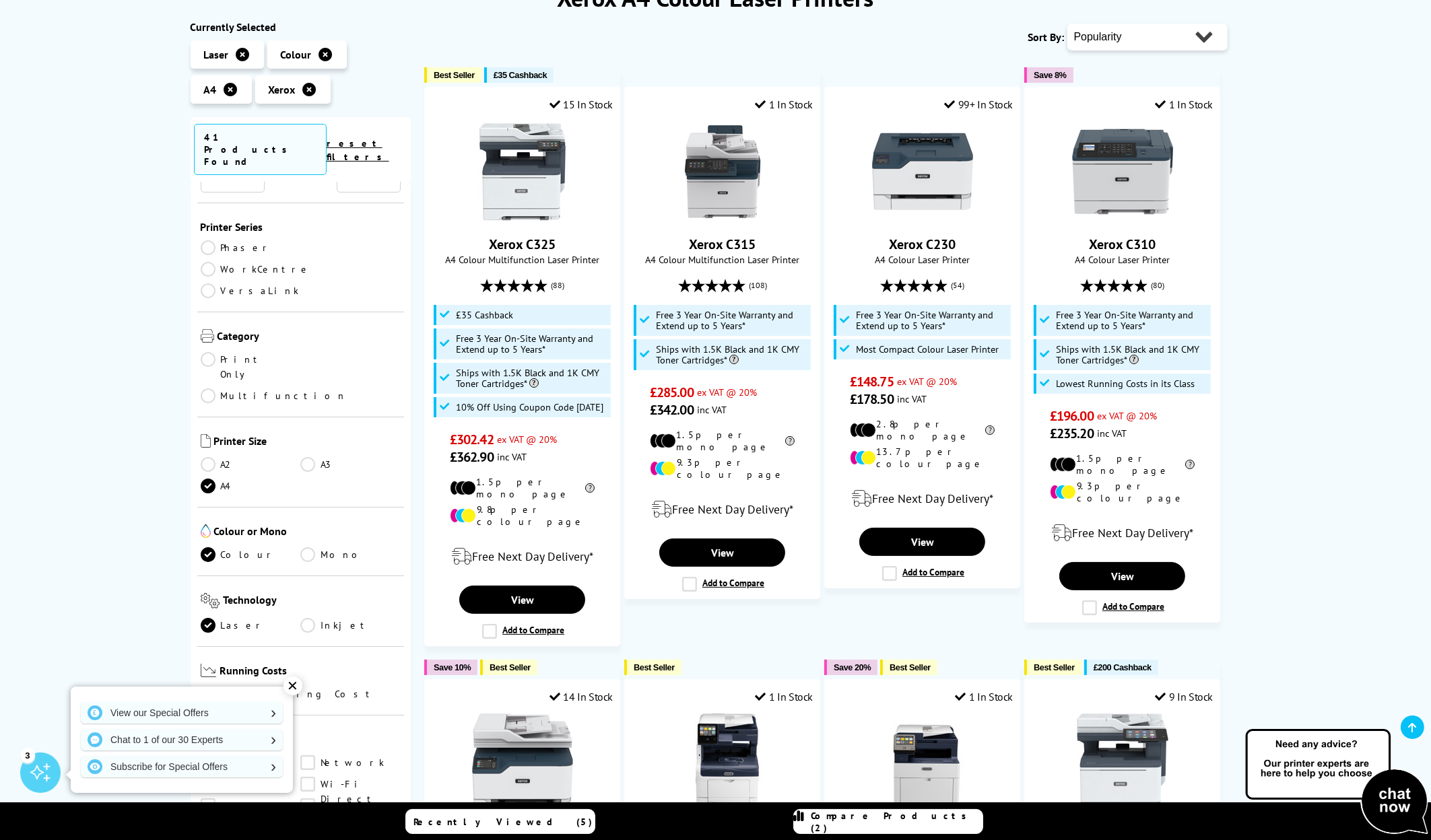
click at [322, 352] on ul "Print Only Multifunction" at bounding box center [301, 381] width 201 height 58
click at [328, 389] on link "Multifunction" at bounding box center [274, 396] width 146 height 15
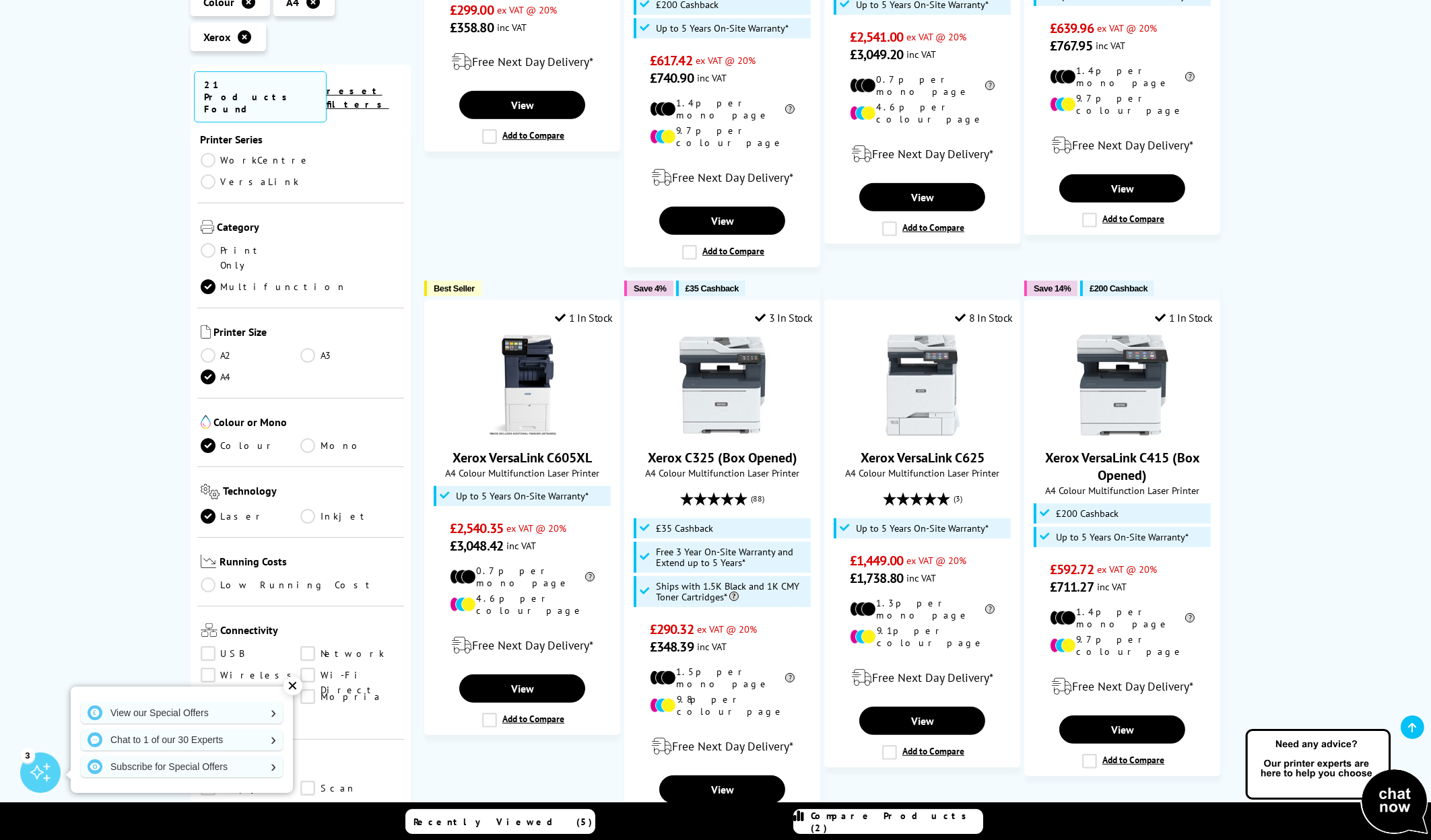
scroll to position [875, 0]
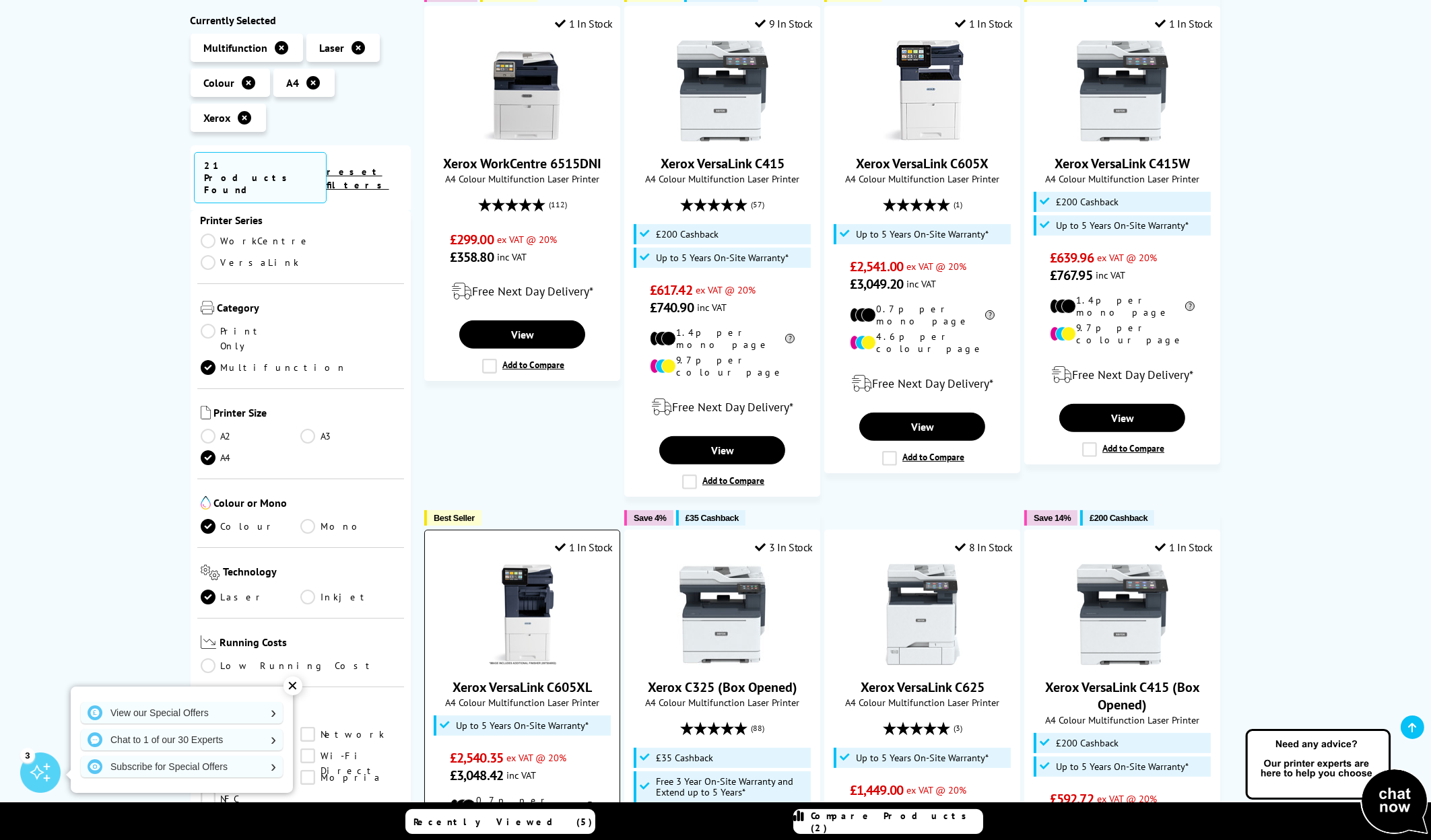
click at [512, 596] on img at bounding box center [522, 615] width 101 height 101
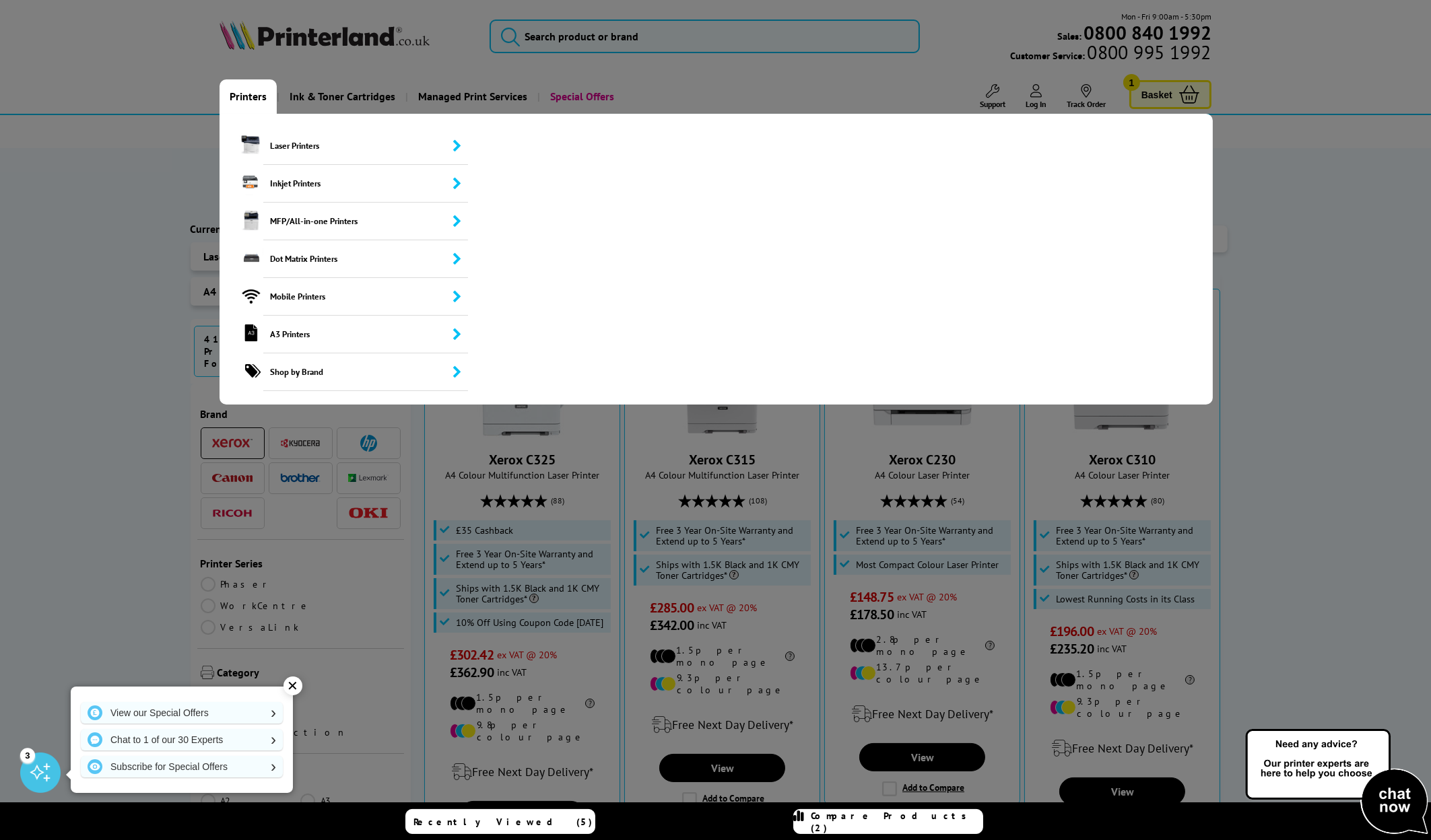
click at [242, 92] on link "Printers" at bounding box center [248, 96] width 57 height 34
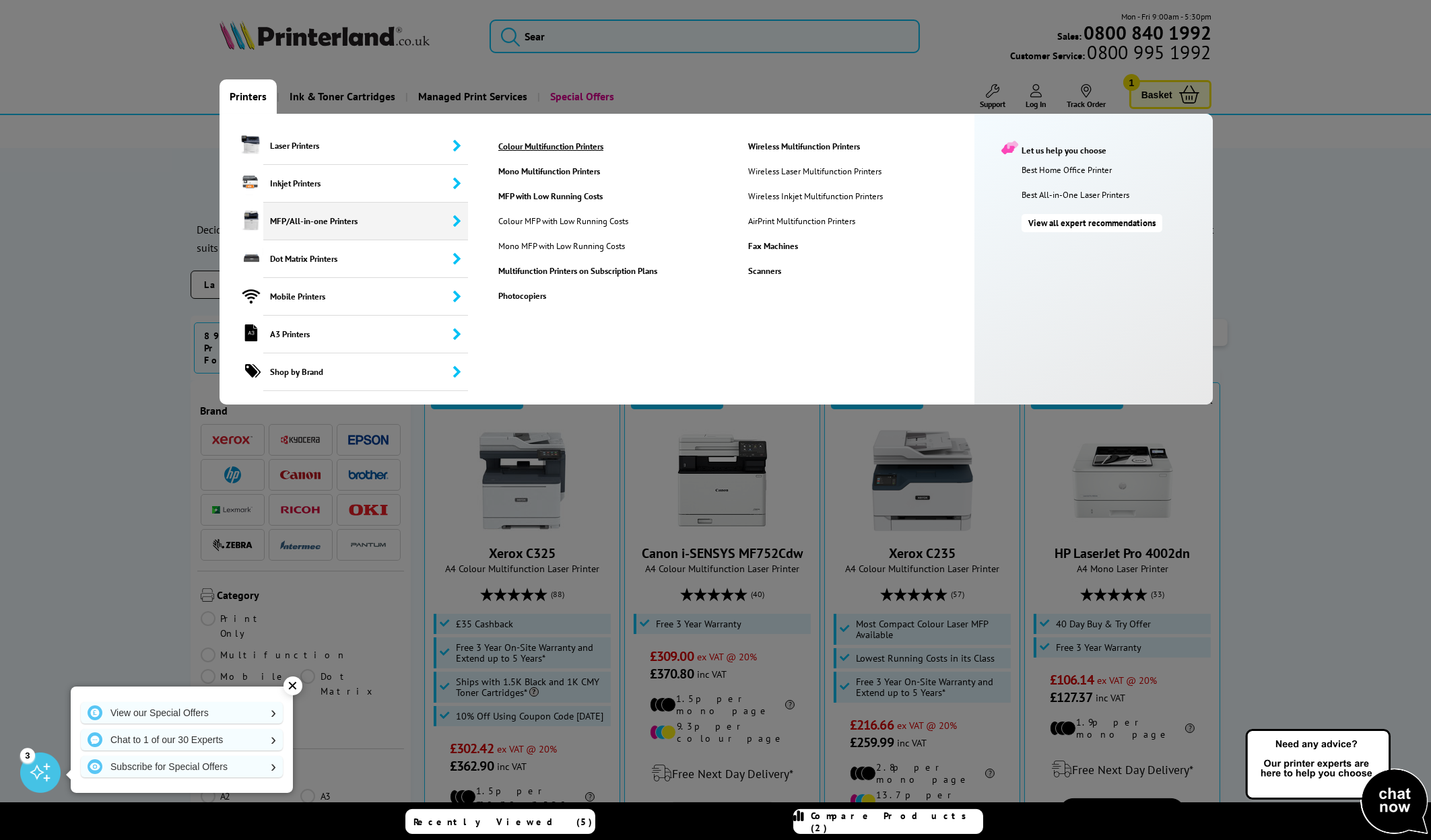
click at [581, 146] on link "Colour Multifunction Printers" at bounding box center [612, 146] width 248 height 11
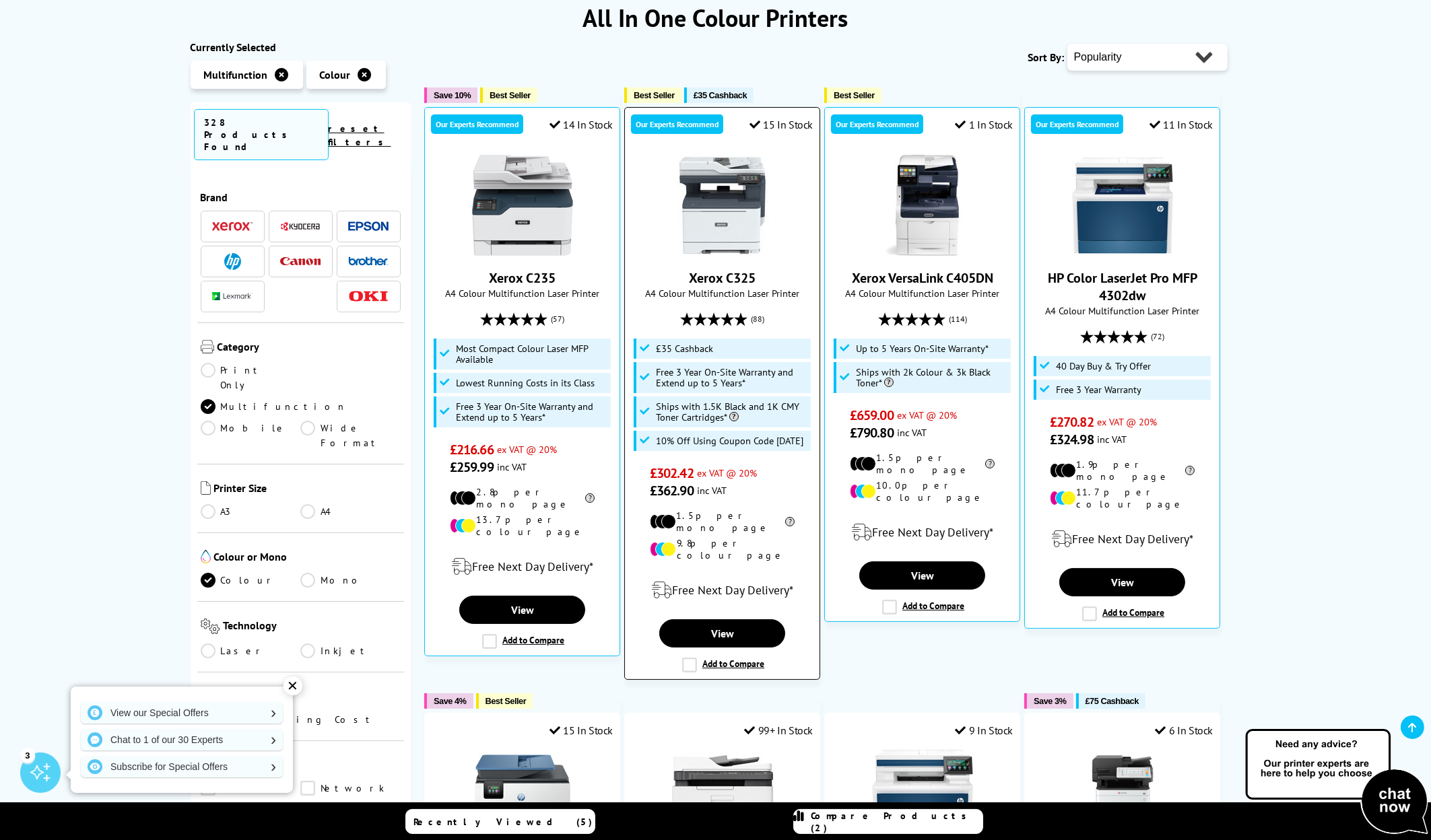
scroll to position [134, 0]
